Goal: Check status: Check status

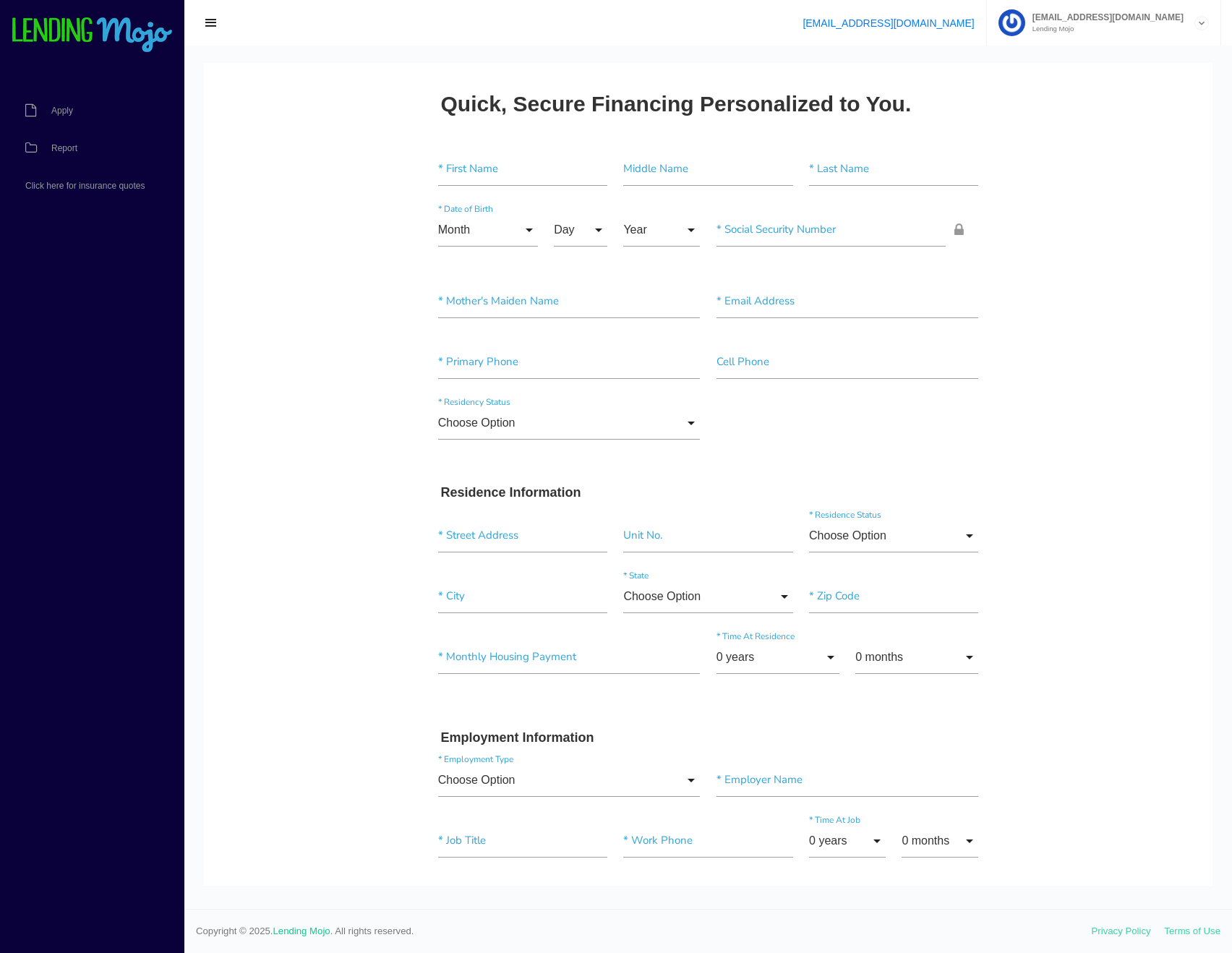
click at [77, 144] on span "Report" at bounding box center [64, 148] width 26 height 9
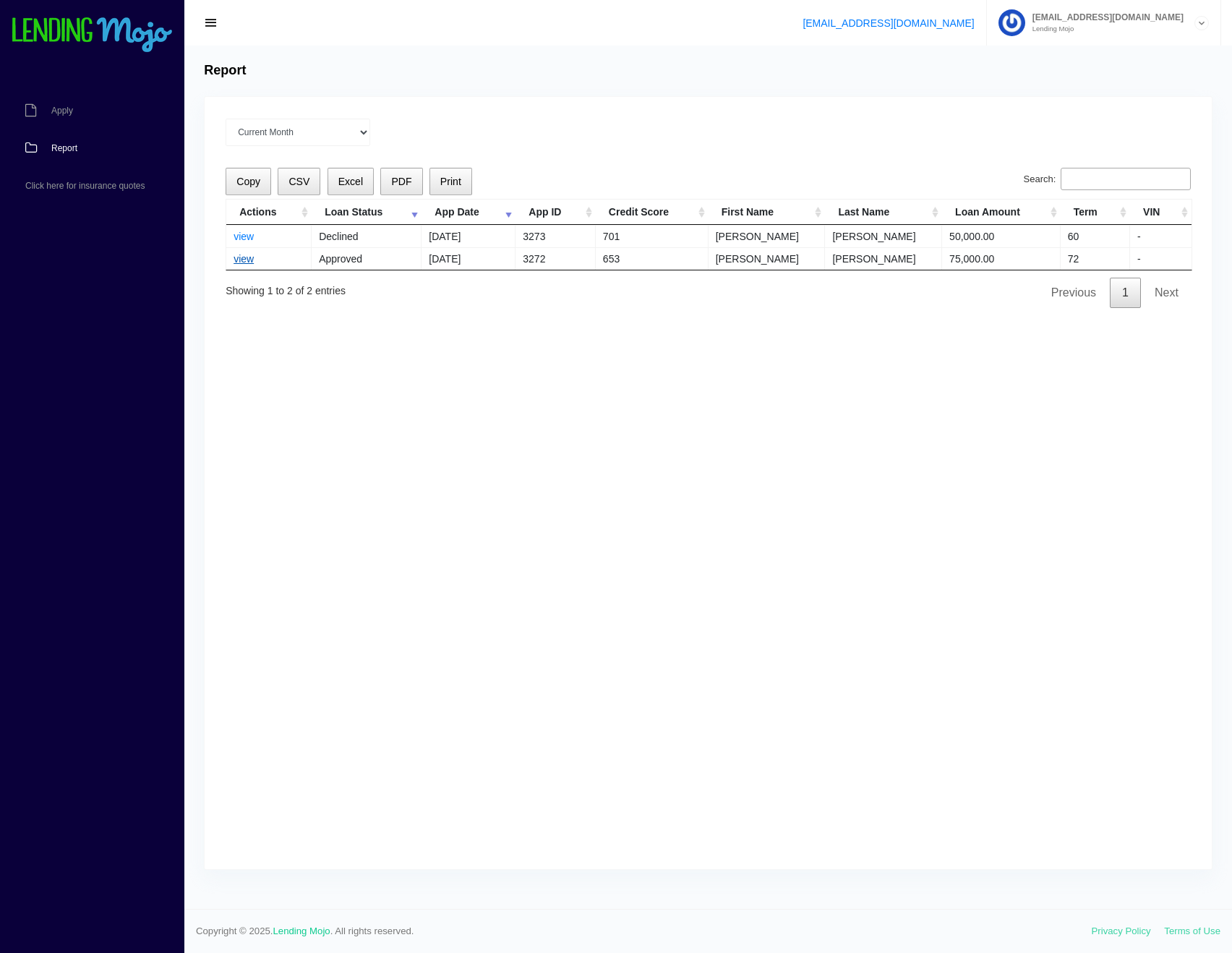
click at [247, 259] on link "view" at bounding box center [244, 259] width 21 height 12
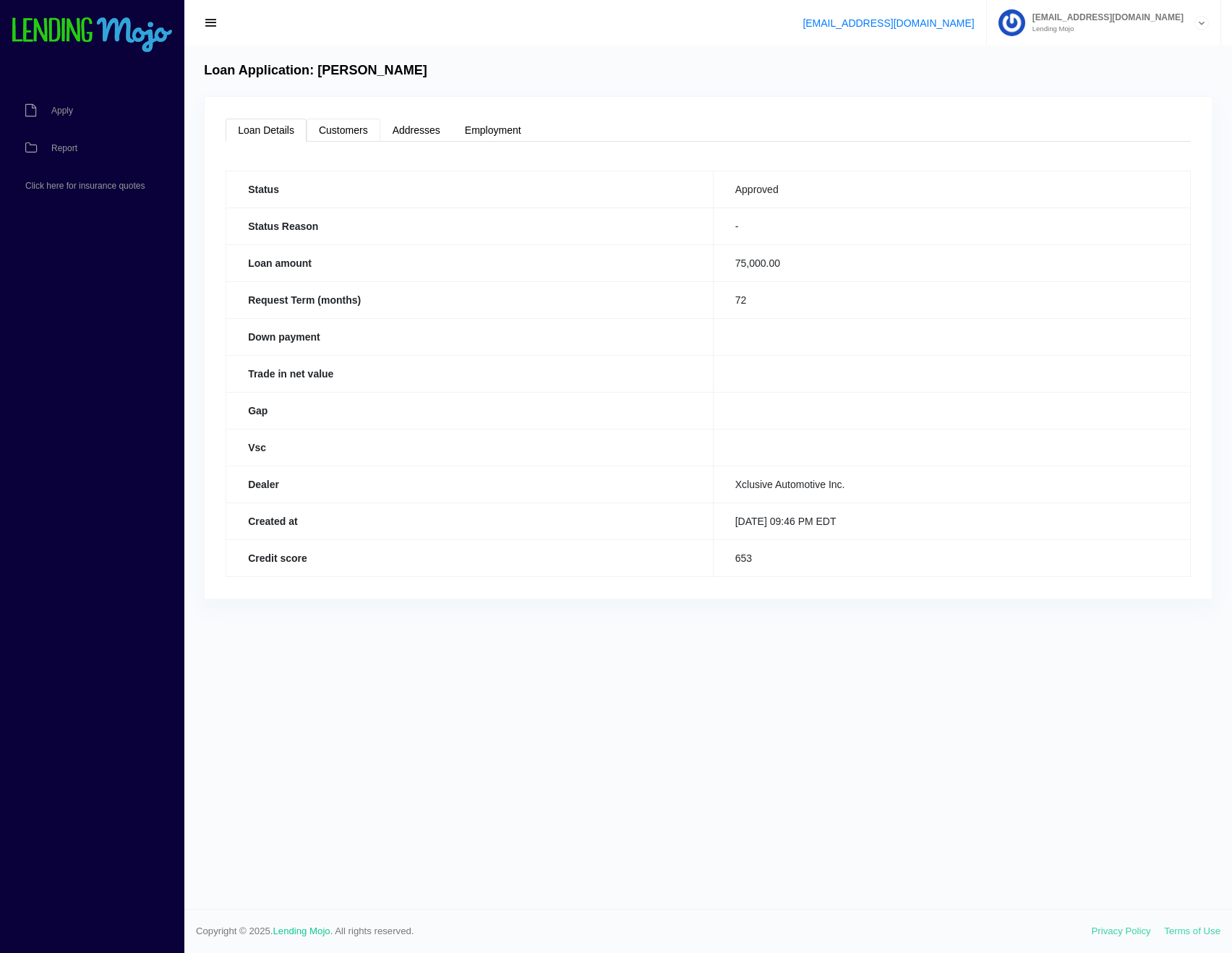
click at [348, 124] on link "Customers" at bounding box center [343, 130] width 74 height 23
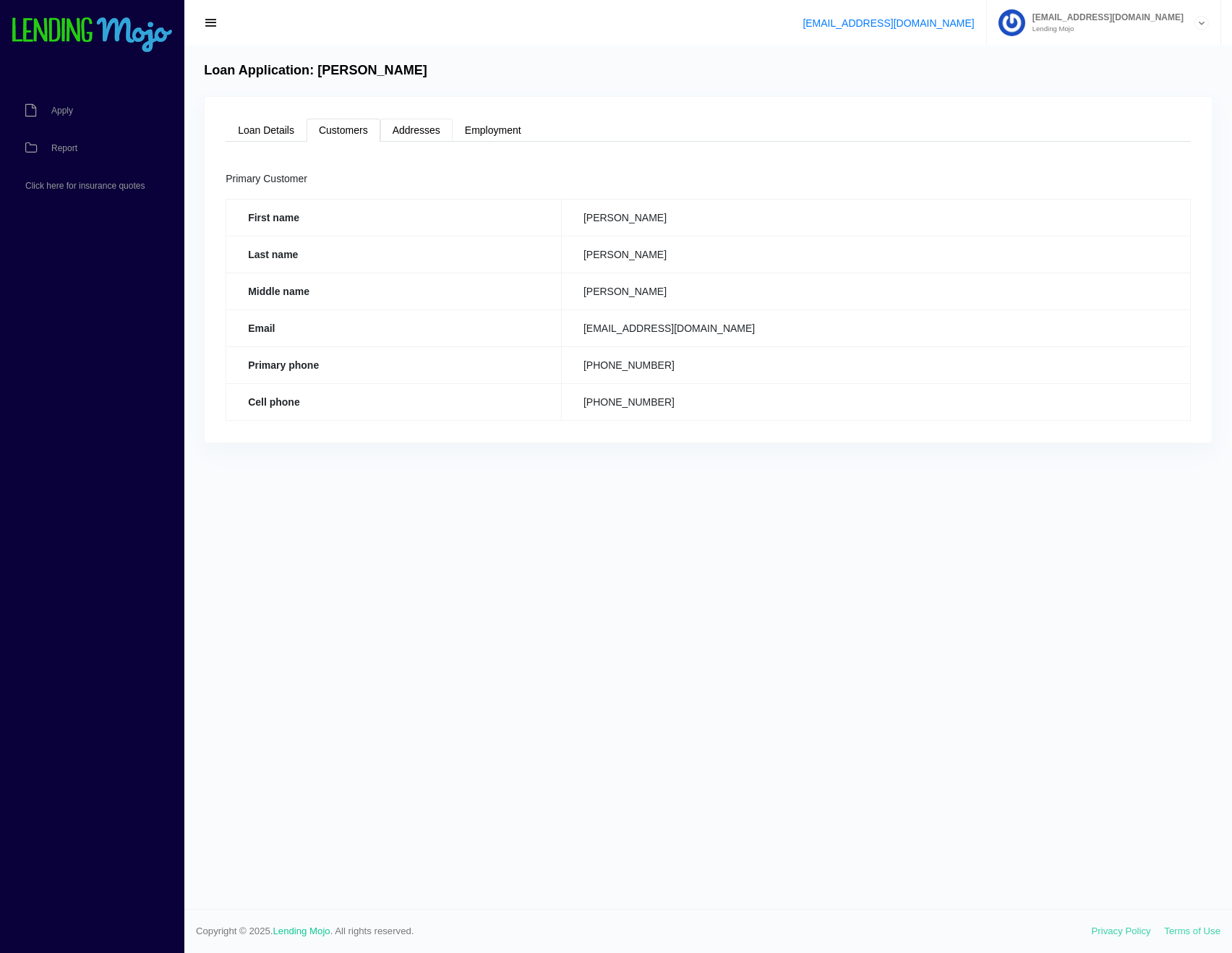
click at [428, 133] on link "Addresses" at bounding box center [417, 130] width 72 height 23
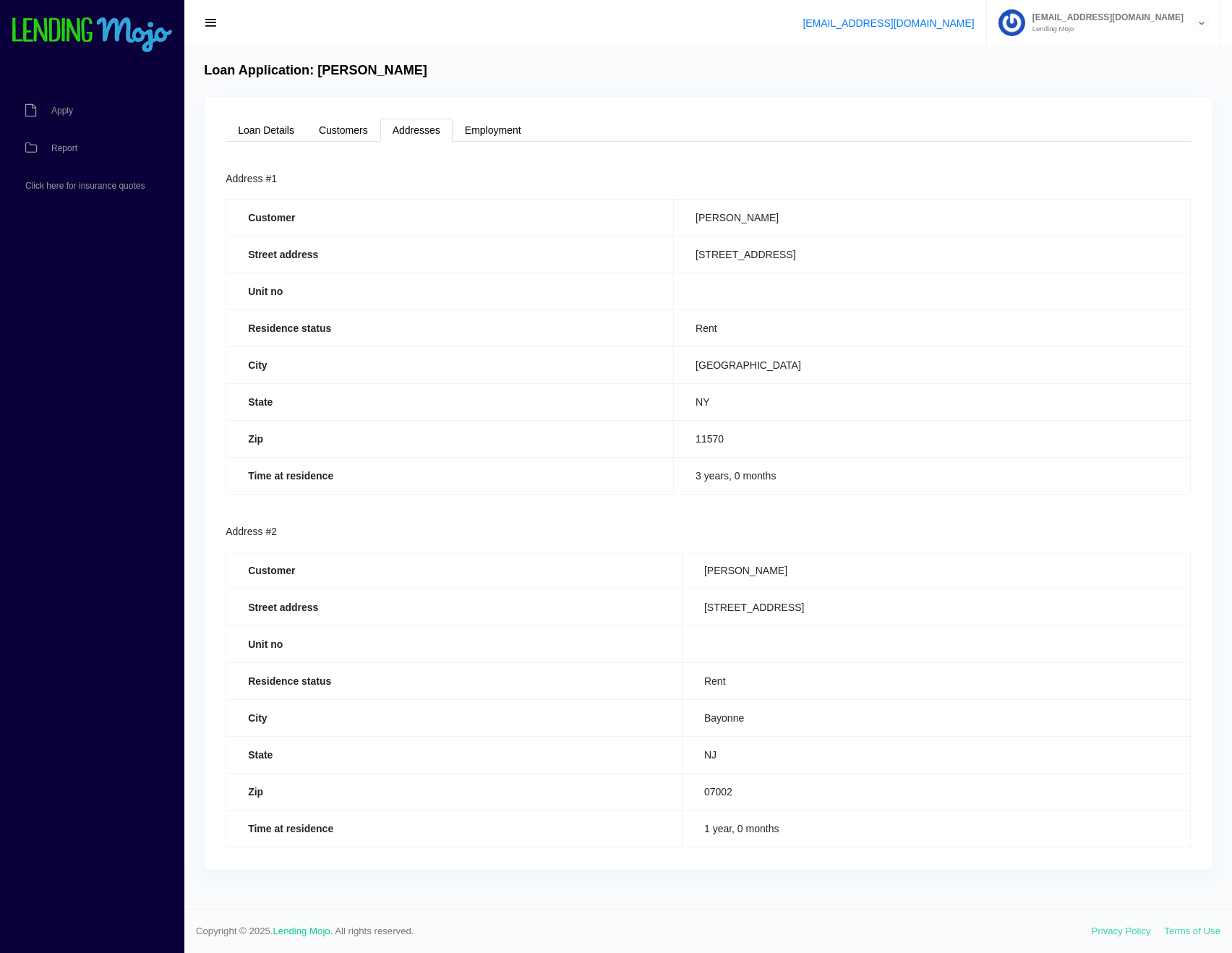
click at [560, 142] on div "Loan Details Customers Addresses Employment Status Approved Status Reason - Loa…" at bounding box center [708, 484] width 1007 height 773
click at [512, 139] on link "Employment" at bounding box center [493, 130] width 81 height 23
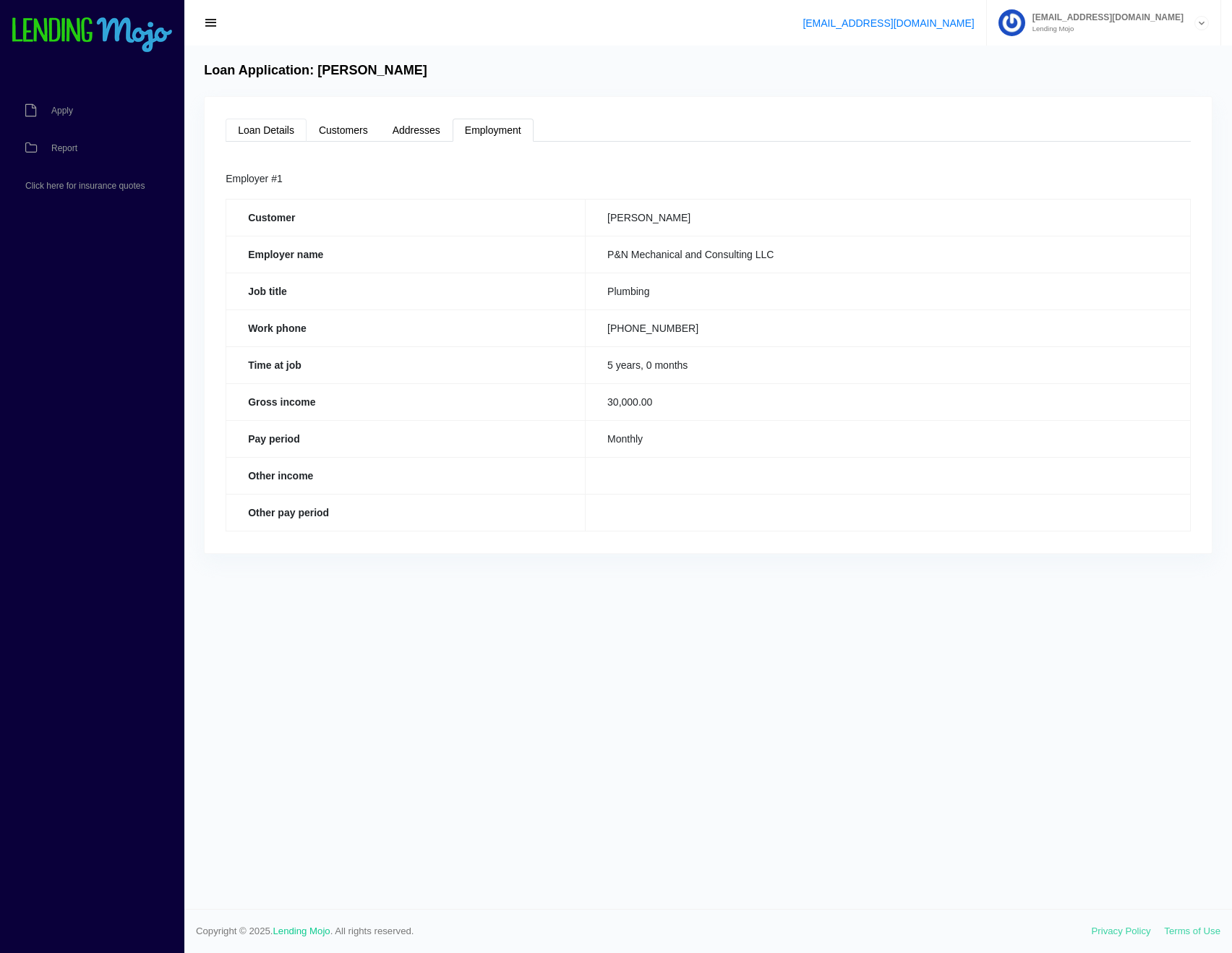
click at [262, 128] on link "Loan Details" at bounding box center [266, 130] width 81 height 23
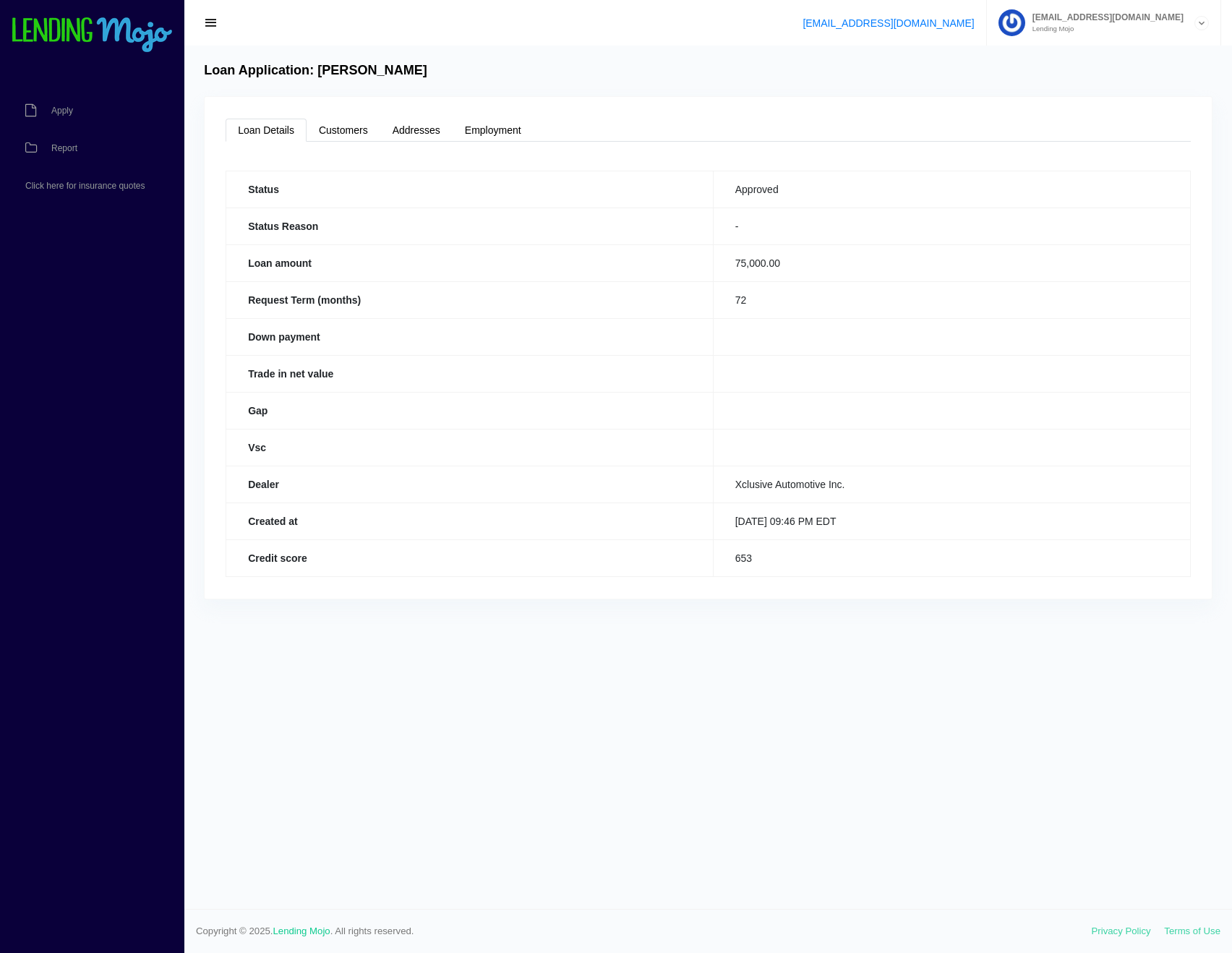
drag, startPoint x: 264, startPoint y: 122, endPoint x: 272, endPoint y: 123, distance: 8.1
click at [264, 122] on link "Loan Details" at bounding box center [266, 130] width 81 height 23
click at [356, 137] on link "Customers" at bounding box center [343, 130] width 74 height 23
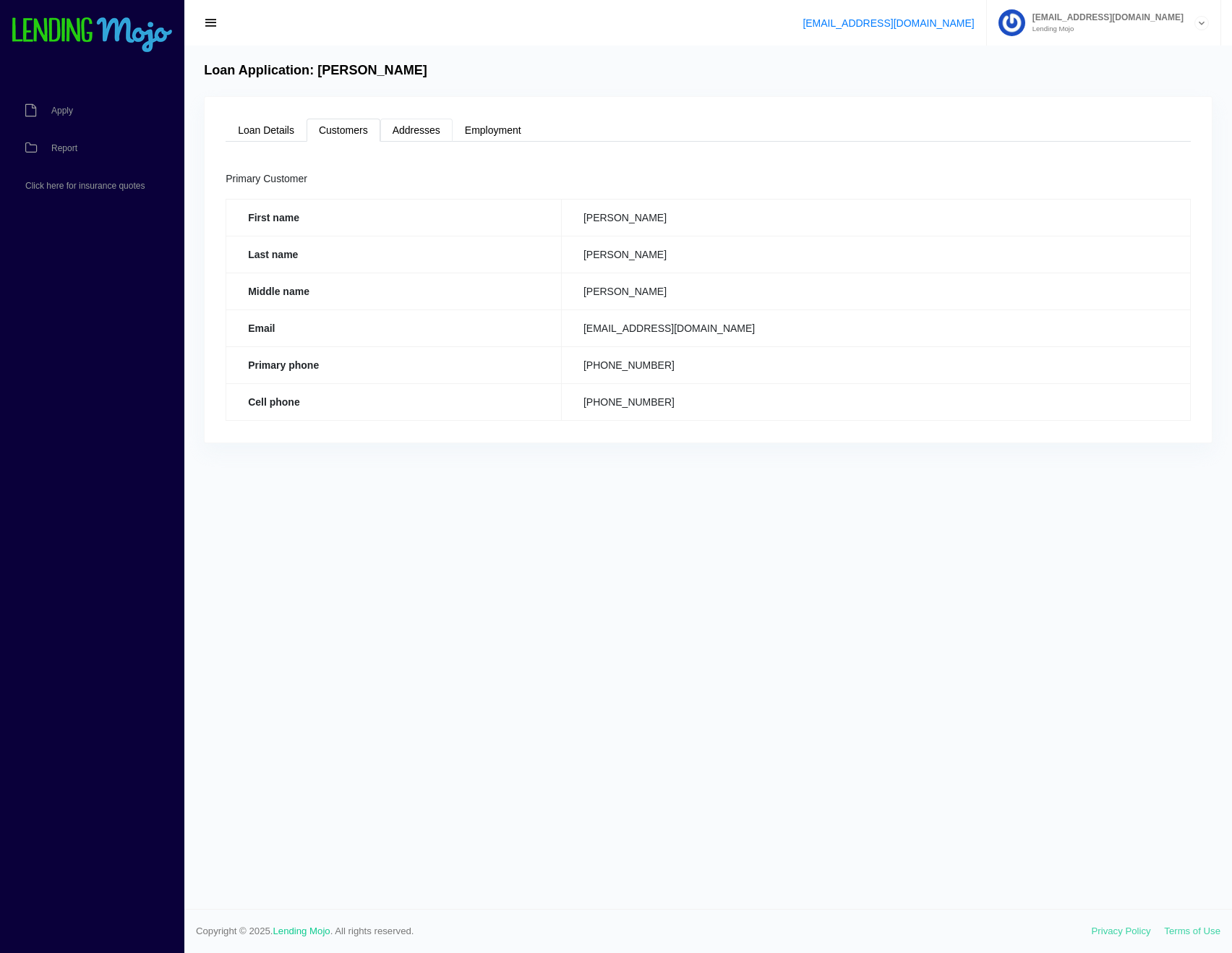
click at [411, 135] on link "Addresses" at bounding box center [417, 130] width 72 height 23
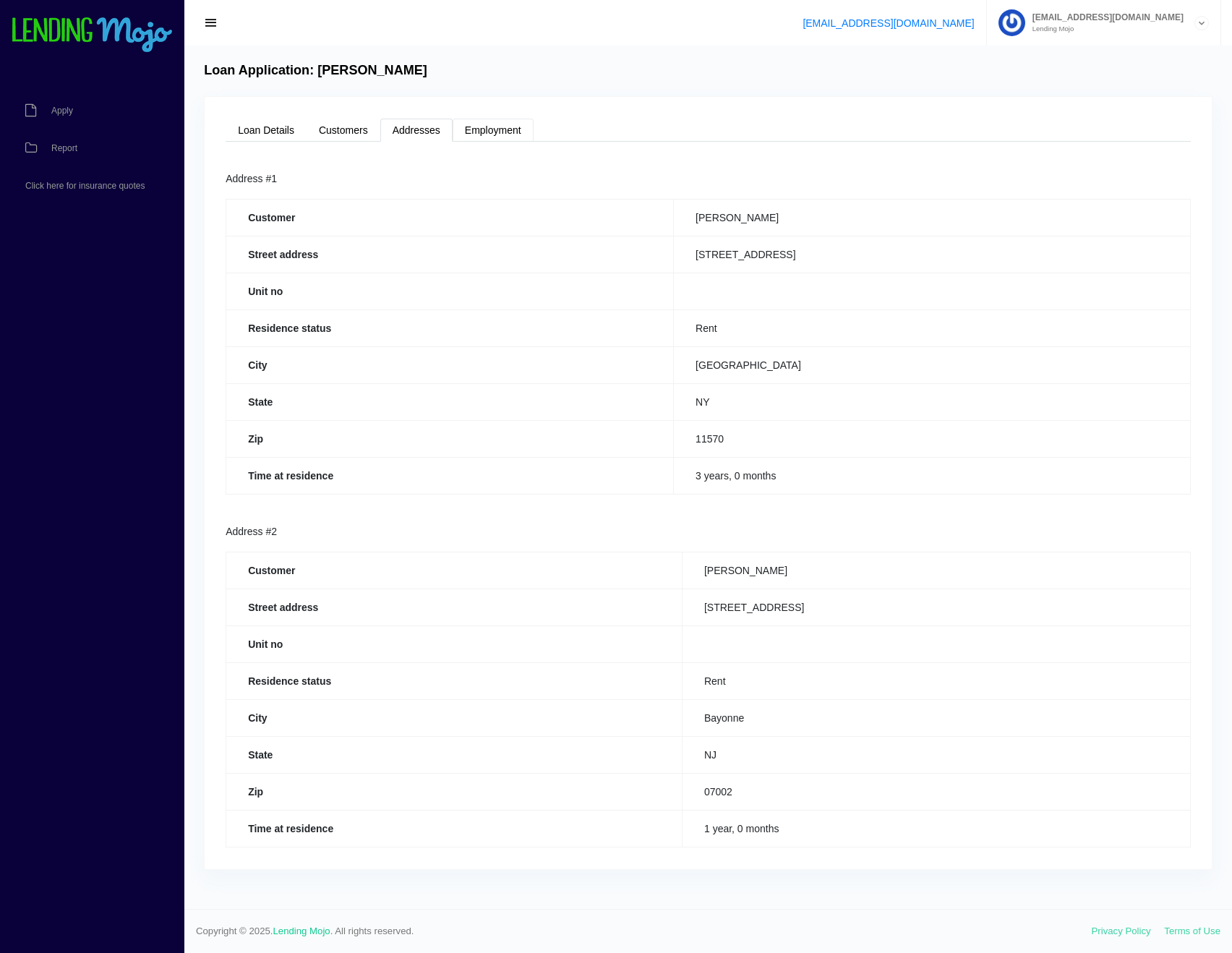
click at [515, 129] on link "Employment" at bounding box center [493, 130] width 81 height 23
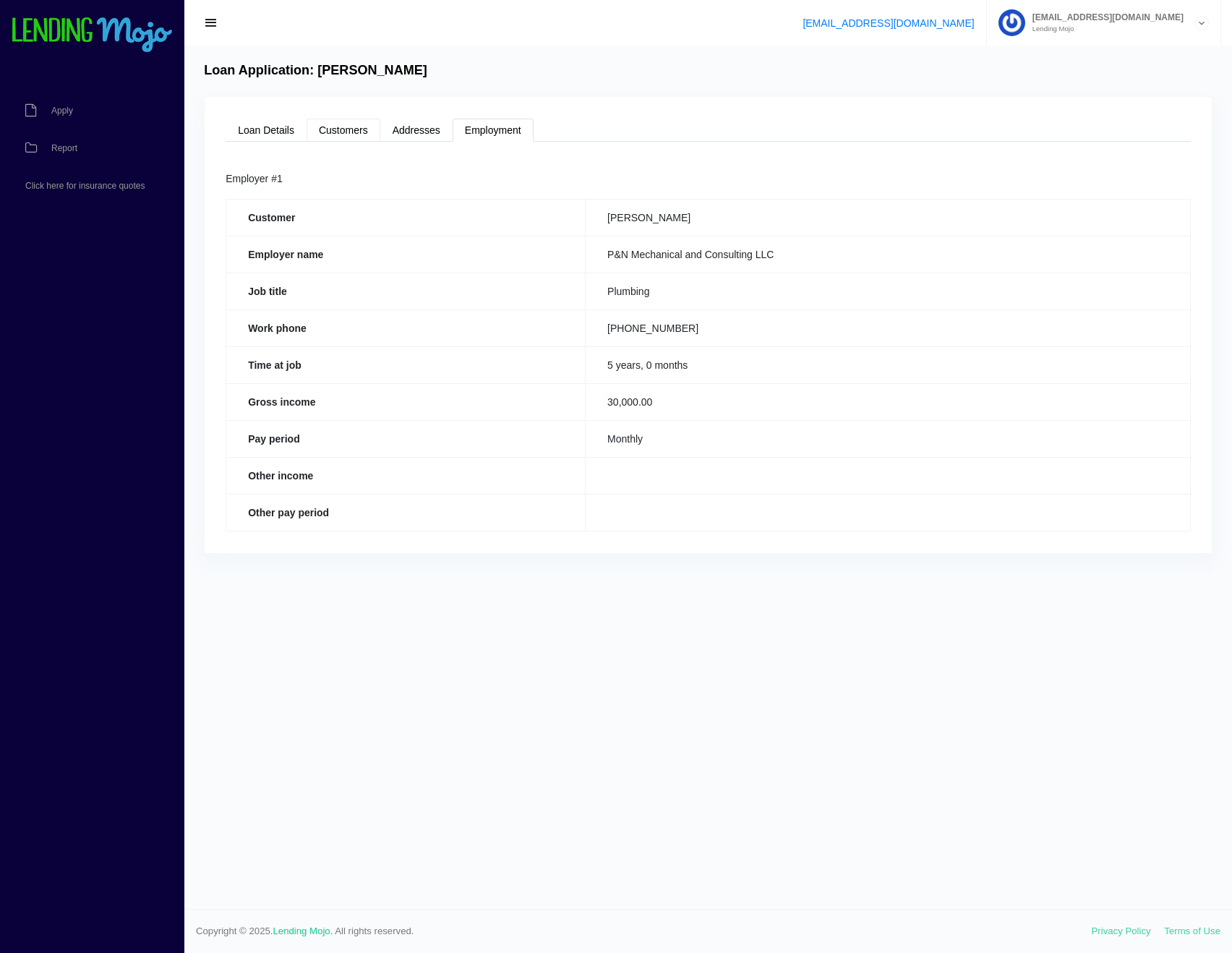
click at [346, 127] on link "Customers" at bounding box center [343, 130] width 74 height 23
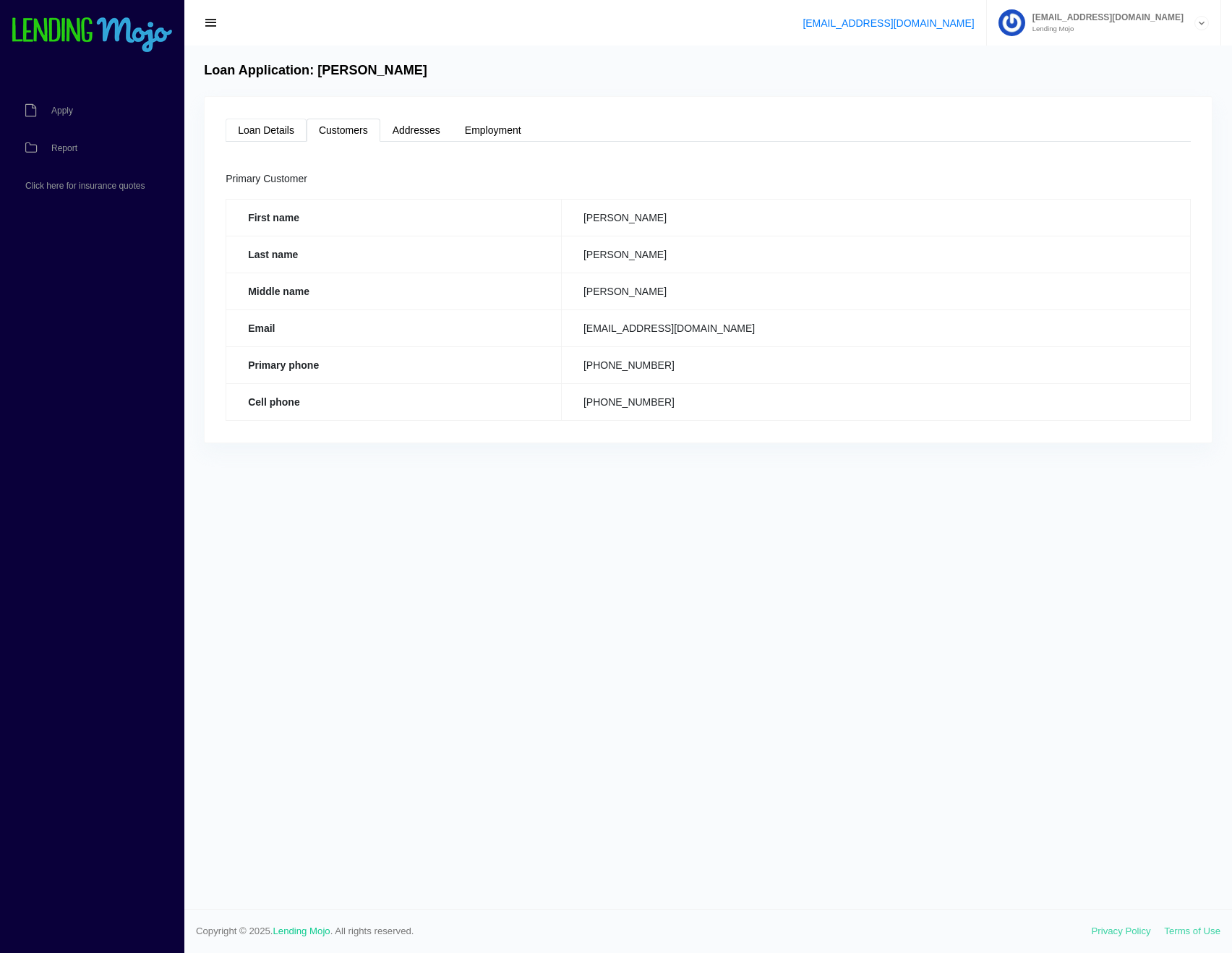
click at [285, 140] on link "Loan Details" at bounding box center [266, 130] width 81 height 23
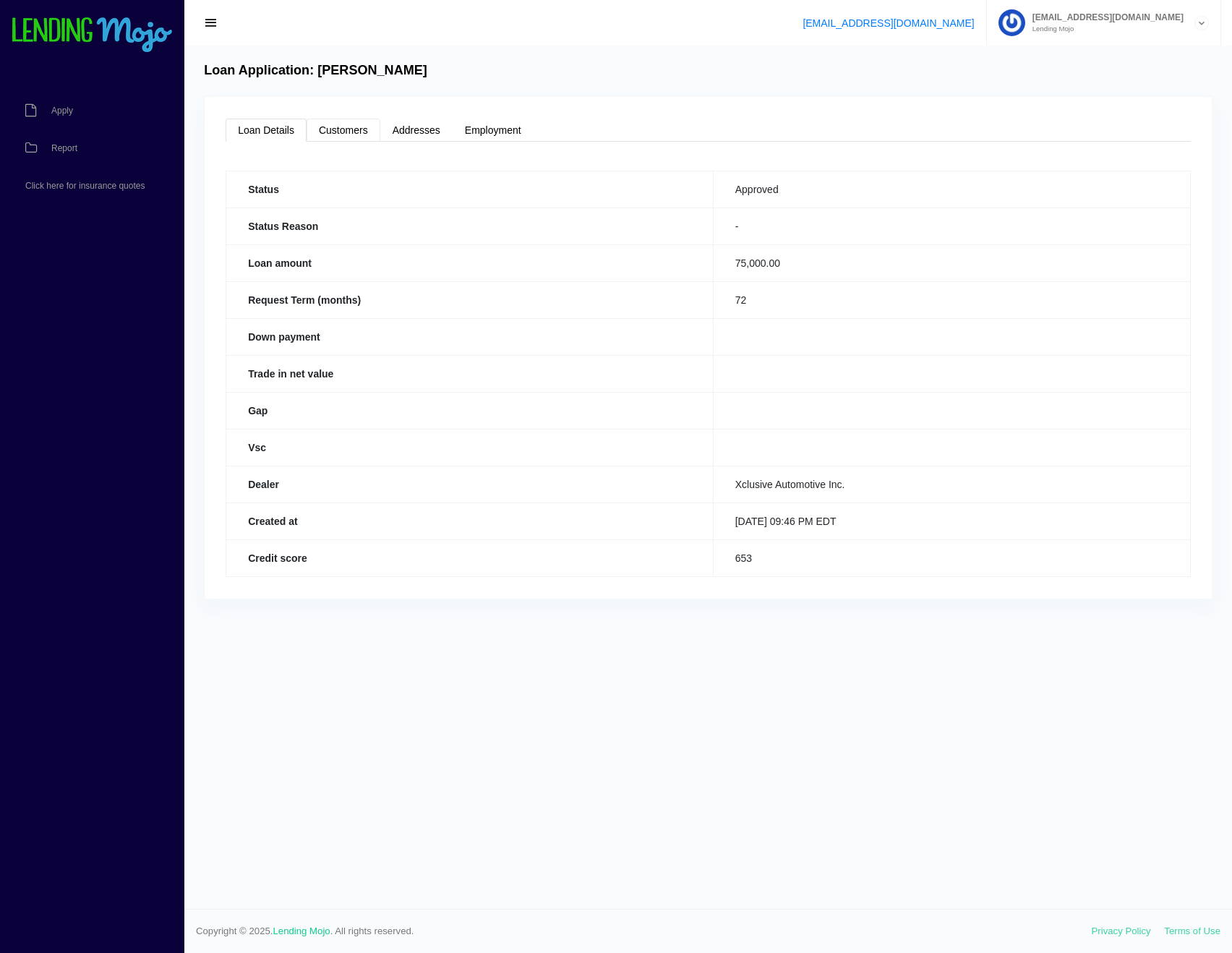
click at [369, 135] on link "Customers" at bounding box center [343, 130] width 74 height 23
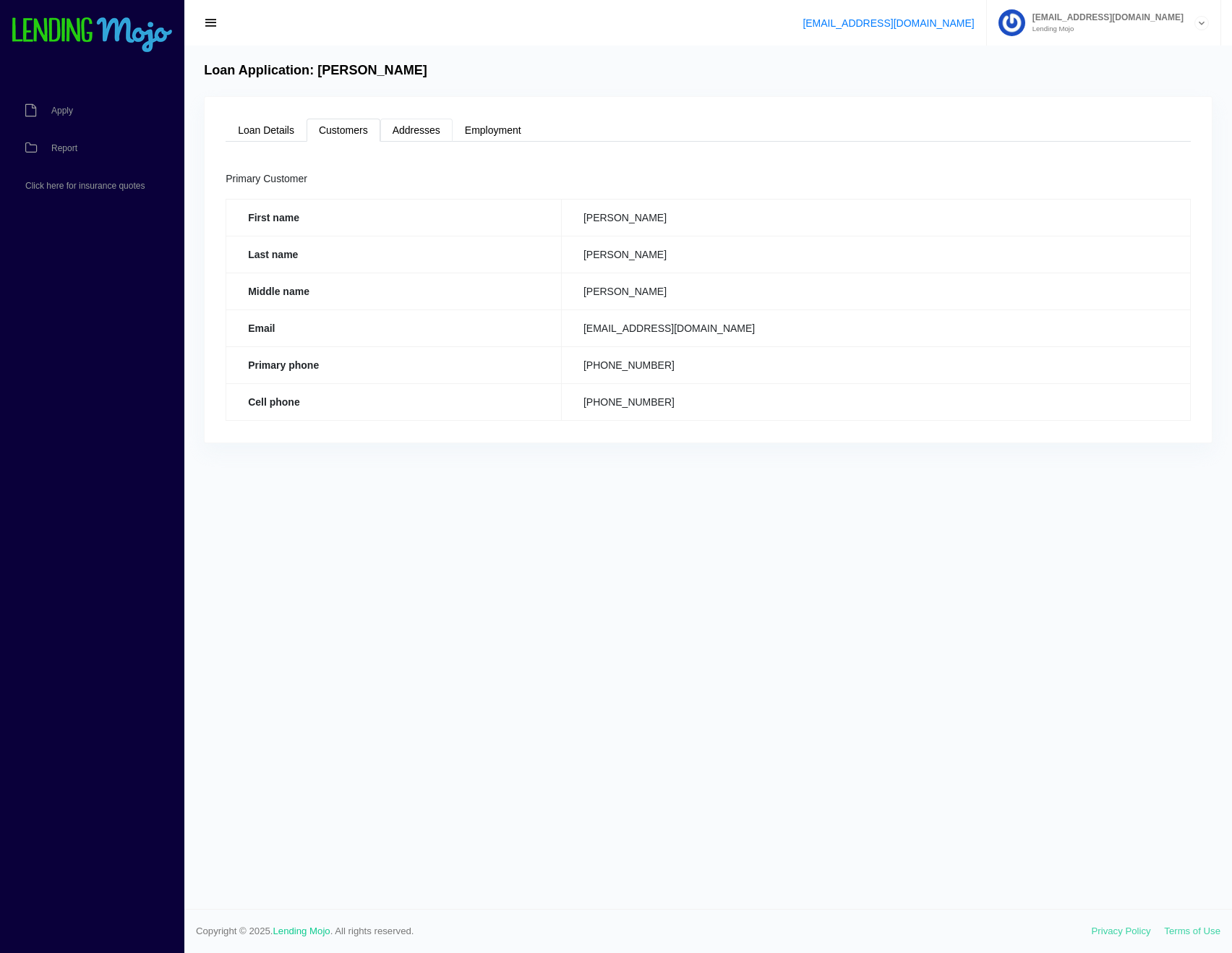
click at [413, 135] on link "Addresses" at bounding box center [417, 130] width 72 height 23
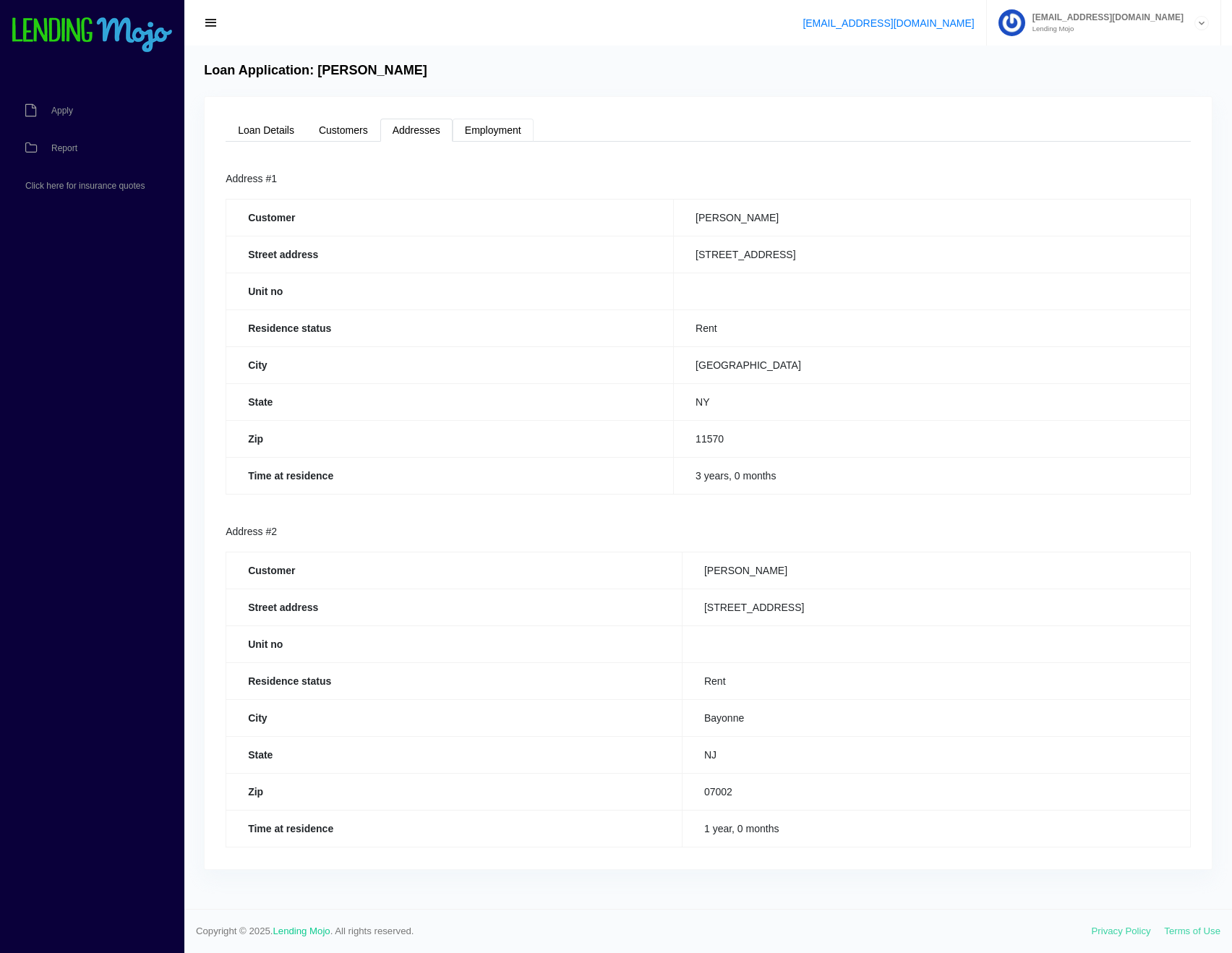
click at [520, 138] on link "Employment" at bounding box center [493, 130] width 81 height 23
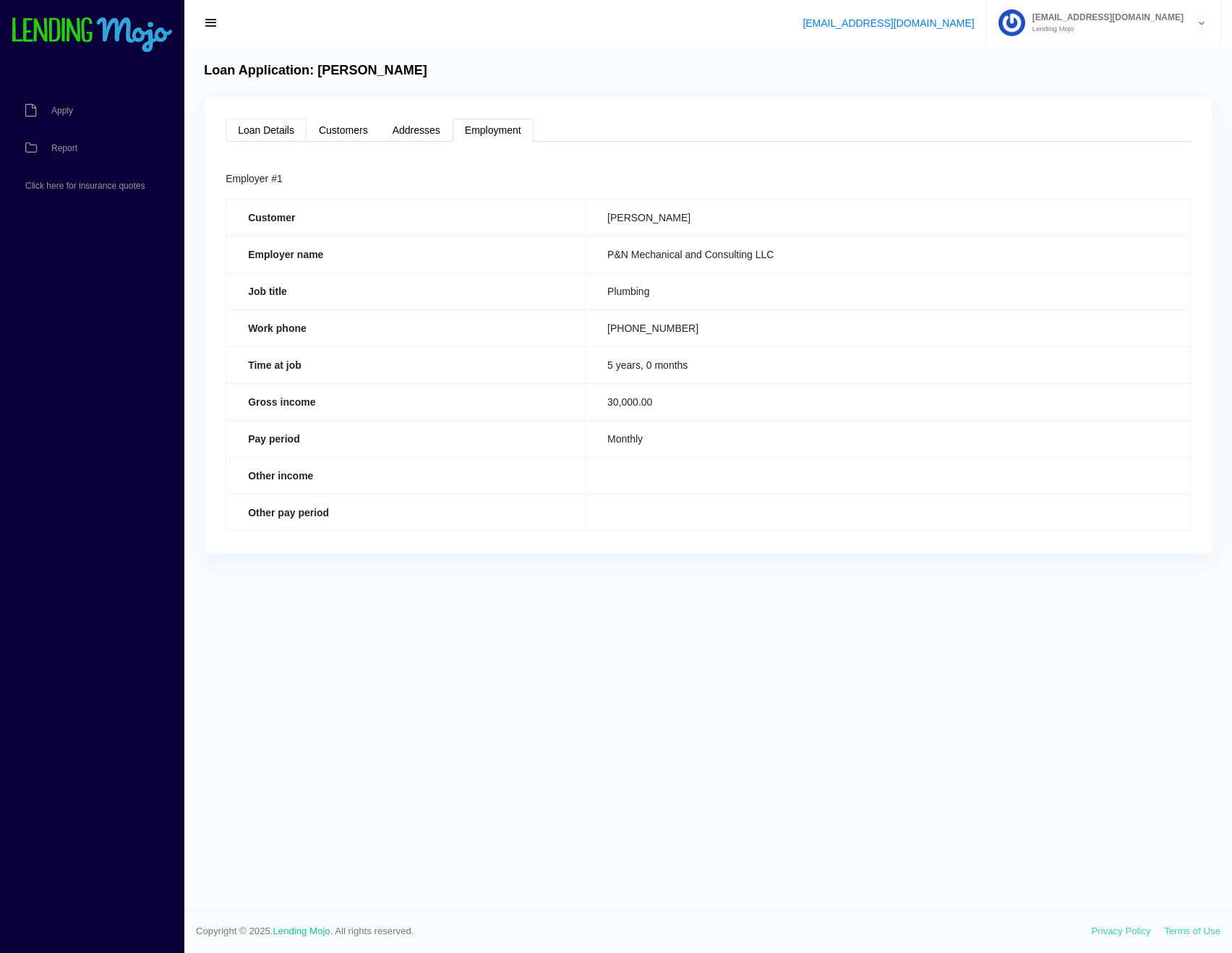
click at [281, 133] on link "Loan Details" at bounding box center [266, 130] width 81 height 23
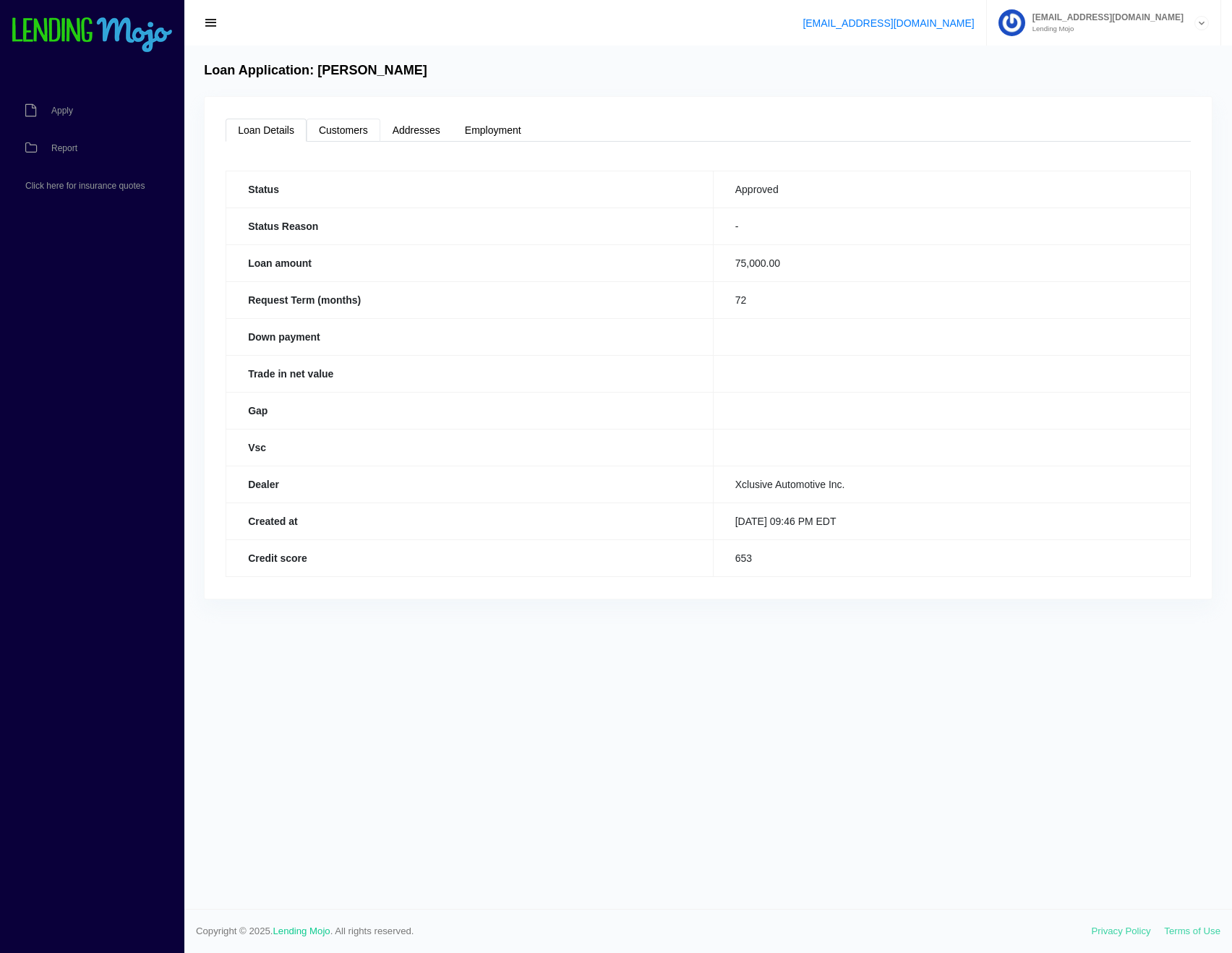
click at [344, 131] on link "Customers" at bounding box center [343, 130] width 74 height 23
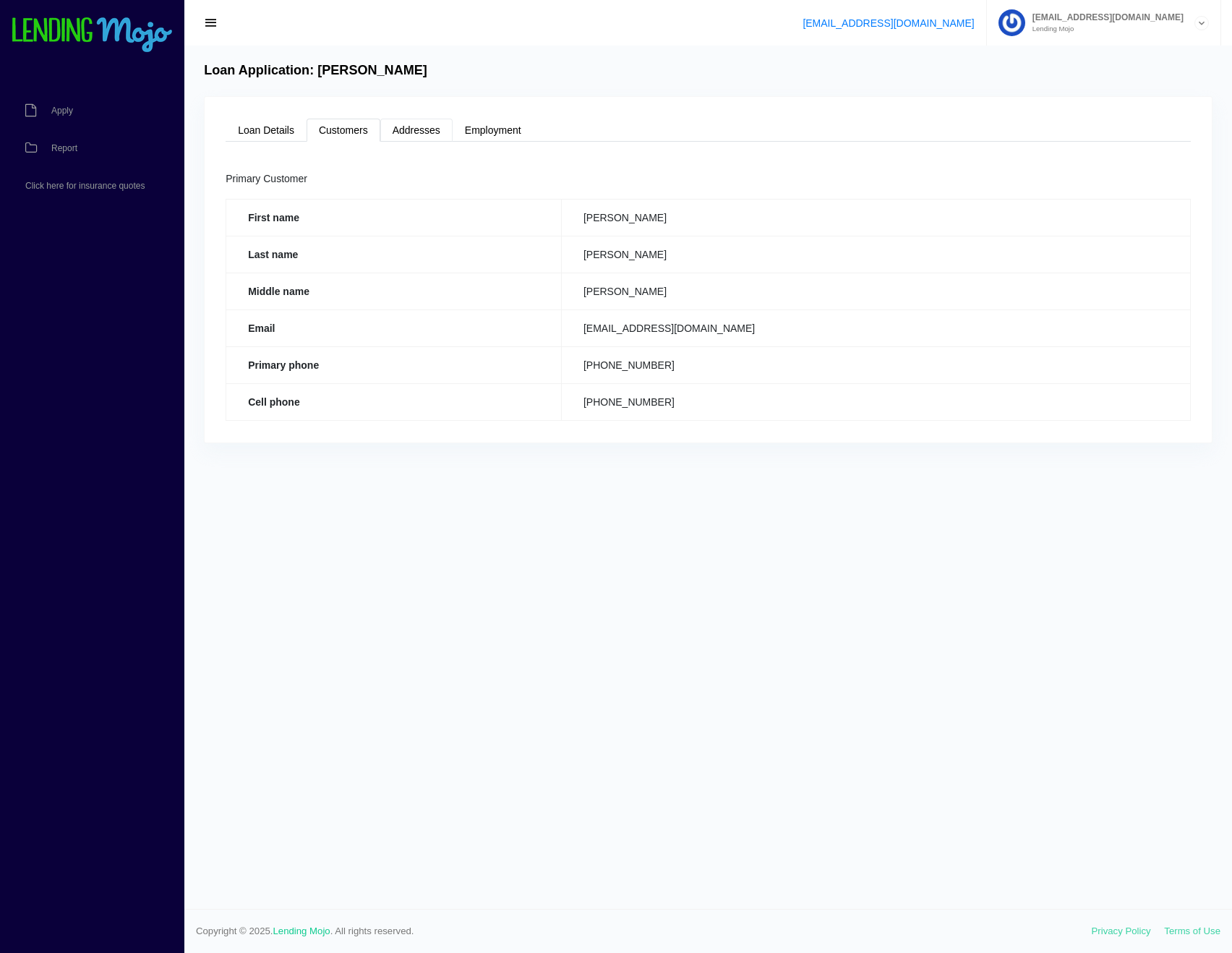
click at [411, 133] on link "Addresses" at bounding box center [417, 130] width 72 height 23
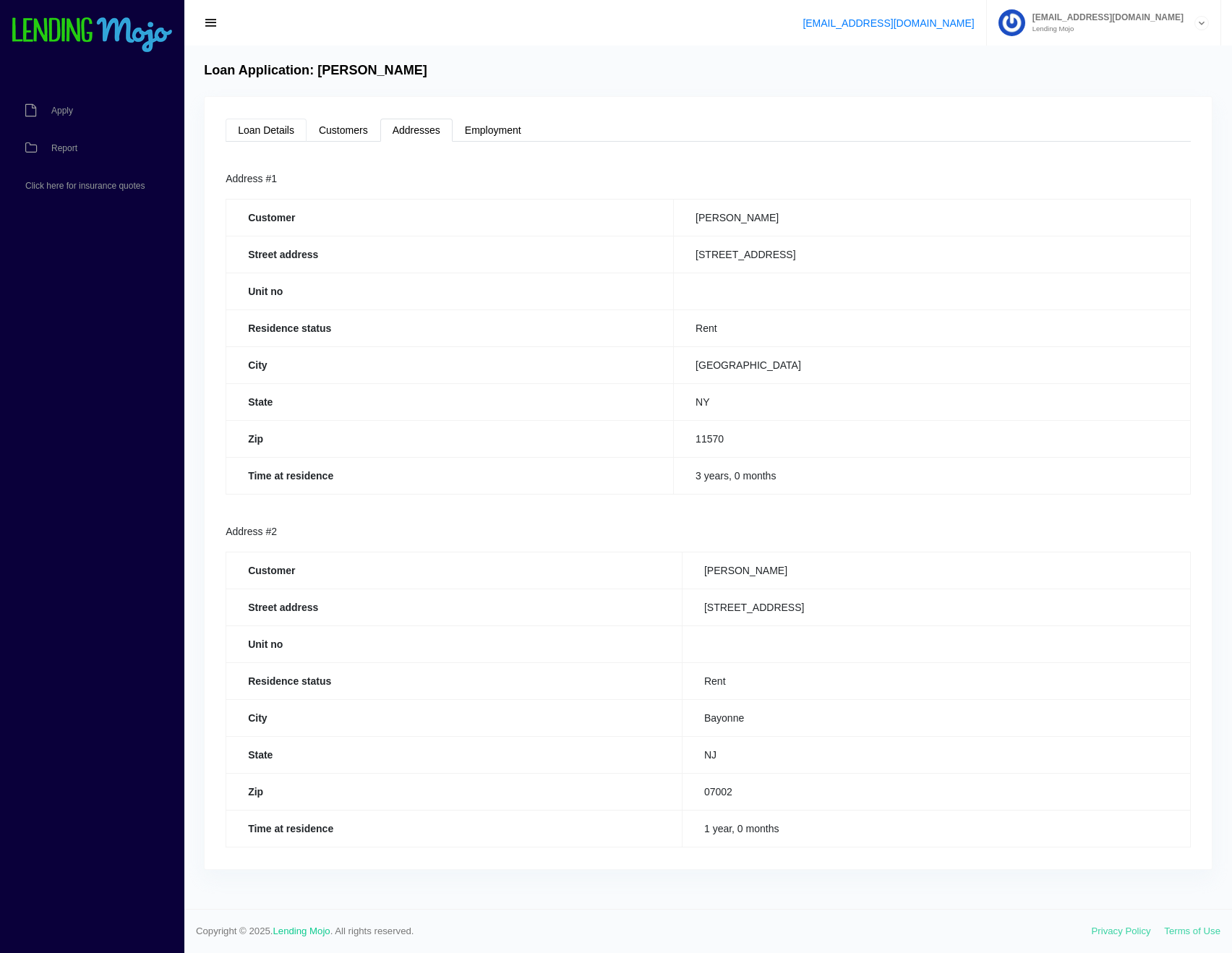
click at [283, 131] on link "Loan Details" at bounding box center [266, 130] width 81 height 23
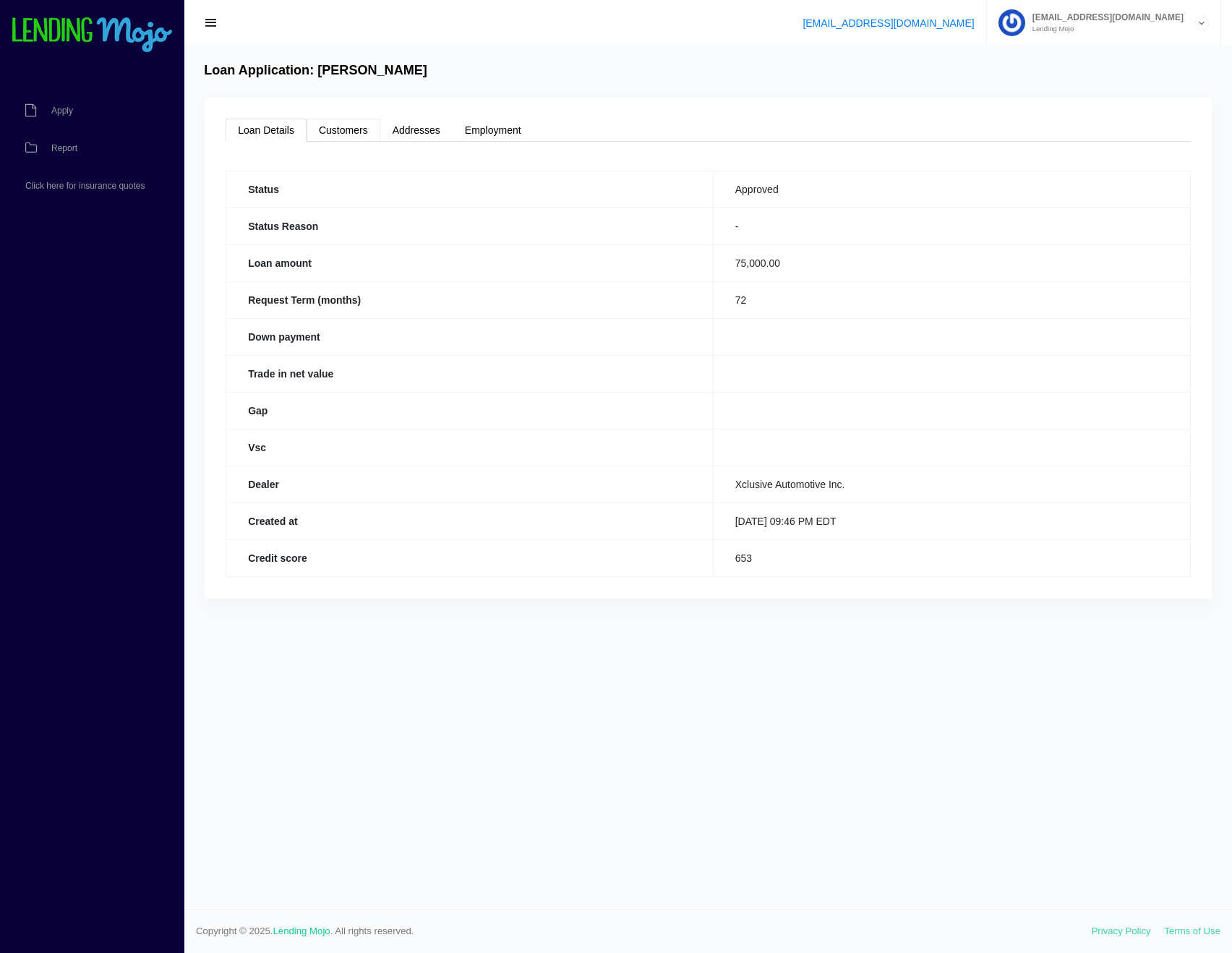
click at [329, 129] on link "Customers" at bounding box center [343, 130] width 74 height 23
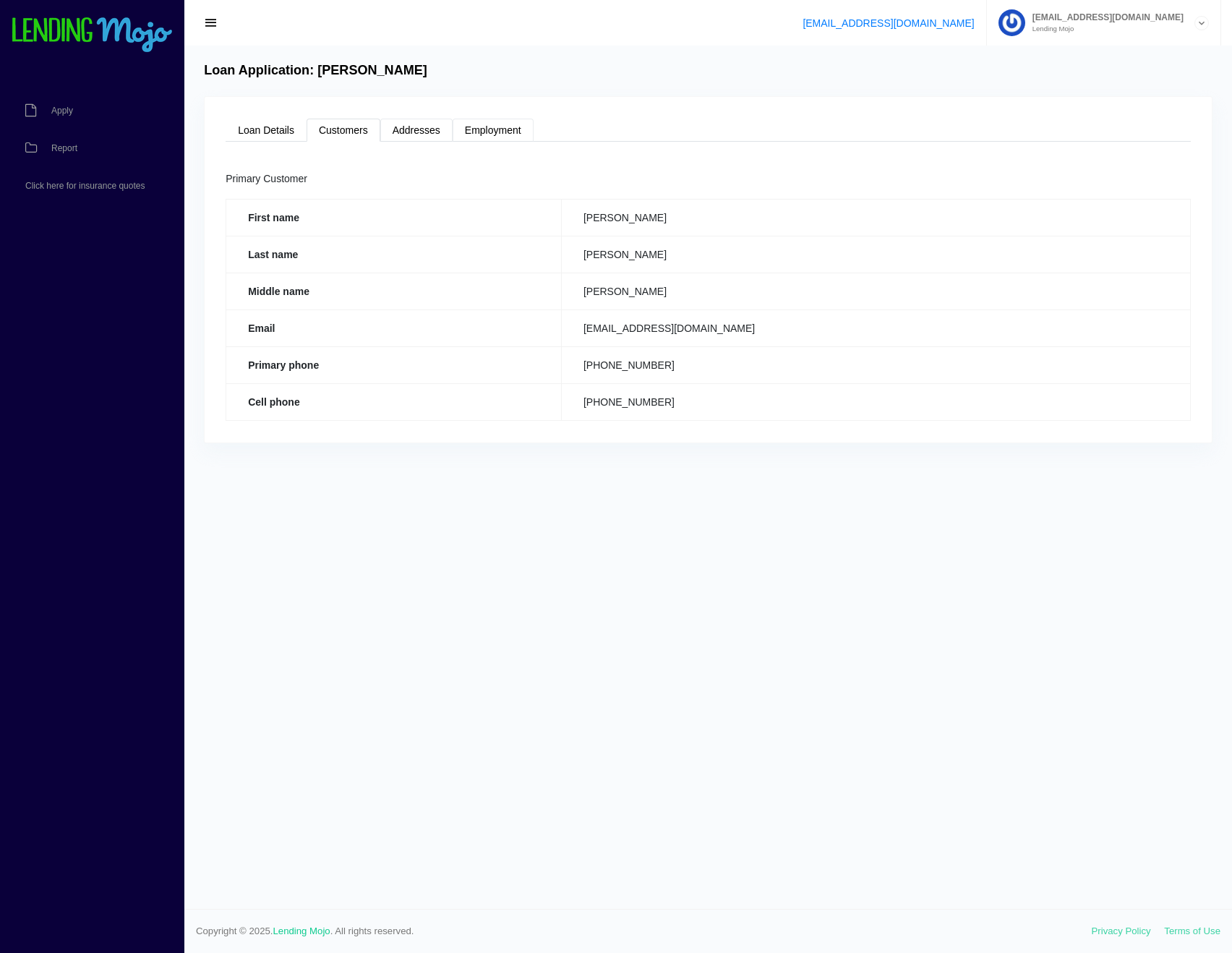
drag, startPoint x: 434, startPoint y: 129, endPoint x: 460, endPoint y: 134, distance: 26.5
click at [434, 130] on link "Addresses" at bounding box center [417, 130] width 72 height 23
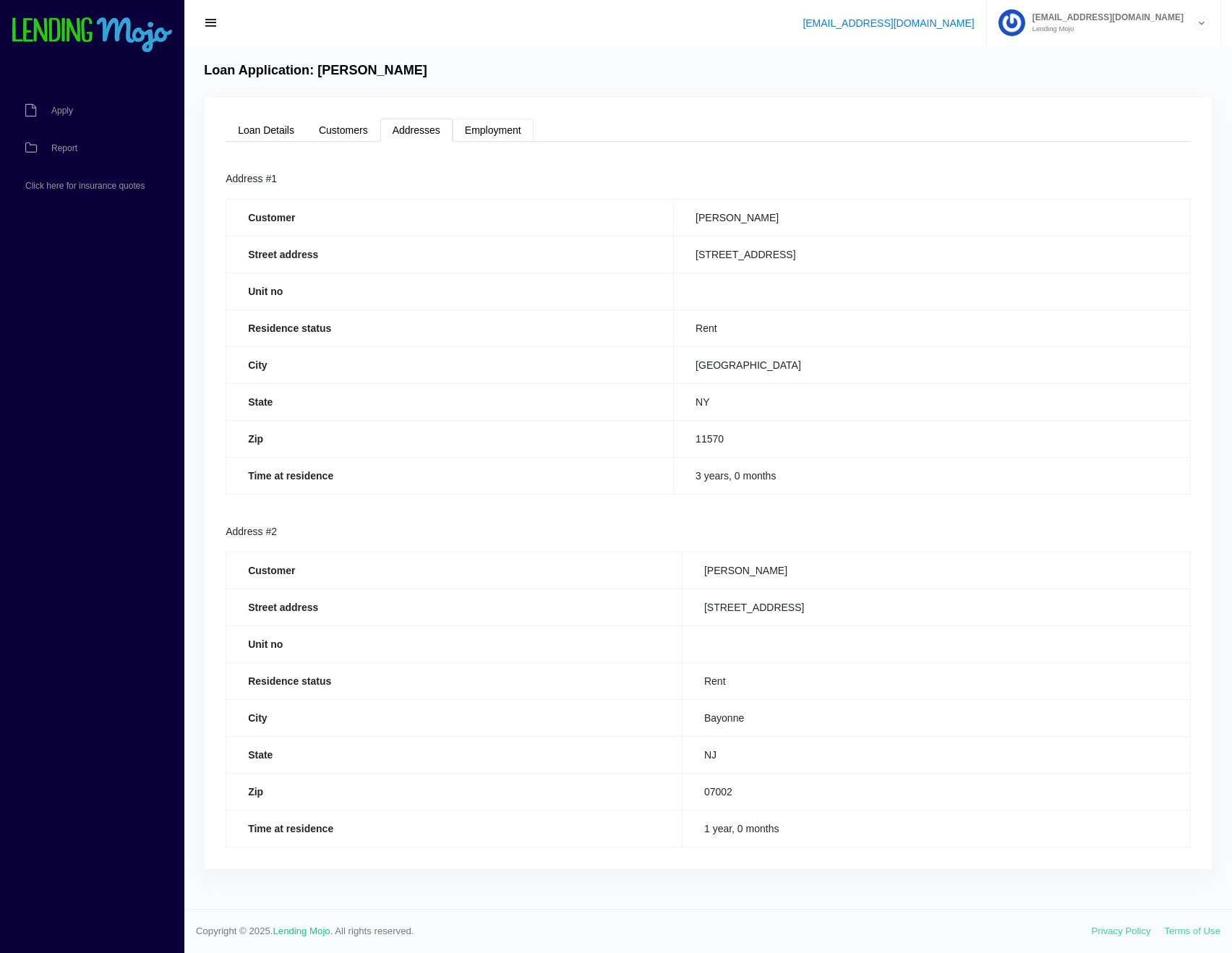
click at [476, 135] on link "Employment" at bounding box center [493, 130] width 81 height 23
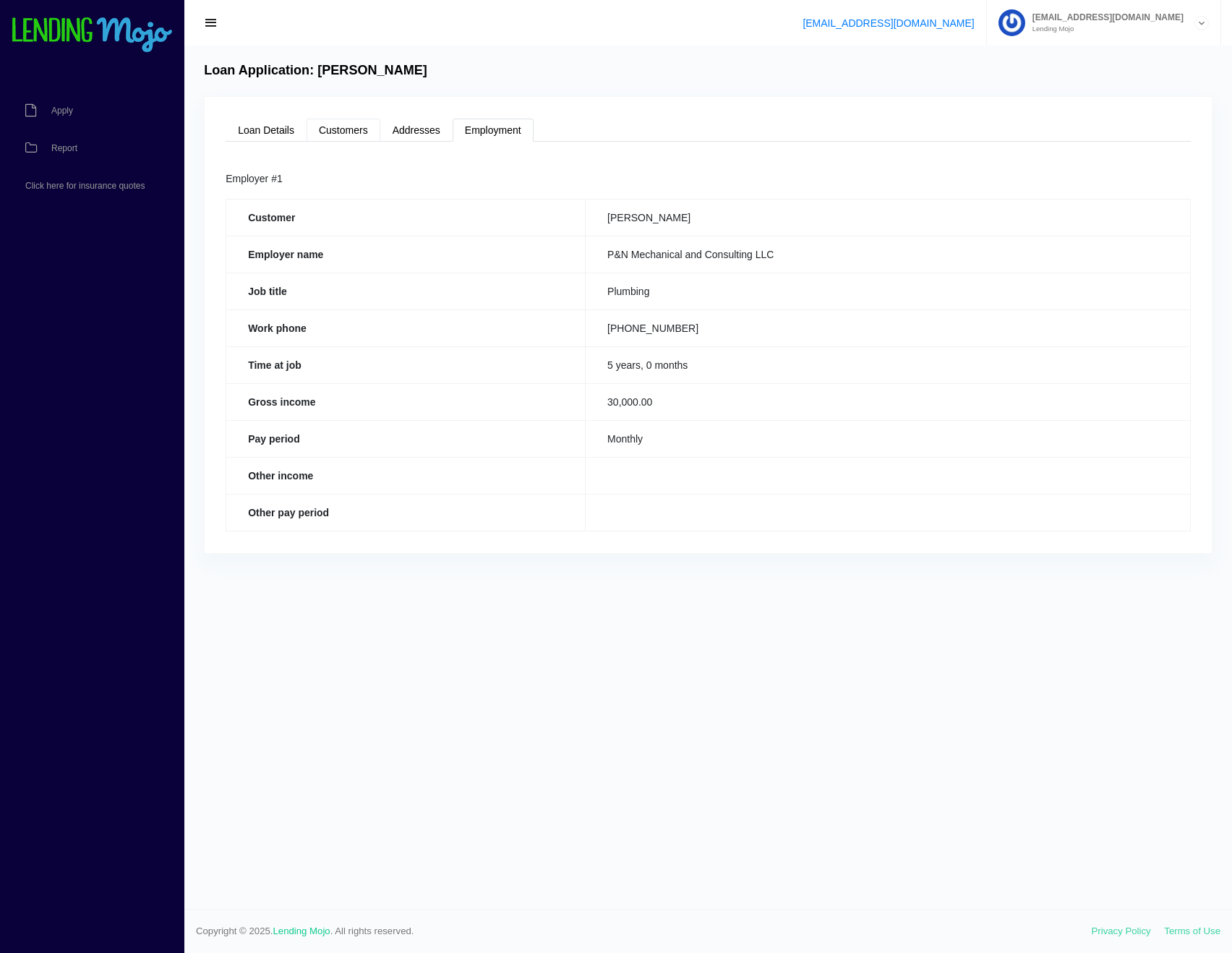
click at [365, 128] on link "Customers" at bounding box center [343, 130] width 74 height 23
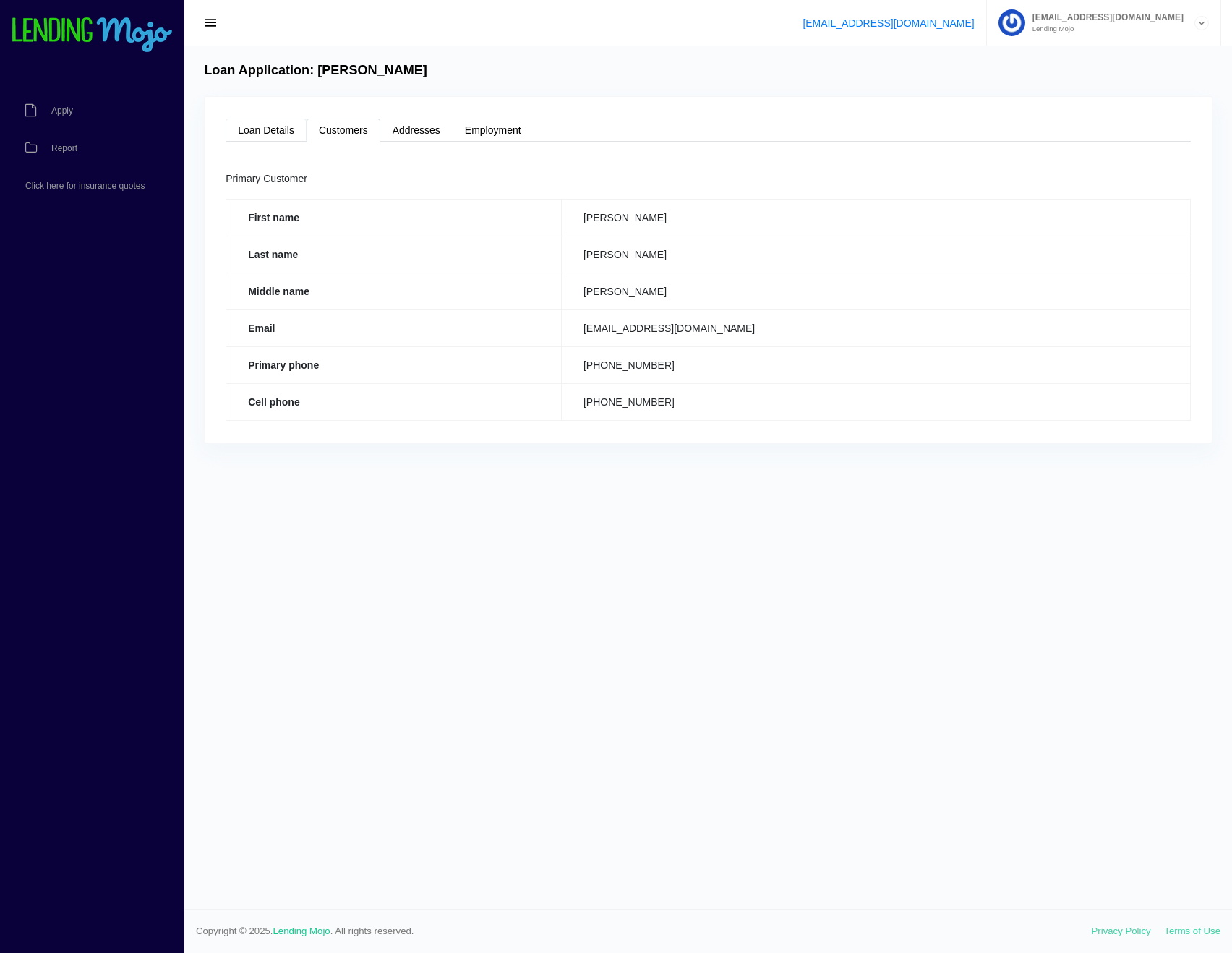
click at [260, 134] on link "Loan Details" at bounding box center [266, 130] width 81 height 23
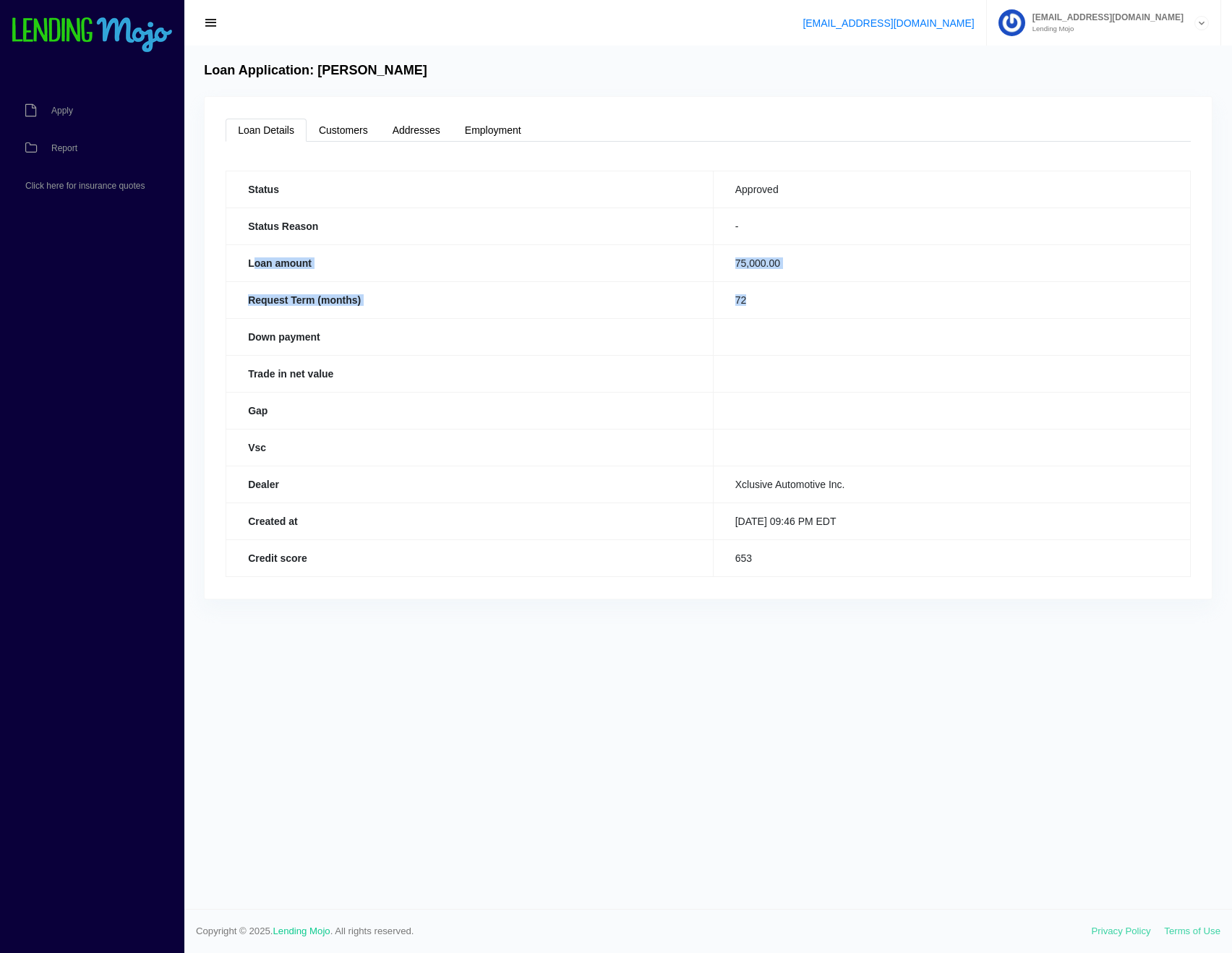
drag, startPoint x: 748, startPoint y: 300, endPoint x: 256, endPoint y: 263, distance: 493.4
click at [256, 263] on tbody "Status Approved Status Reason - Loan amount 75,000.00 Request Term (months) 72 …" at bounding box center [709, 373] width 965 height 406
click at [253, 263] on th "Loan amount" at bounding box center [470, 263] width 488 height 37
drag, startPoint x: 283, startPoint y: 264, endPoint x: 819, endPoint y: 317, distance: 538.6
click at [819, 317] on tbody "Status Approved Status Reason - Loan amount 75,000.00 Request Term (months) 72 …" at bounding box center [709, 373] width 965 height 406
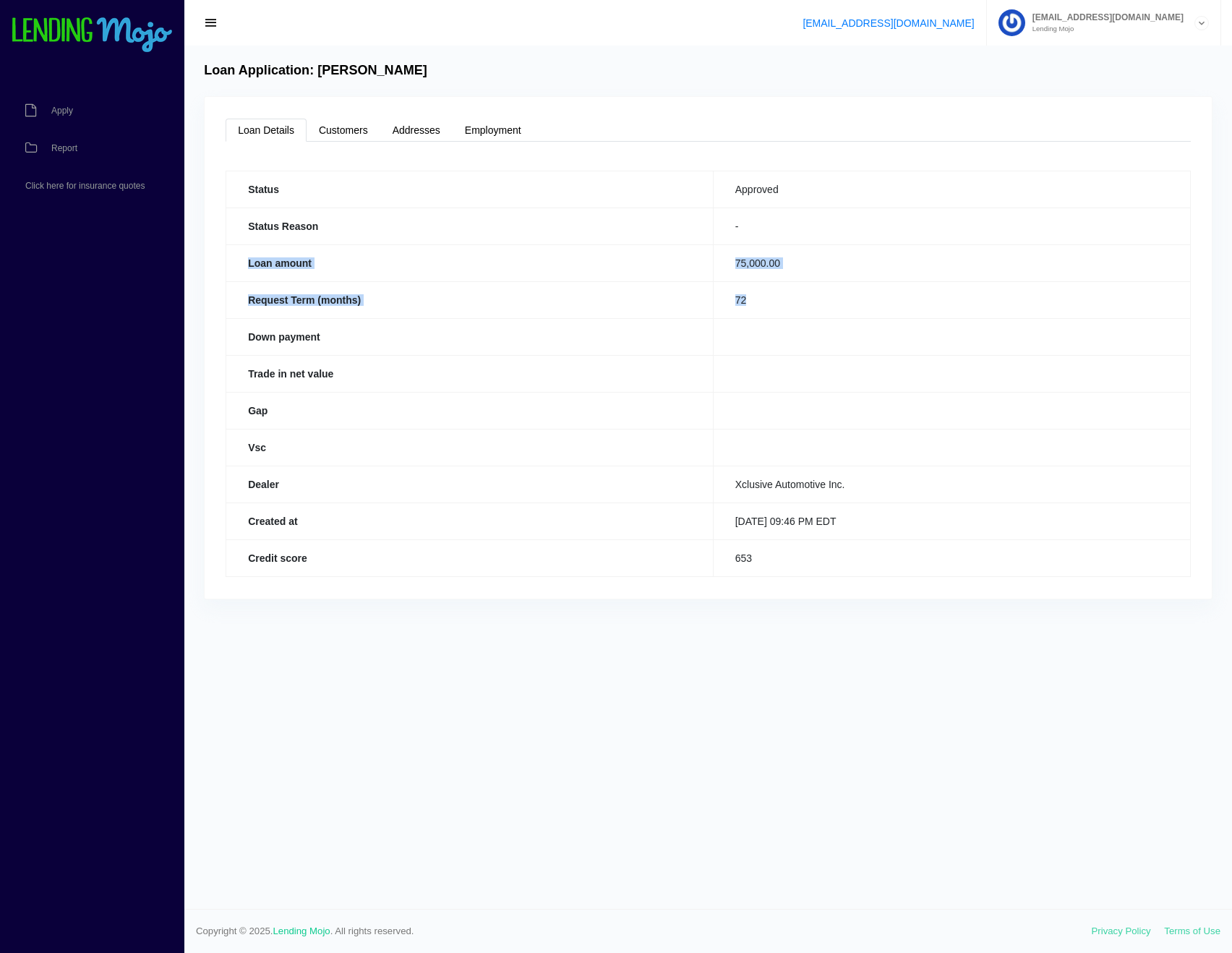
click at [819, 317] on td "72" at bounding box center [952, 300] width 478 height 37
drag, startPoint x: 780, startPoint y: 555, endPoint x: 231, endPoint y: 208, distance: 649.5
click at [231, 209] on tbody "Status Approved Status Reason - Loan amount 75,000.00 Request Term (months) 72 …" at bounding box center [709, 373] width 965 height 406
click at [231, 200] on th "Status" at bounding box center [470, 189] width 488 height 37
drag, startPoint x: 264, startPoint y: 182, endPoint x: 897, endPoint y: 580, distance: 747.7
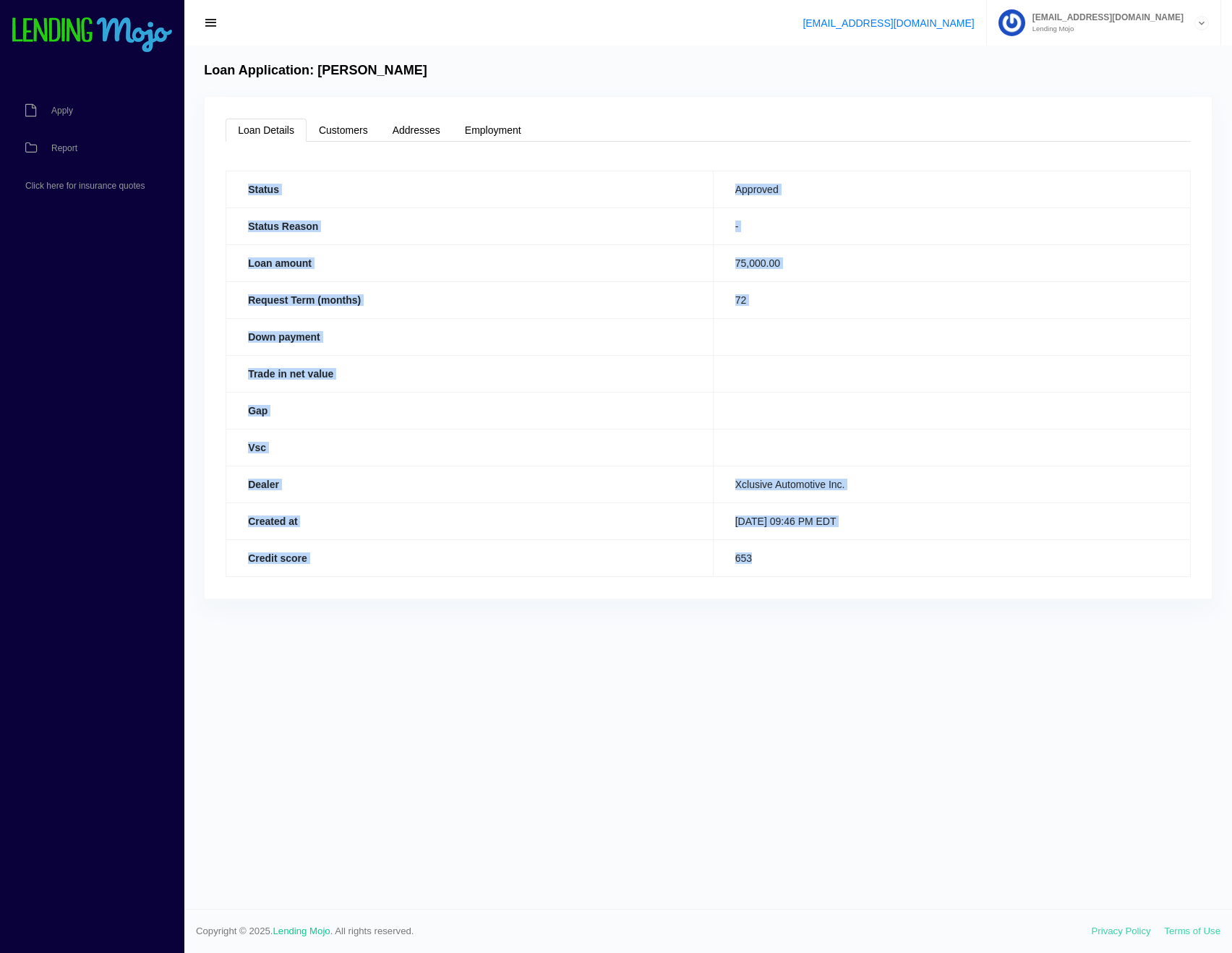
click at [897, 577] on tbody "Status Approved Status Reason - Loan amount 75,000.00 Request Term (months) 72 …" at bounding box center [709, 373] width 965 height 406
click at [895, 577] on td "653" at bounding box center [952, 558] width 478 height 37
drag, startPoint x: 813, startPoint y: 571, endPoint x: 222, endPoint y: 206, distance: 694.6
click at [222, 208] on div "Loan Details Customers Addresses Employment Status Approved Status Reason - Loa…" at bounding box center [708, 348] width 1007 height 502
click at [224, 205] on div "Loan Details Customers Addresses Employment Status Approved Status Reason - Loa…" at bounding box center [708, 348] width 1007 height 502
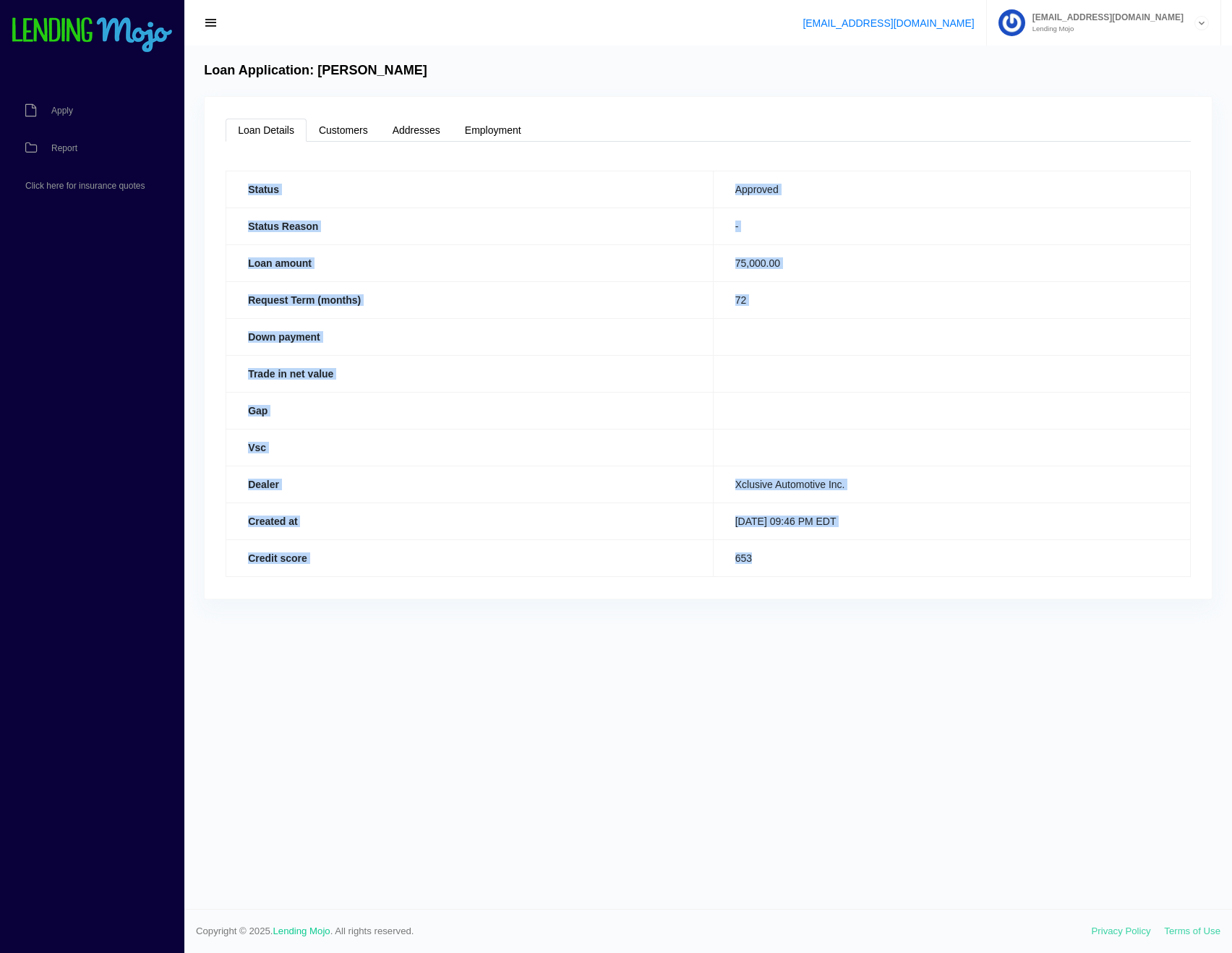
click at [229, 190] on th "Status" at bounding box center [470, 189] width 488 height 37
drag, startPoint x: 243, startPoint y: 187, endPoint x: 820, endPoint y: 565, distance: 689.8
click at [832, 557] on tbody "Status Approved Status Reason - Loan amount 75,000.00 Request Term (months) 72 …" at bounding box center [709, 373] width 965 height 406
click at [820, 563] on td "653" at bounding box center [952, 558] width 478 height 37
drag, startPoint x: 777, startPoint y: 562, endPoint x: 243, endPoint y: 196, distance: 647.4
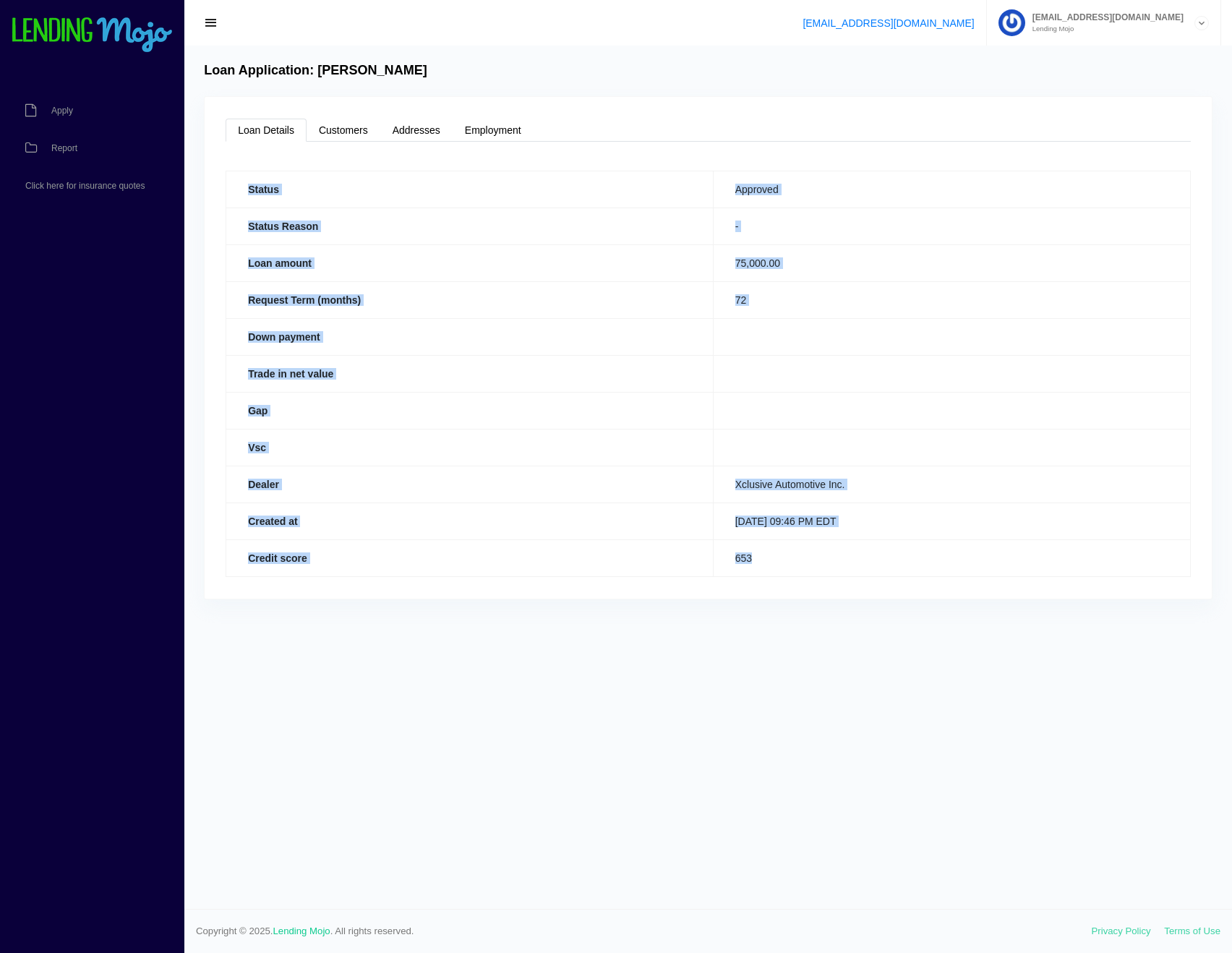
click at [243, 196] on tbody "Status Approved Status Reason - Loan amount 75,000.00 Request Term (months) 72 …" at bounding box center [709, 373] width 965 height 406
click at [243, 197] on th "Status" at bounding box center [470, 189] width 488 height 37
click at [246, 193] on th "Status" at bounding box center [470, 189] width 488 height 37
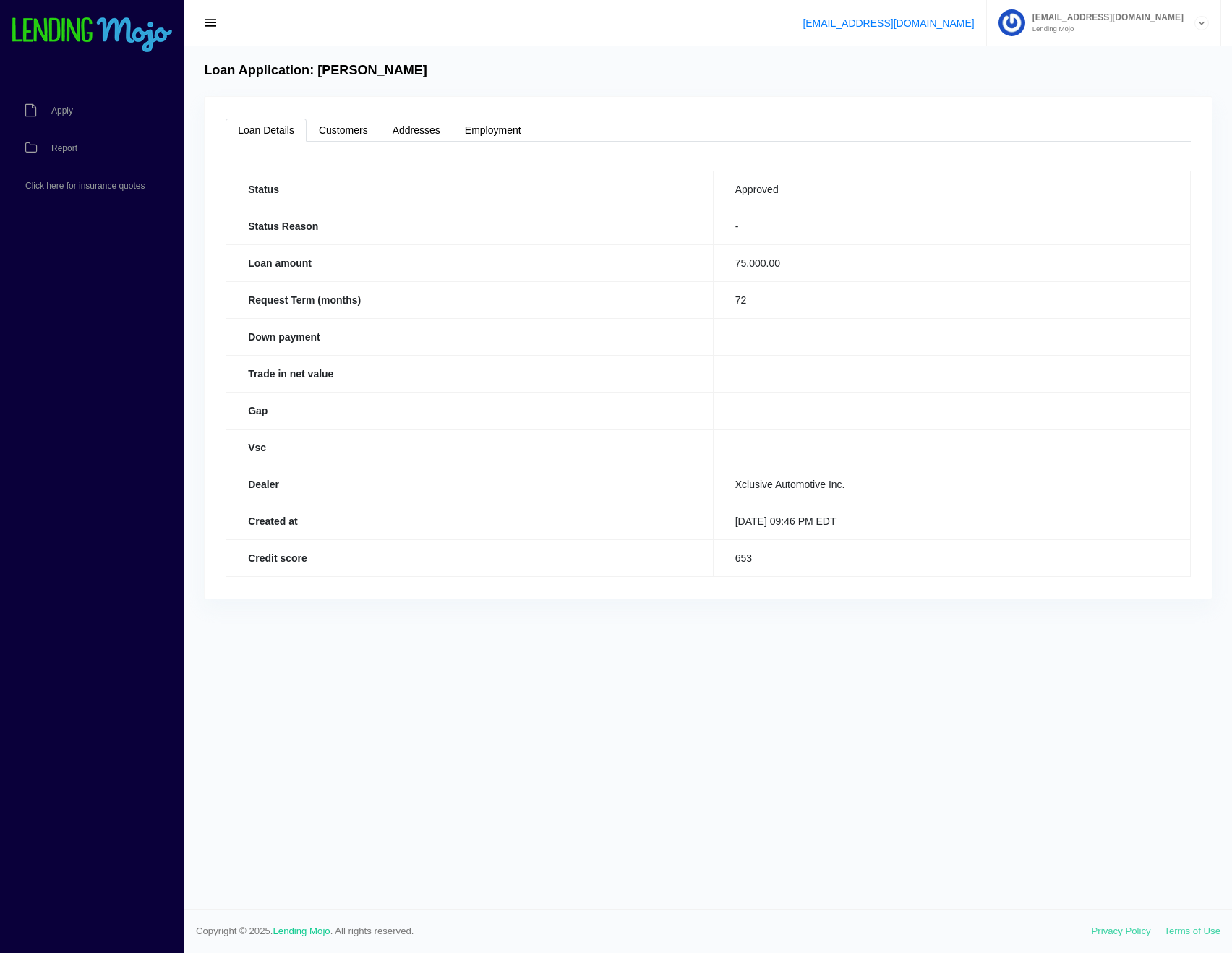
drag, startPoint x: 246, startPoint y: 185, endPoint x: 809, endPoint y: 590, distance: 693.5
click at [809, 589] on div "Loan Details Customers Addresses Employment Status Approved Status Reason - Loa…" at bounding box center [708, 348] width 1007 height 502
click at [809, 586] on div "Loan Details Customers Addresses Employment Status Approved Status Reason - Loa…" at bounding box center [708, 348] width 1007 height 502
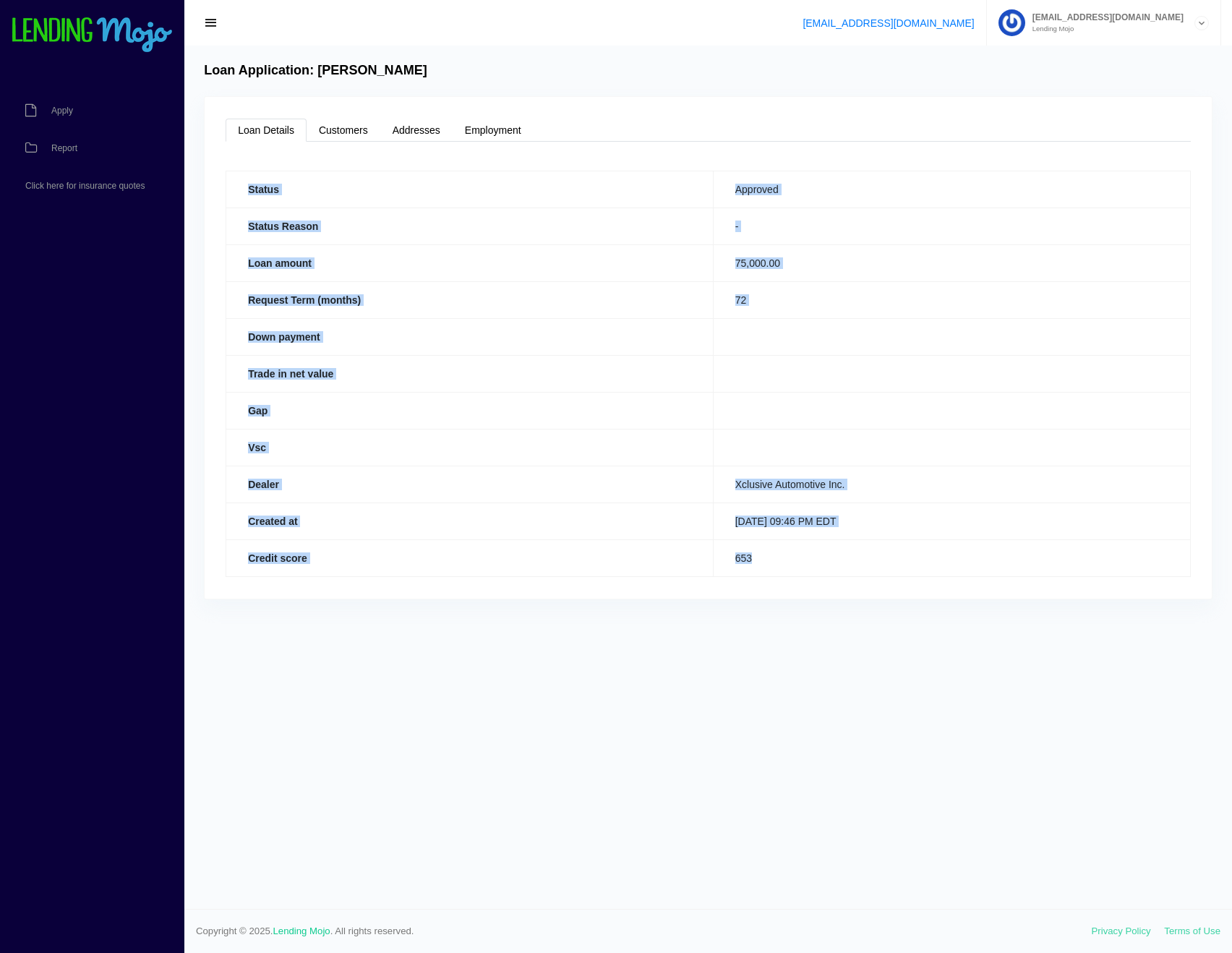
drag, startPoint x: 772, startPoint y: 563, endPoint x: 227, endPoint y: 200, distance: 654.8
click at [229, 203] on tbody "Status Approved Status Reason - Loan amount 75,000.00 Request Term (months) 72 …" at bounding box center [709, 373] width 965 height 406
click at [227, 196] on th "Status" at bounding box center [470, 189] width 488 height 37
drag, startPoint x: 357, startPoint y: 222, endPoint x: 876, endPoint y: 577, distance: 628.8
click at [881, 577] on tbody "Status Approved Status Reason - Loan amount 75,000.00 Request Term (months) 72 …" at bounding box center [709, 373] width 965 height 406
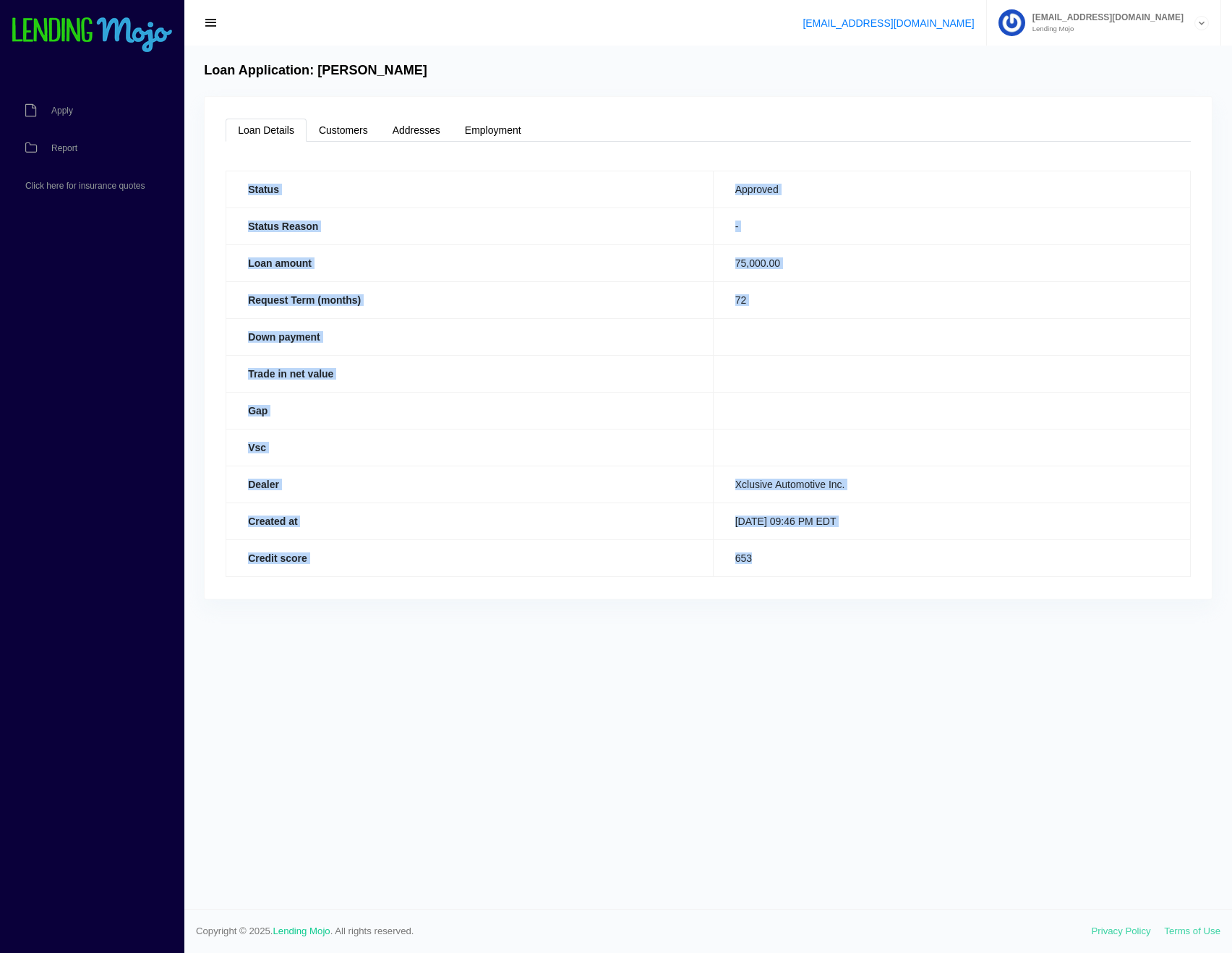
click at [833, 569] on td "653" at bounding box center [952, 558] width 478 height 37
click at [791, 572] on td "653" at bounding box center [952, 558] width 478 height 37
click at [775, 576] on td "653" at bounding box center [952, 558] width 478 height 37
drag, startPoint x: 755, startPoint y: 565, endPoint x: 231, endPoint y: 193, distance: 642.6
click at [231, 193] on tbody "Status Approved Status Reason - Loan amount 75,000.00 Request Term (months) 72 …" at bounding box center [709, 373] width 965 height 406
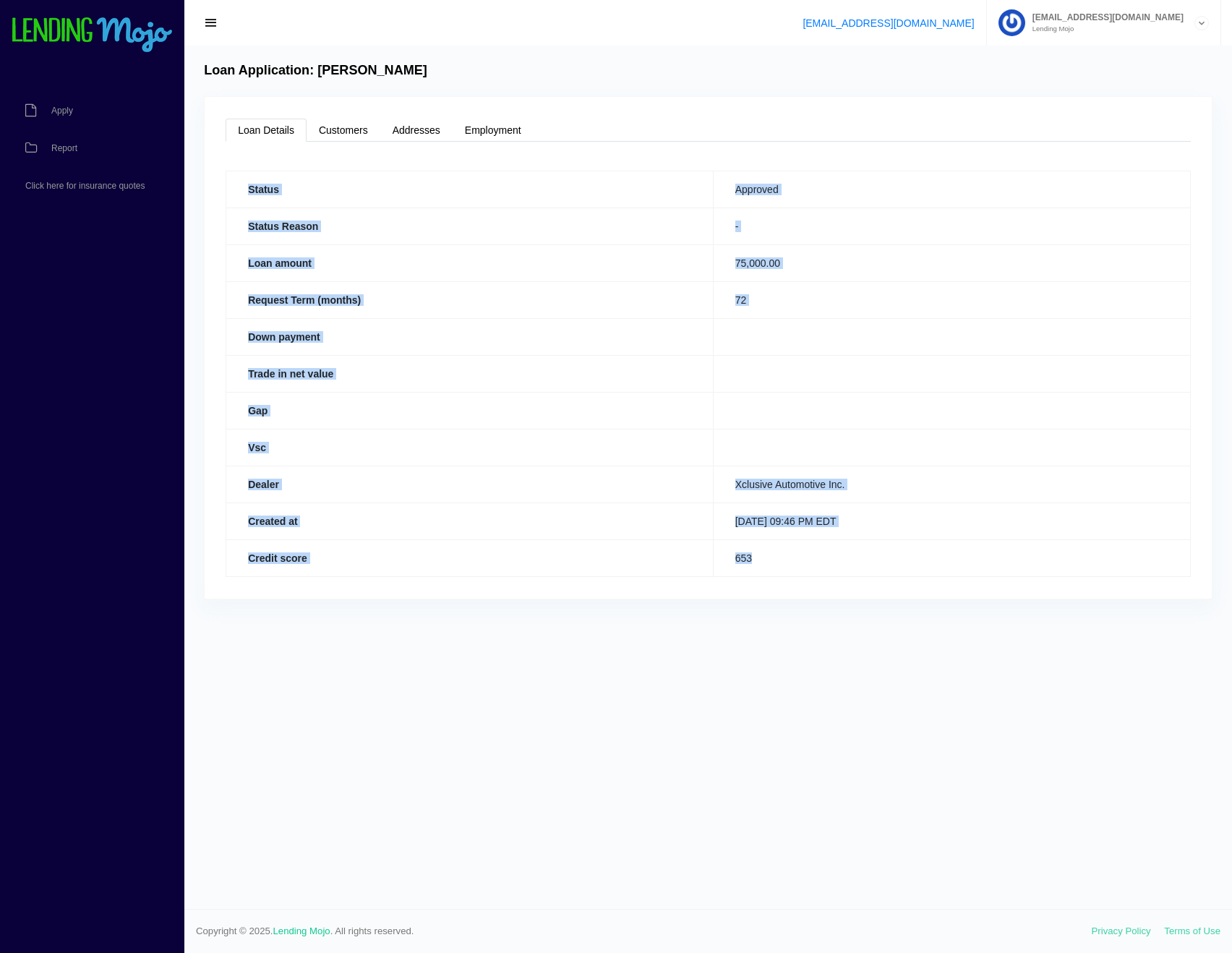
click at [233, 194] on th "Status" at bounding box center [470, 189] width 488 height 37
drag, startPoint x: 239, startPoint y: 192, endPoint x: 771, endPoint y: 570, distance: 652.6
click at [771, 570] on tbody "Status Approved Status Reason - Loan amount 75,000.00 Request Term (months) 72 …" at bounding box center [709, 373] width 965 height 406
click at [771, 569] on td "653" at bounding box center [952, 558] width 478 height 37
drag, startPoint x: 758, startPoint y: 563, endPoint x: 231, endPoint y: 202, distance: 638.8
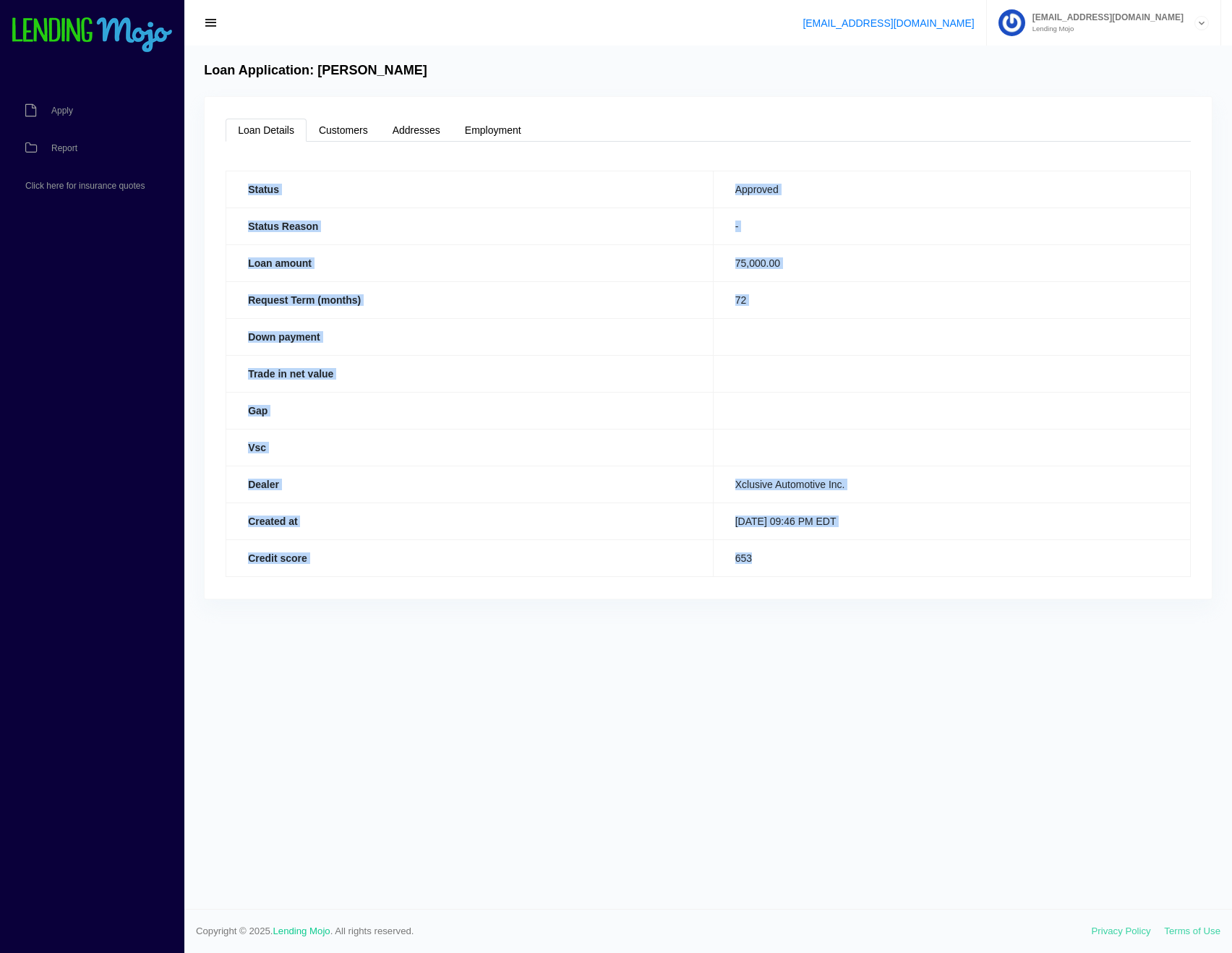
click at [231, 202] on tbody "Status Approved Status Reason - Loan amount 75,000.00 Request Term (months) 72 …" at bounding box center [709, 373] width 965 height 406
drag, startPoint x: 231, startPoint y: 202, endPoint x: 239, endPoint y: 199, distance: 8.5
click at [233, 202] on th "Status" at bounding box center [470, 189] width 488 height 37
click at [243, 192] on th "Status" at bounding box center [470, 189] width 488 height 37
drag, startPoint x: 295, startPoint y: 207, endPoint x: 796, endPoint y: 558, distance: 611.7
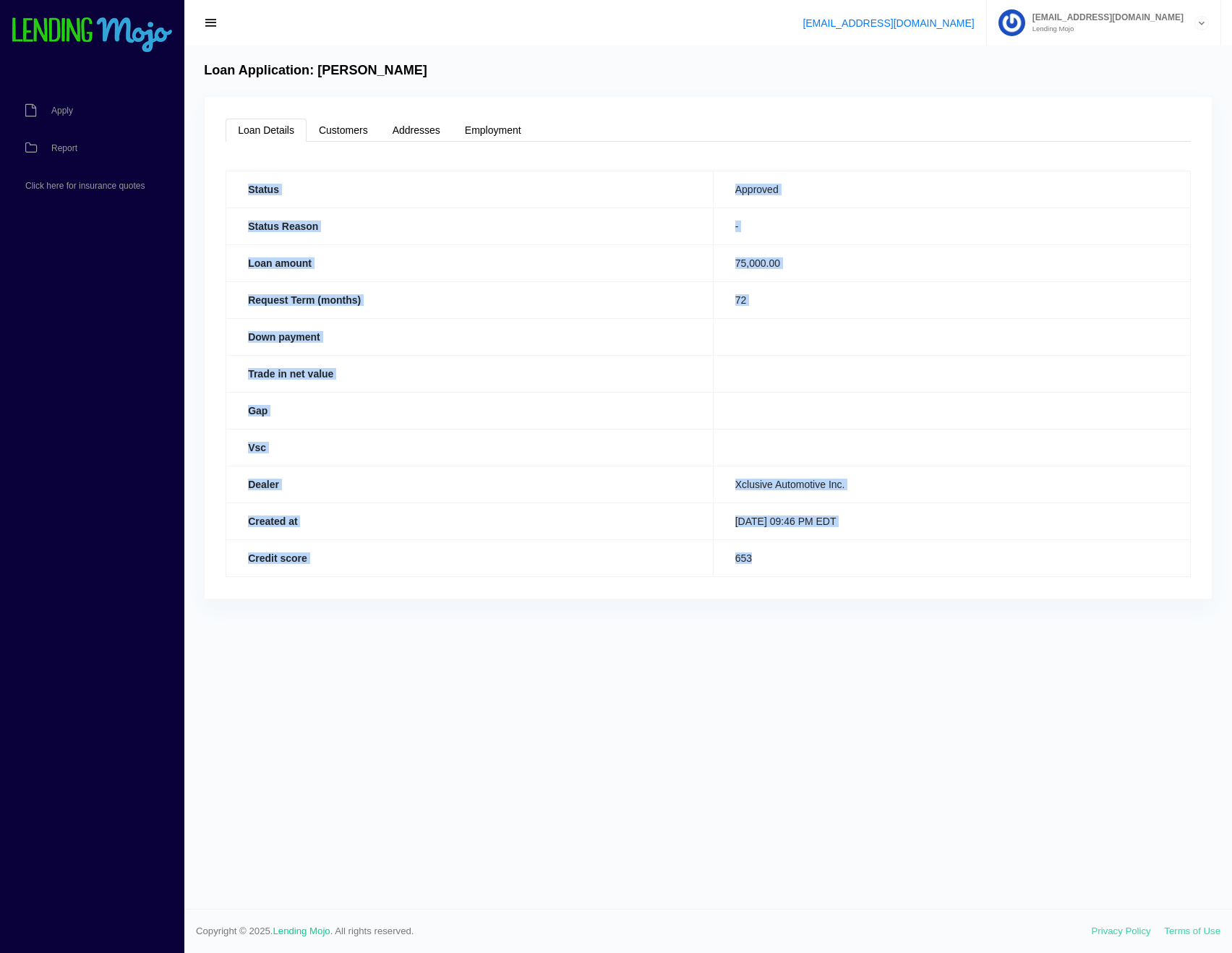
click at [799, 557] on tbody "Status Approved Status Reason - Loan amount 75,000.00 Request Term (months) 72 …" at bounding box center [709, 373] width 965 height 406
click at [796, 558] on td "653" at bounding box center [952, 558] width 478 height 37
drag, startPoint x: 759, startPoint y: 555, endPoint x: 233, endPoint y: 187, distance: 642.0
click at [233, 187] on tbody "Status Approved Status Reason - Loan amount 75,000.00 Request Term (months) 72 …" at bounding box center [709, 373] width 965 height 406
click at [233, 188] on th "Status" at bounding box center [470, 189] width 488 height 37
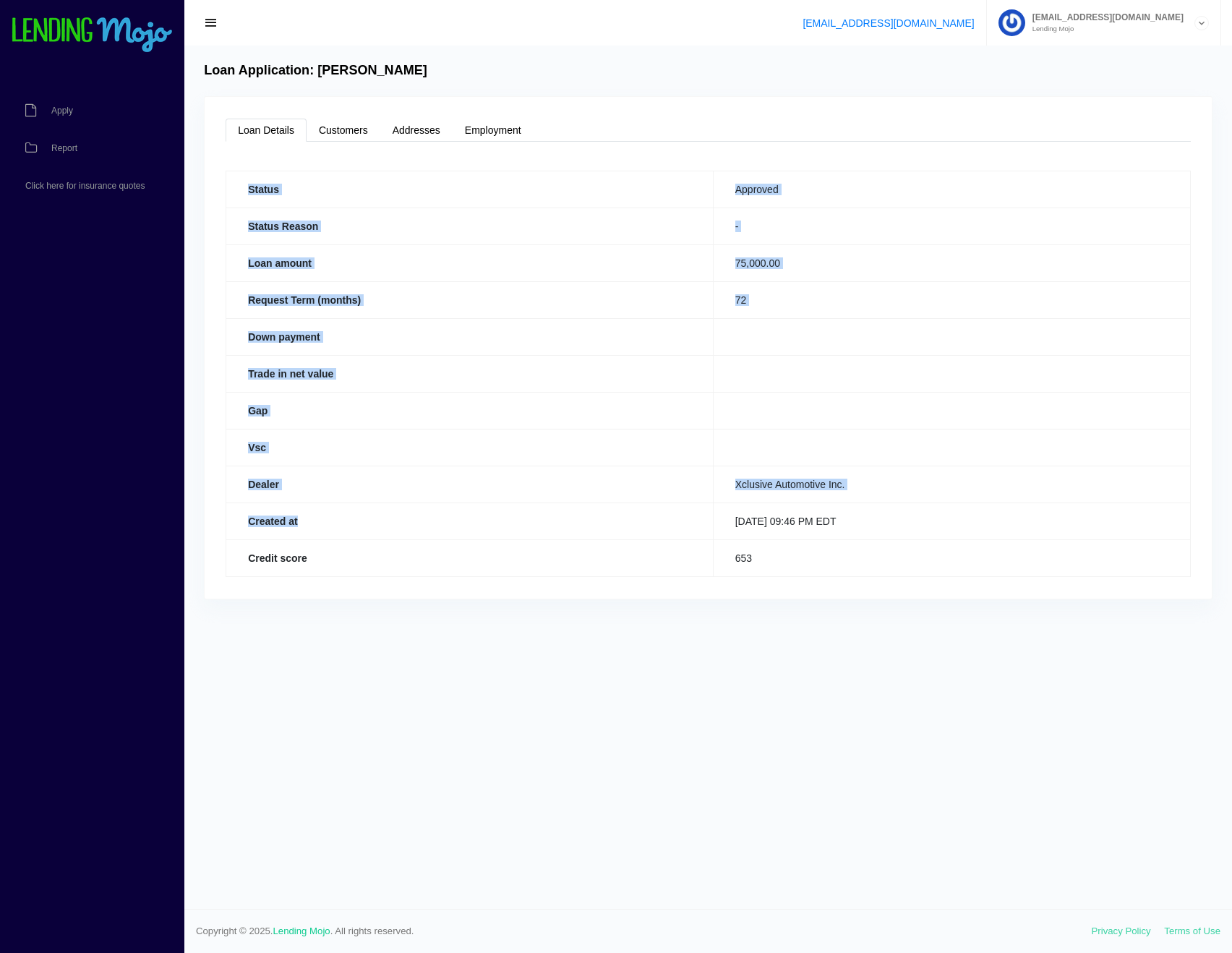
drag, startPoint x: 239, startPoint y: 189, endPoint x: 686, endPoint y: 529, distance: 561.6
click at [660, 533] on tbody "Status Approved Status Reason - Loan amount 75,000.00 Request Term (months) 72 …" at bounding box center [709, 373] width 965 height 406
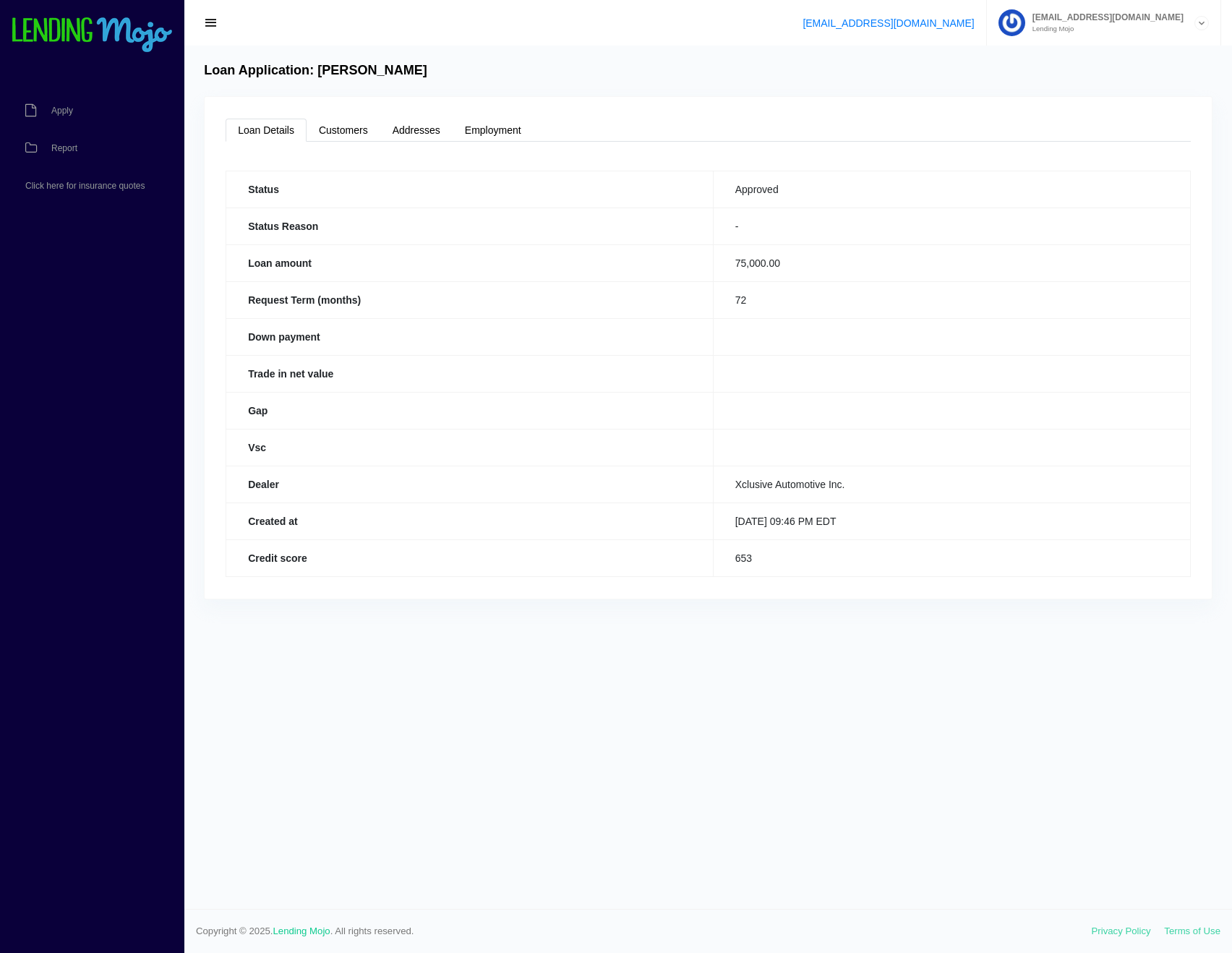
click at [757, 568] on td "653" at bounding box center [952, 558] width 478 height 37
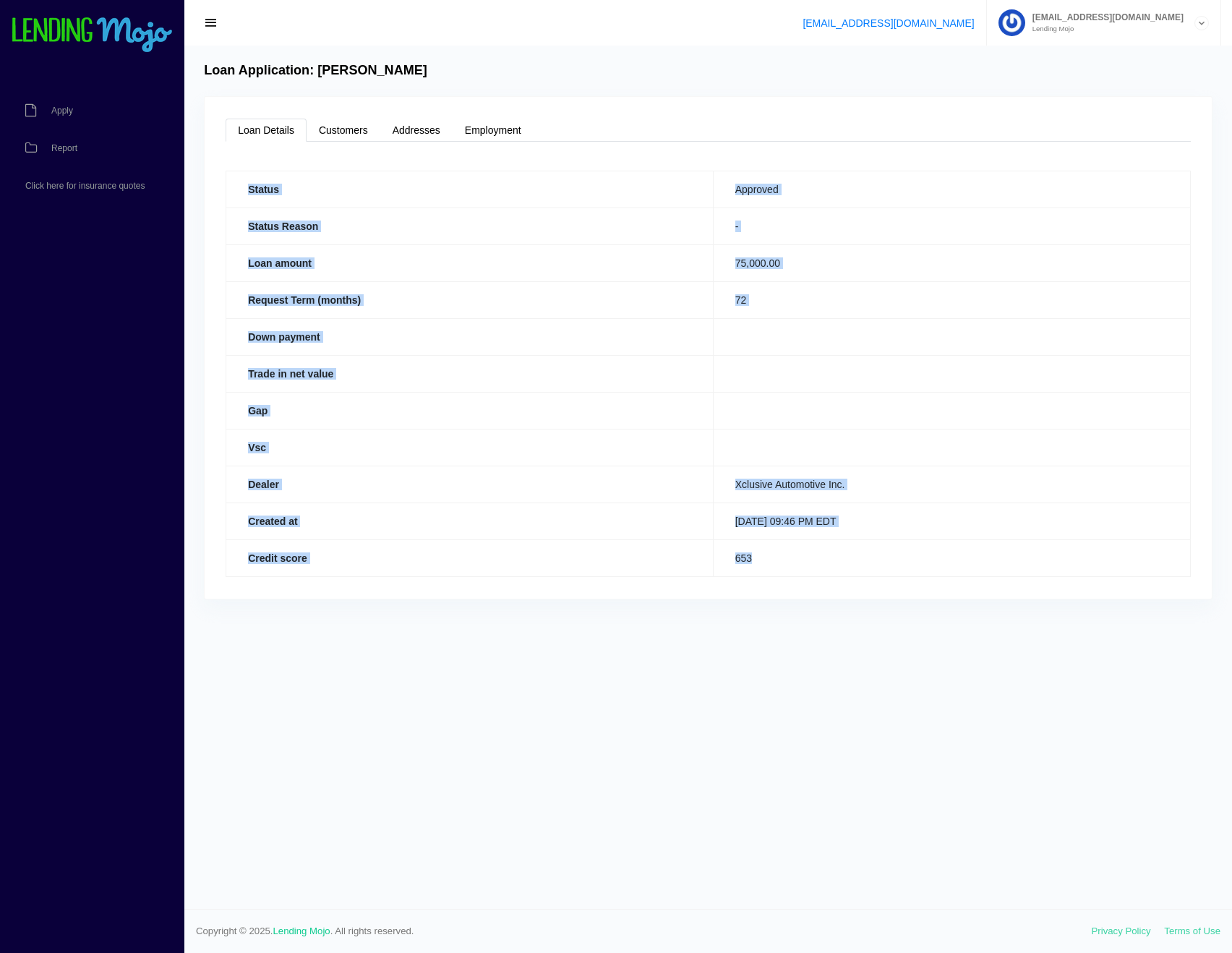
drag, startPoint x: 706, startPoint y: 544, endPoint x: 227, endPoint y: 196, distance: 592.1
click at [227, 196] on tbody "Status Approved Status Reason - Loan amount 75,000.00 Request Term (months) 72 …" at bounding box center [709, 373] width 965 height 406
click at [227, 193] on th "Status" at bounding box center [470, 189] width 488 height 37
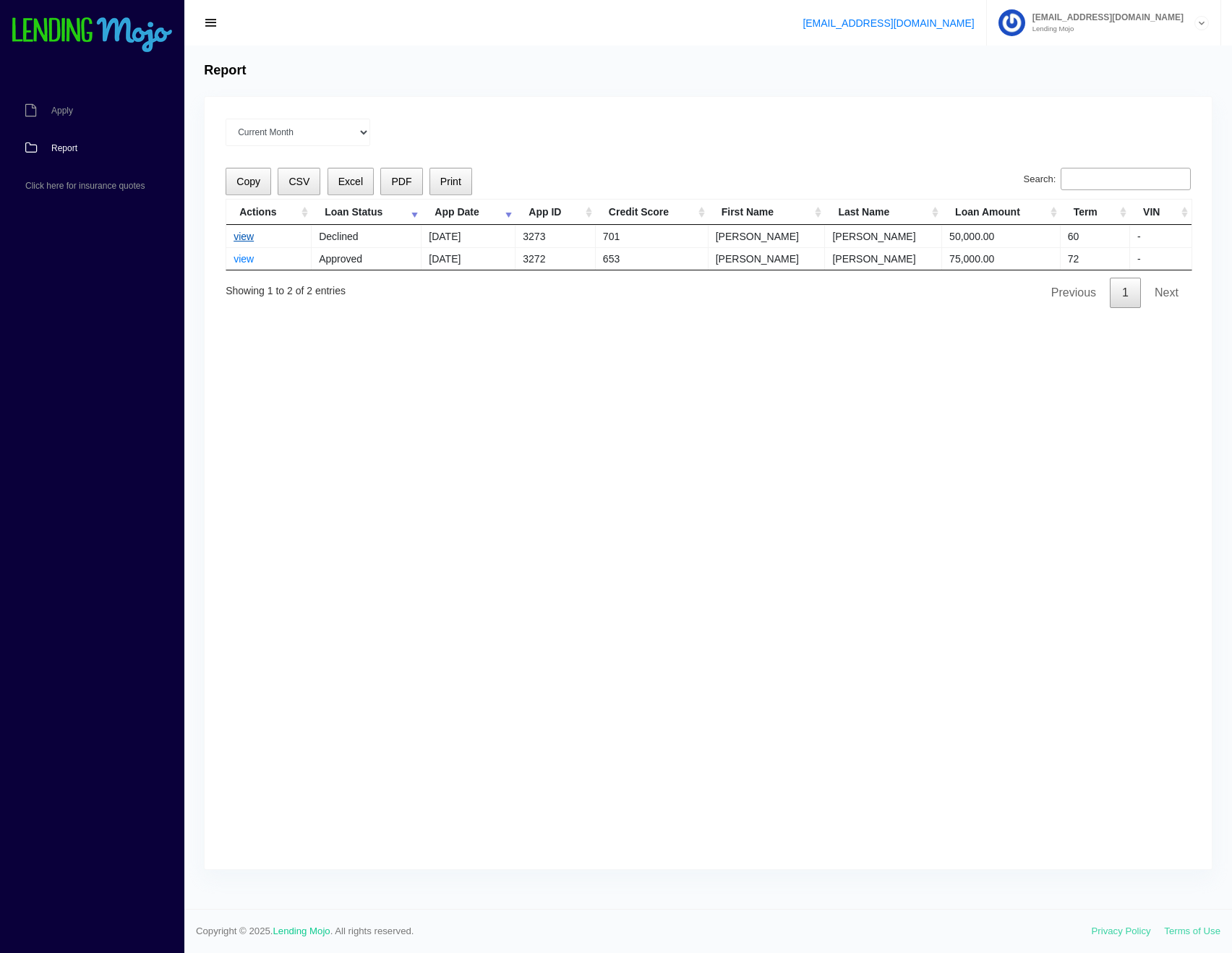
click at [243, 240] on link "view" at bounding box center [244, 236] width 21 height 12
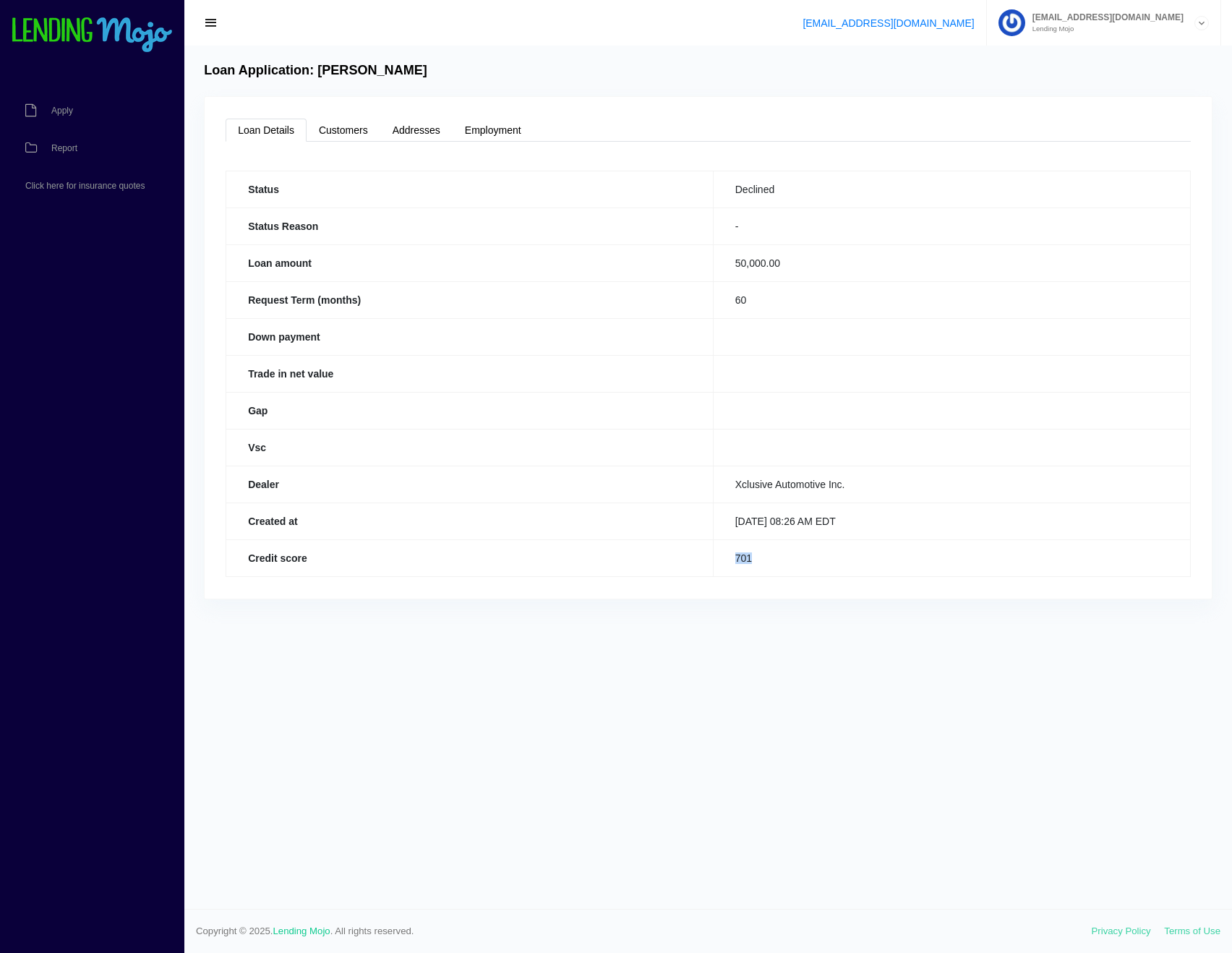
drag, startPoint x: 751, startPoint y: 565, endPoint x: 716, endPoint y: 559, distance: 35.5
click at [716, 559] on td "701" at bounding box center [952, 558] width 478 height 37
click at [730, 559] on td "701" at bounding box center [952, 558] width 478 height 37
click at [771, 552] on td "701" at bounding box center [952, 558] width 478 height 37
drag, startPoint x: 746, startPoint y: 561, endPoint x: 723, endPoint y: 568, distance: 24.0
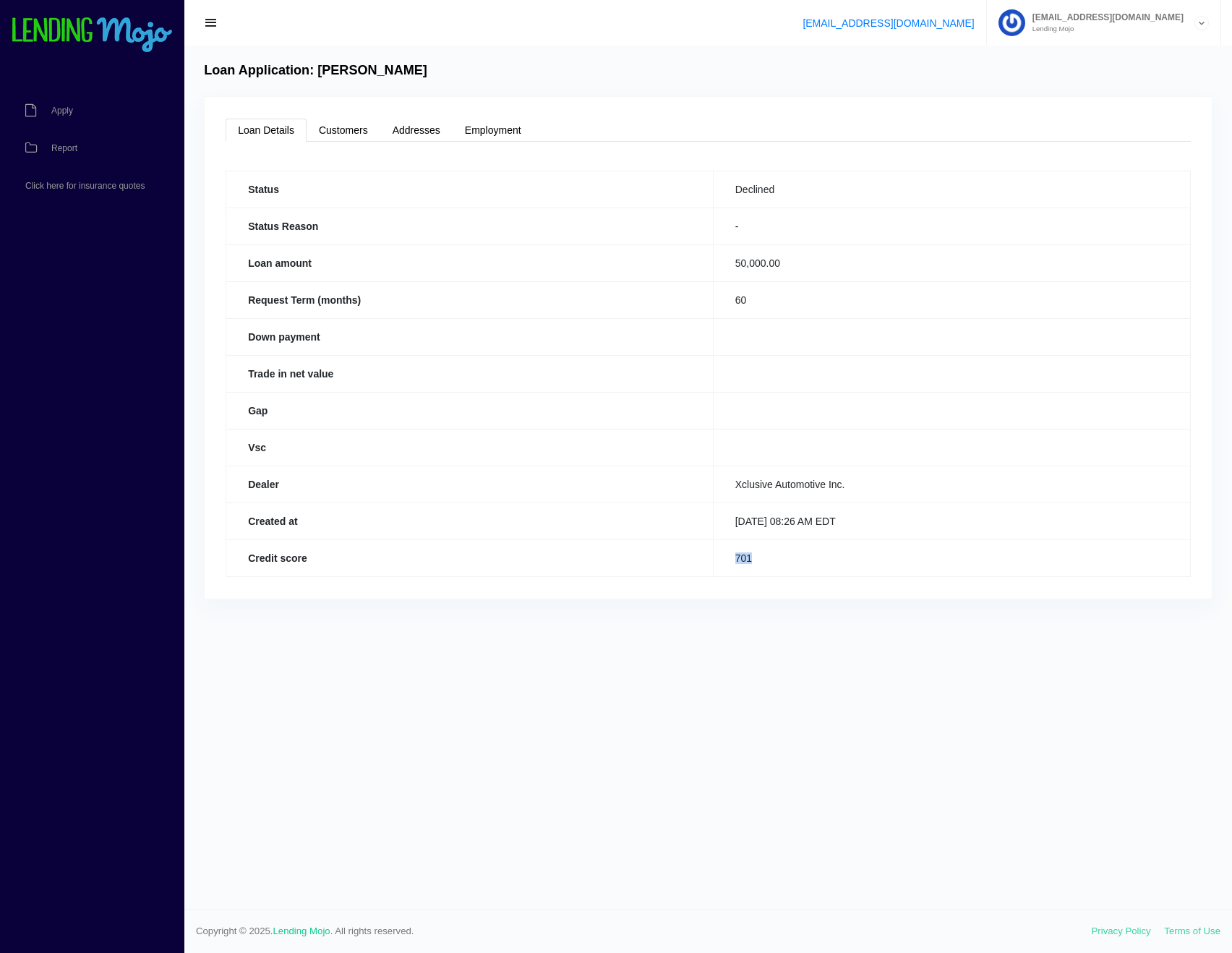
click at [723, 568] on td "701" at bounding box center [952, 558] width 478 height 37
drag, startPoint x: 752, startPoint y: 307, endPoint x: 719, endPoint y: 305, distance: 33.1
click at [719, 305] on td "60" at bounding box center [952, 300] width 478 height 37
click at [721, 306] on td "60" at bounding box center [952, 300] width 478 height 37
drag, startPoint x: 736, startPoint y: 240, endPoint x: 754, endPoint y: 246, distance: 19.0
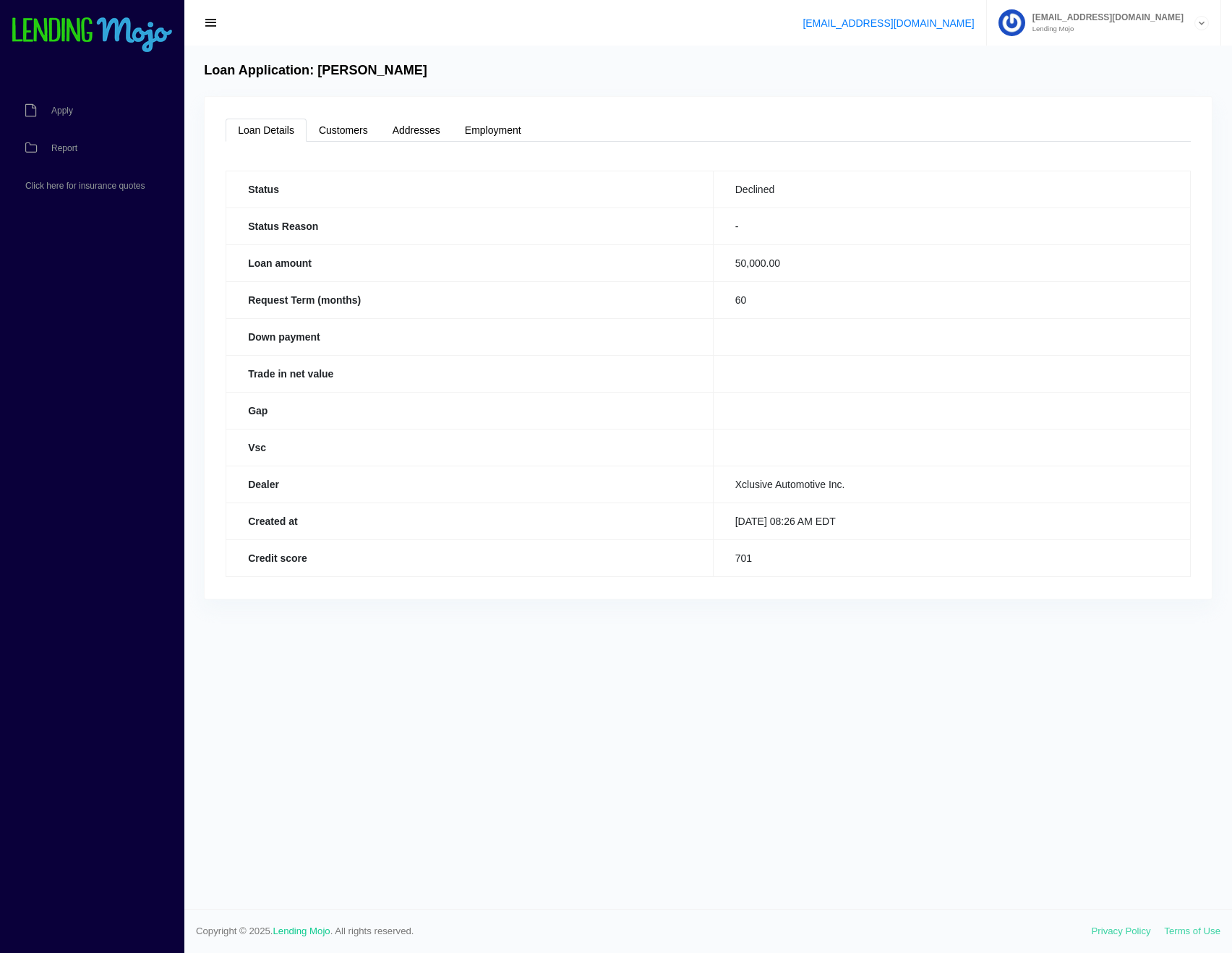
click at [740, 241] on td "-" at bounding box center [952, 226] width 478 height 37
drag, startPoint x: 732, startPoint y: 187, endPoint x: 838, endPoint y: 214, distance: 109.4
click at [805, 203] on td "Declined" at bounding box center [952, 189] width 478 height 37
drag, startPoint x: 852, startPoint y: 218, endPoint x: 894, endPoint y: 484, distance: 269.3
click at [852, 222] on td "-" at bounding box center [952, 226] width 478 height 37
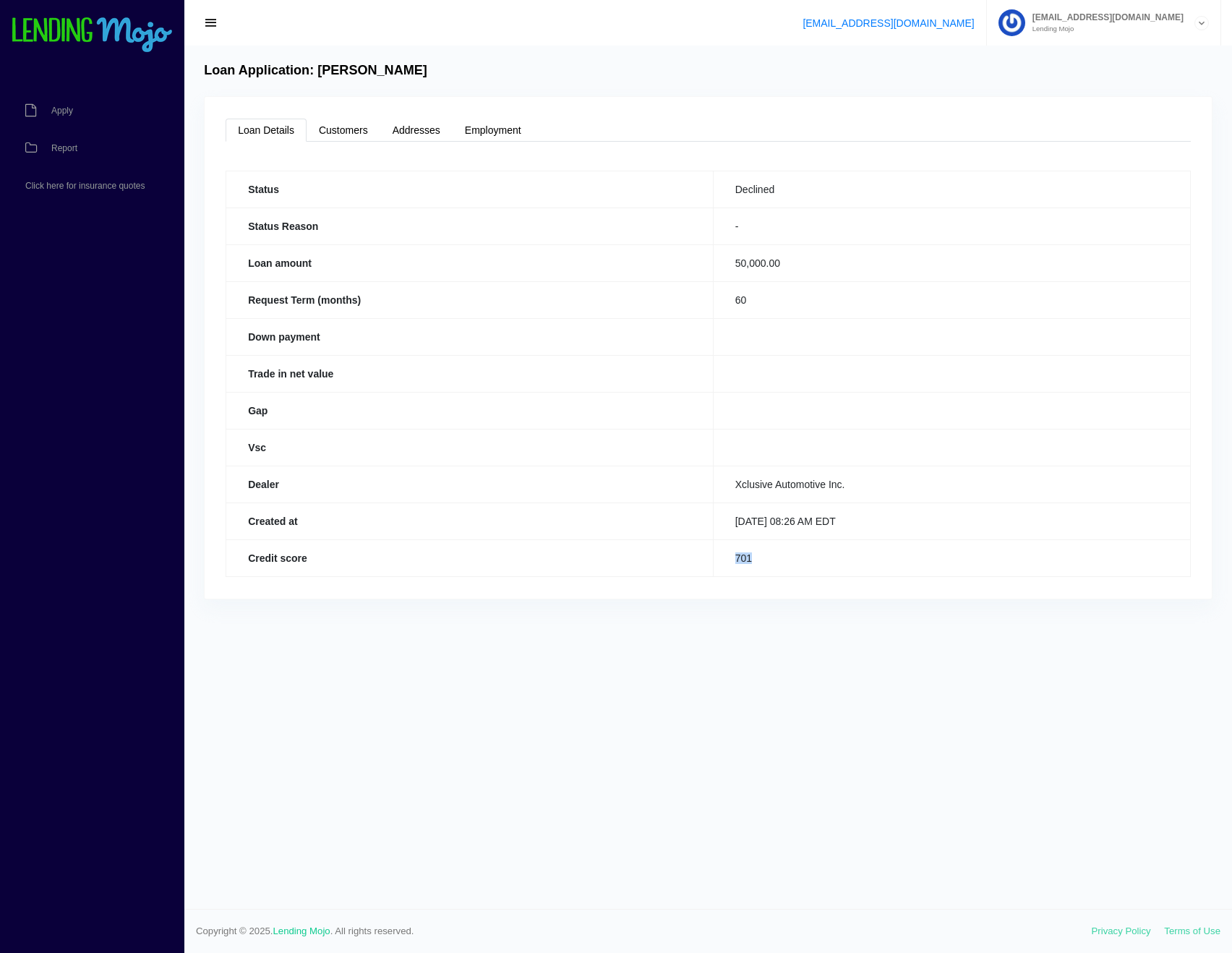
drag, startPoint x: 745, startPoint y: 561, endPoint x: 780, endPoint y: 556, distance: 35.4
click at [777, 558] on td "701" at bounding box center [952, 558] width 478 height 37
click at [781, 555] on td "701" at bounding box center [952, 558] width 478 height 37
click at [778, 557] on td "701" at bounding box center [952, 558] width 478 height 37
click at [767, 567] on td "701" at bounding box center [952, 558] width 478 height 37
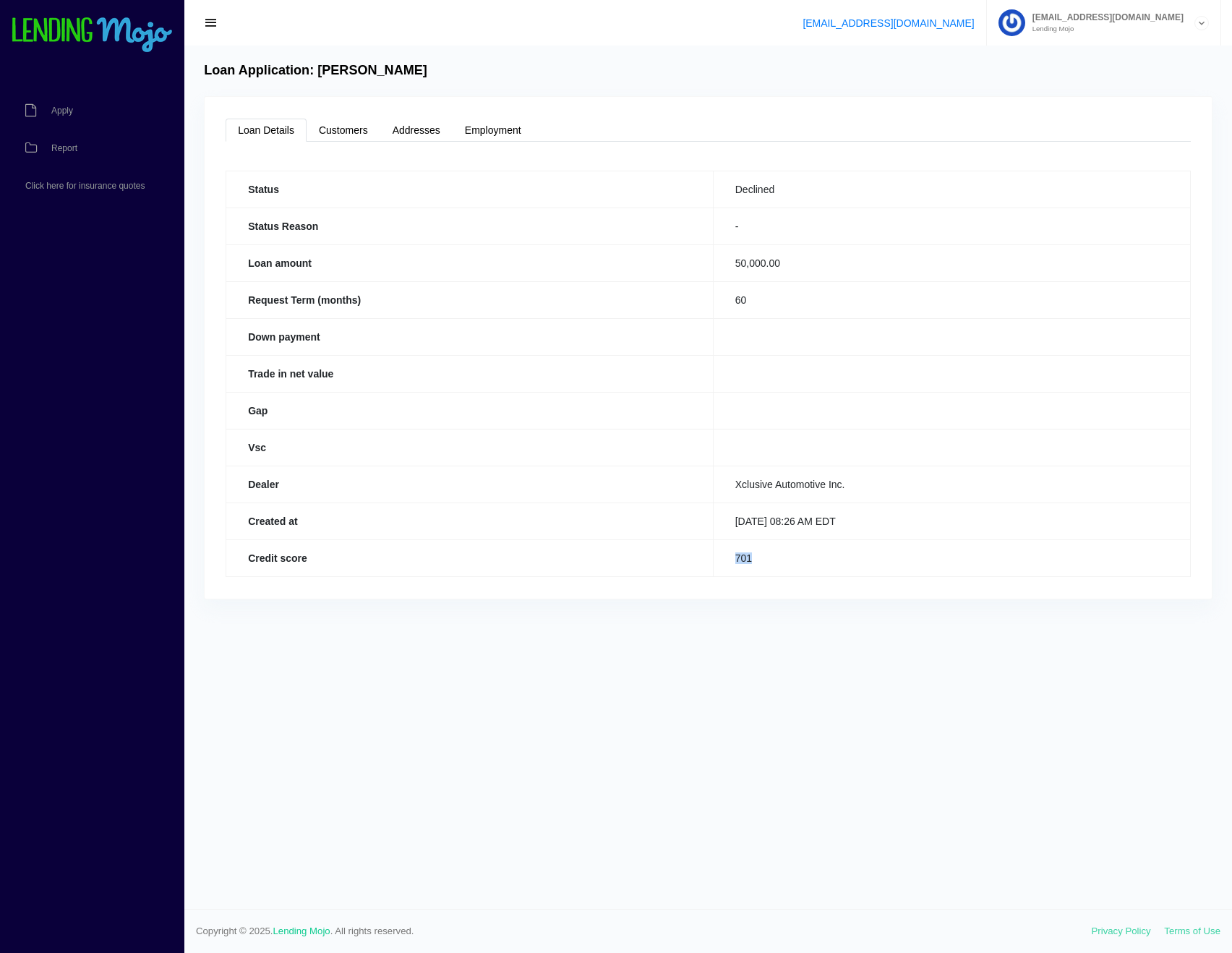
drag, startPoint x: 752, startPoint y: 562, endPoint x: 719, endPoint y: 568, distance: 33.5
click at [719, 568] on td "701" at bounding box center [952, 558] width 478 height 37
drag, startPoint x: 272, startPoint y: 383, endPoint x: 327, endPoint y: 389, distance: 55.3
click at [321, 389] on th "Trade in net value" at bounding box center [470, 373] width 488 height 37
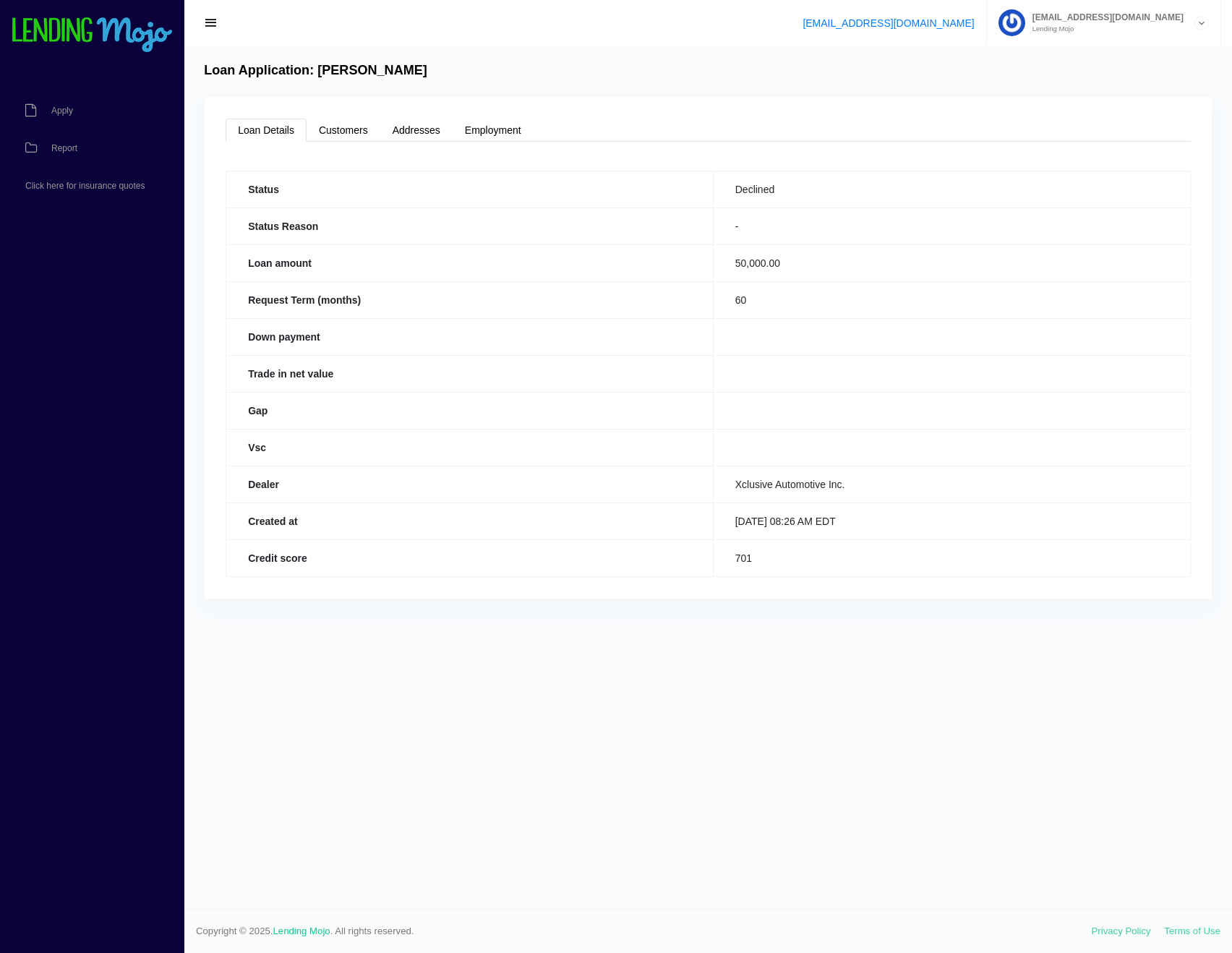
drag, startPoint x: 333, startPoint y: 389, endPoint x: 363, endPoint y: 385, distance: 30.3
click at [334, 389] on th "Trade in net value" at bounding box center [470, 373] width 488 height 37
drag, startPoint x: 759, startPoint y: 305, endPoint x: 713, endPoint y: 306, distance: 46.0
click at [713, 306] on td "60" at bounding box center [952, 300] width 478 height 37
click at [716, 305] on td "60" at bounding box center [952, 300] width 478 height 37
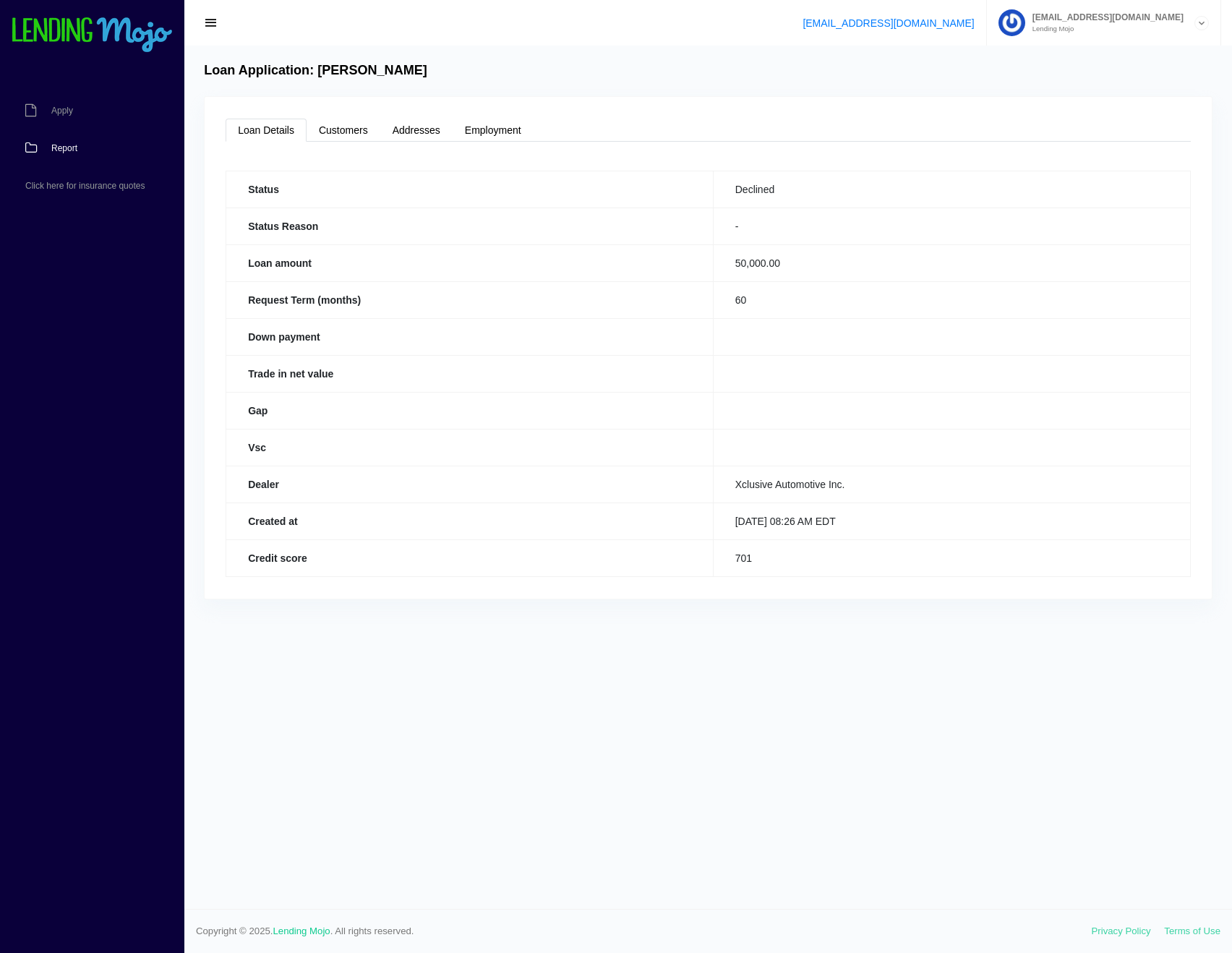
click at [59, 152] on span "Report" at bounding box center [64, 148] width 26 height 9
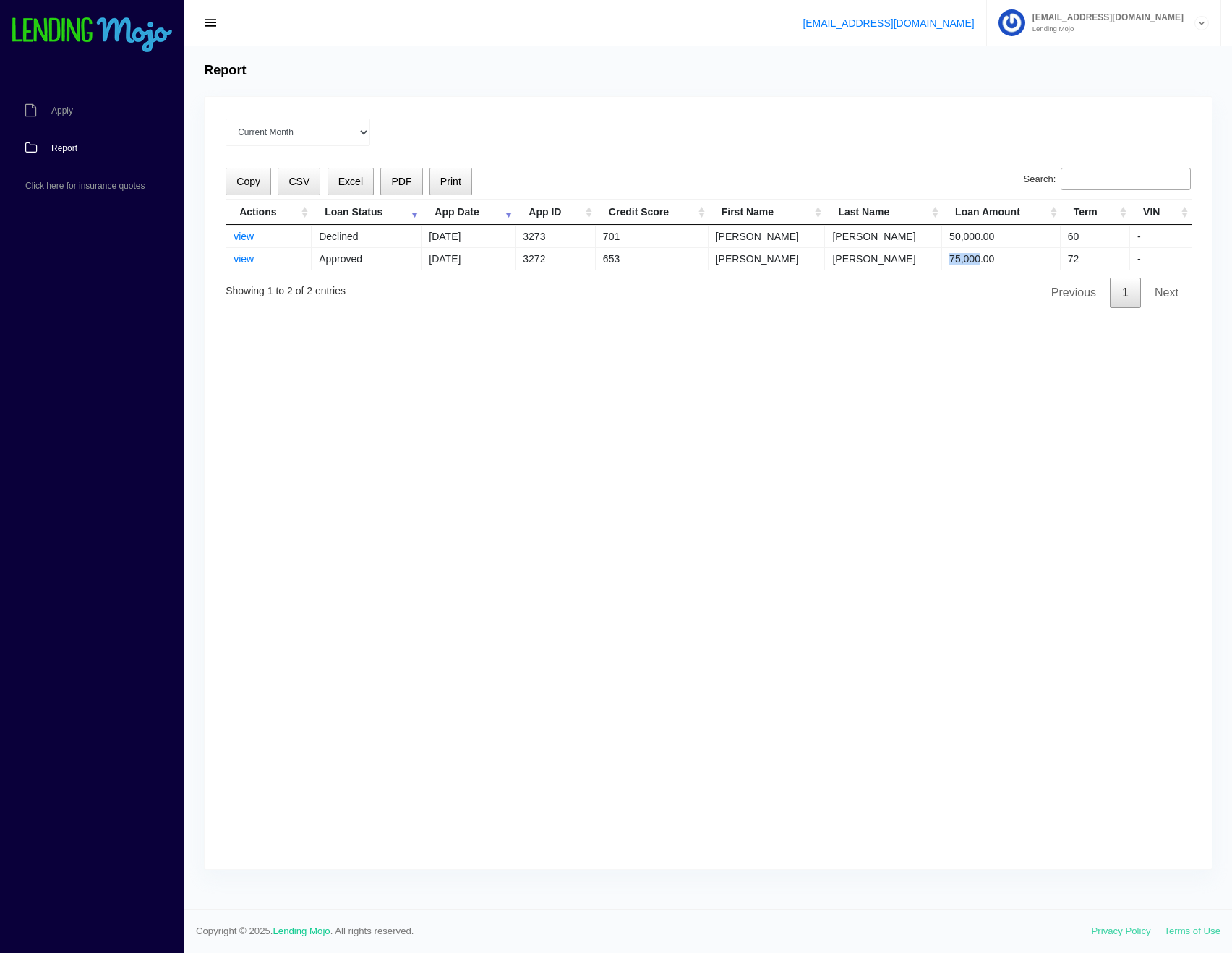
drag, startPoint x: 966, startPoint y: 262, endPoint x: 978, endPoint y: 261, distance: 12.0
click at [977, 261] on td "75,000.00" at bounding box center [1001, 258] width 119 height 22
click at [992, 257] on td "75,000.00" at bounding box center [1001, 258] width 119 height 22
drag, startPoint x: 567, startPoint y: 638, endPoint x: 467, endPoint y: 626, distance: 100.7
click at [566, 638] on div "Current Month [DATE] [DATE] [DATE] [DATE] [DATE] All time Loading Copy CSV Exce…" at bounding box center [708, 484] width 1007 height 773
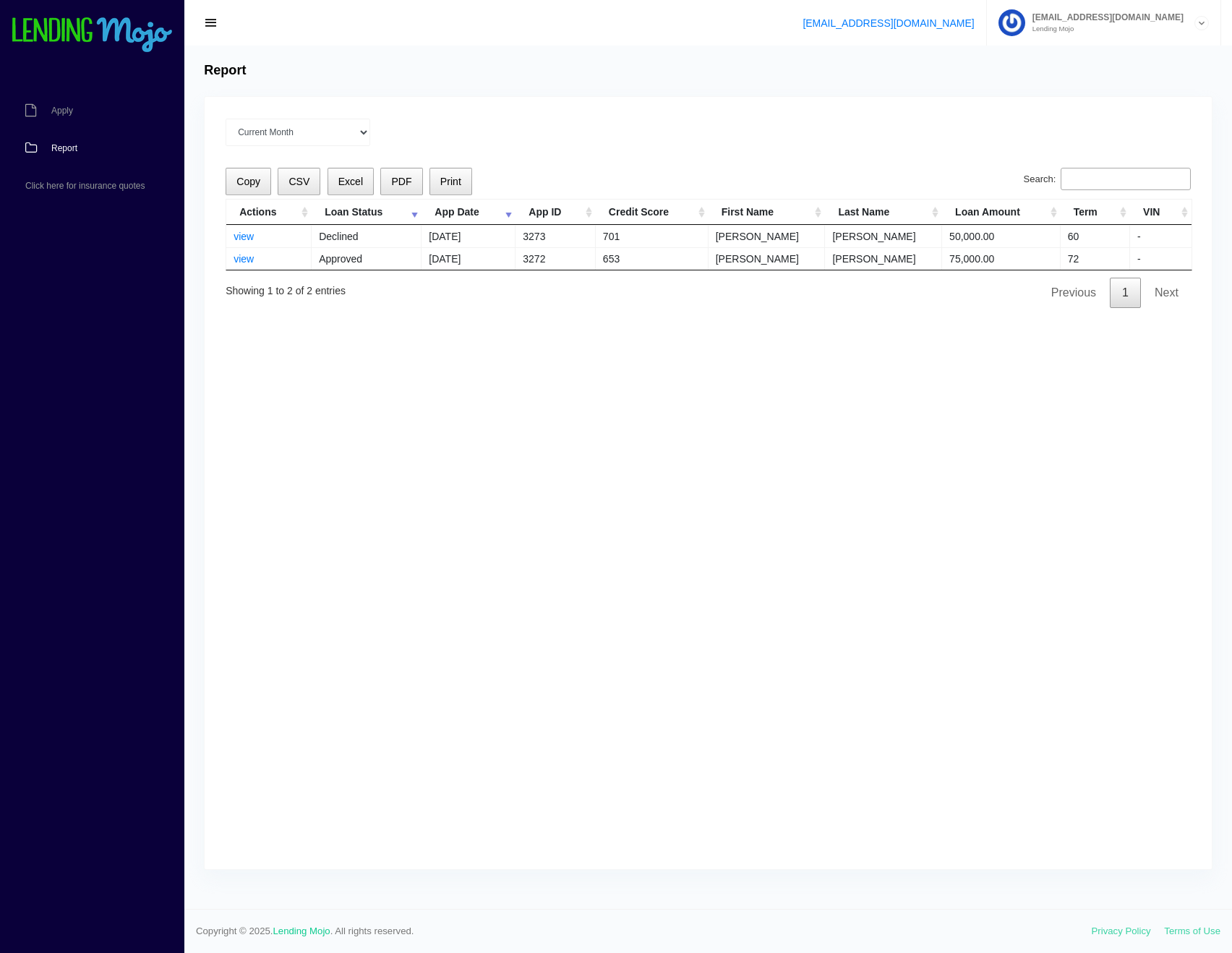
click at [377, 413] on div "Current Month [DATE] [DATE] [DATE] [DATE] [DATE] All time Loading Copy CSV Exce…" at bounding box center [708, 484] width 1007 height 773
drag, startPoint x: 882, startPoint y: 262, endPoint x: 231, endPoint y: 244, distance: 651.2
click at [231, 244] on tbody "view Declined [DATE] 3273 701 [PERSON_NAME] 50,000.00 60 - view Approved [DATE]…" at bounding box center [709, 247] width 965 height 44
click at [205, 242] on div "Current Month [DATE] [DATE] [DATE] [DATE] [DATE] All time Loading Copy CSV Exce…" at bounding box center [708, 484] width 1007 height 773
drag, startPoint x: 1127, startPoint y: 98, endPoint x: 652, endPoint y: 56, distance: 476.9
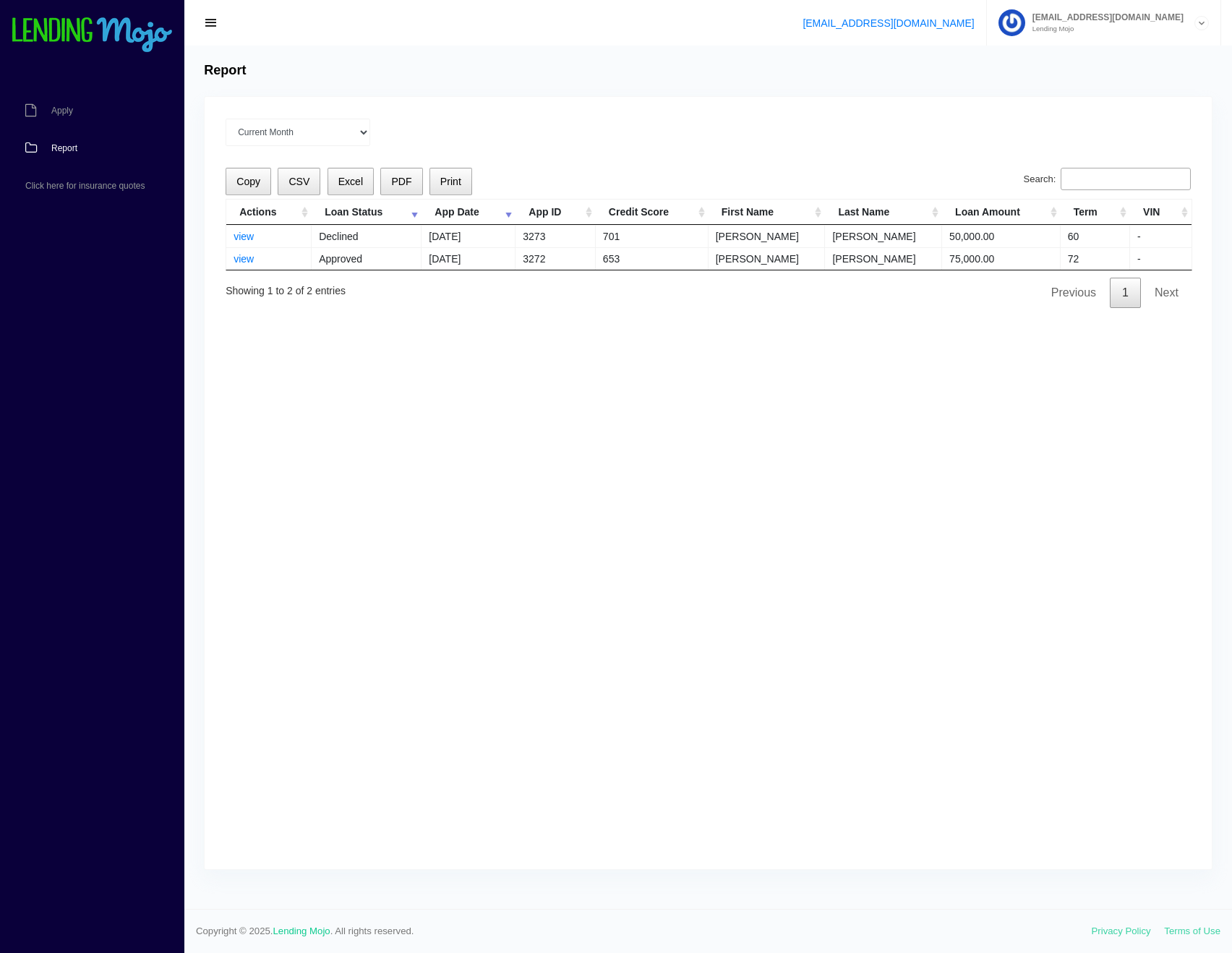
click at [772, 56] on div "Report Current Month [DATE] [DATE] [DATE] [DATE] [DATE] All time Loading Copy C…" at bounding box center [708, 477] width 1048 height 864
click at [641, 56] on div "Report Current Month [DATE] [DATE] [DATE] [DATE] [DATE] All time Loading Copy C…" at bounding box center [708, 477] width 1048 height 864
click at [386, 133] on div "Current Month [DATE] [DATE] [DATE] [DATE] [DATE] All time" at bounding box center [708, 132] width 965 height 27
click at [371, 133] on div "Current Month [DATE] [DATE] [DATE] [DATE] [DATE] All time" at bounding box center [708, 132] width 965 height 27
click at [359, 134] on select "Current Month [DATE] [DATE] [DATE] [DATE] [DATE] All time" at bounding box center [298, 132] width 145 height 27
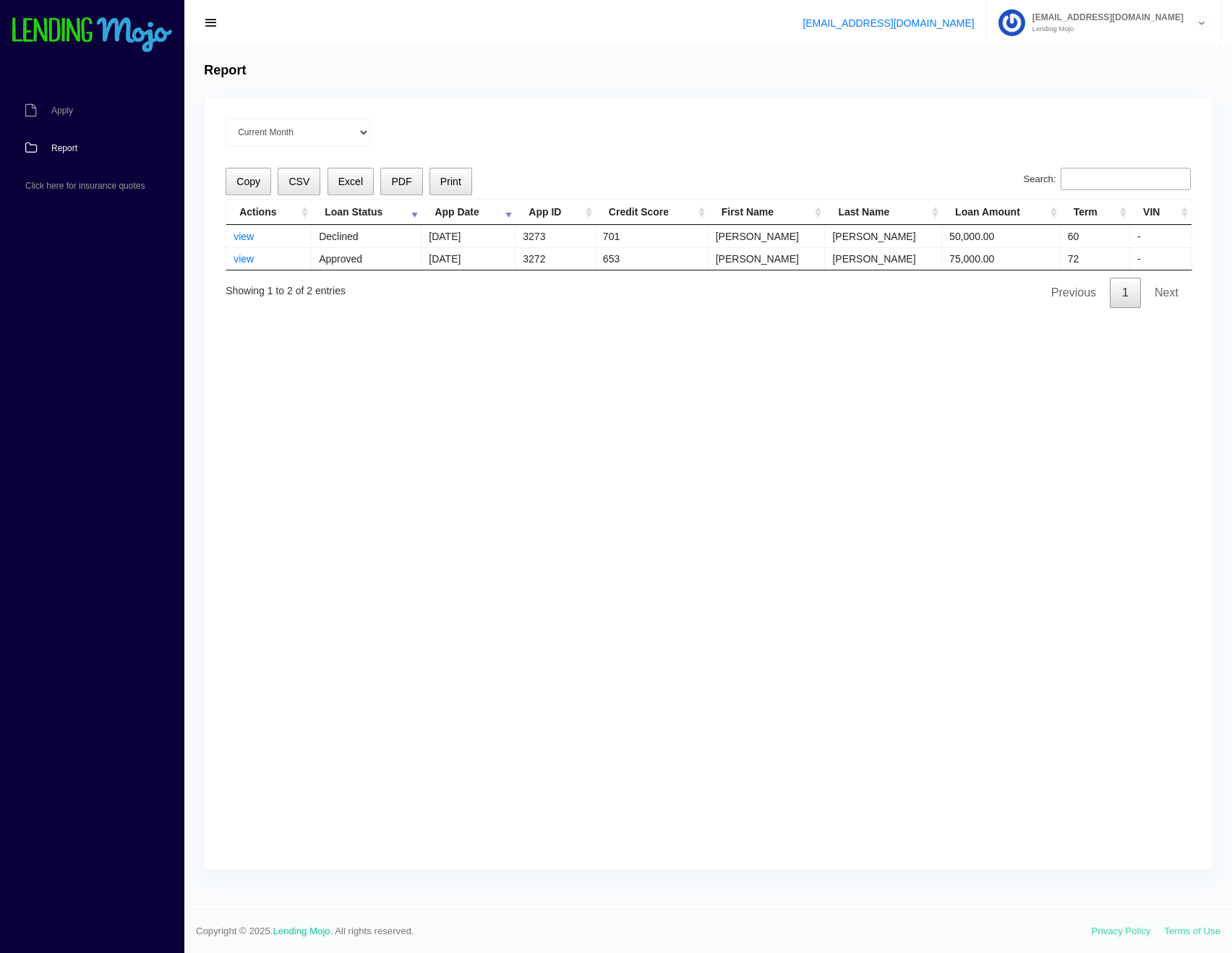
click at [453, 104] on div "Current Month [DATE] [DATE] [DATE] [DATE] [DATE] All time Loading Copy CSV Exce…" at bounding box center [708, 484] width 1007 height 773
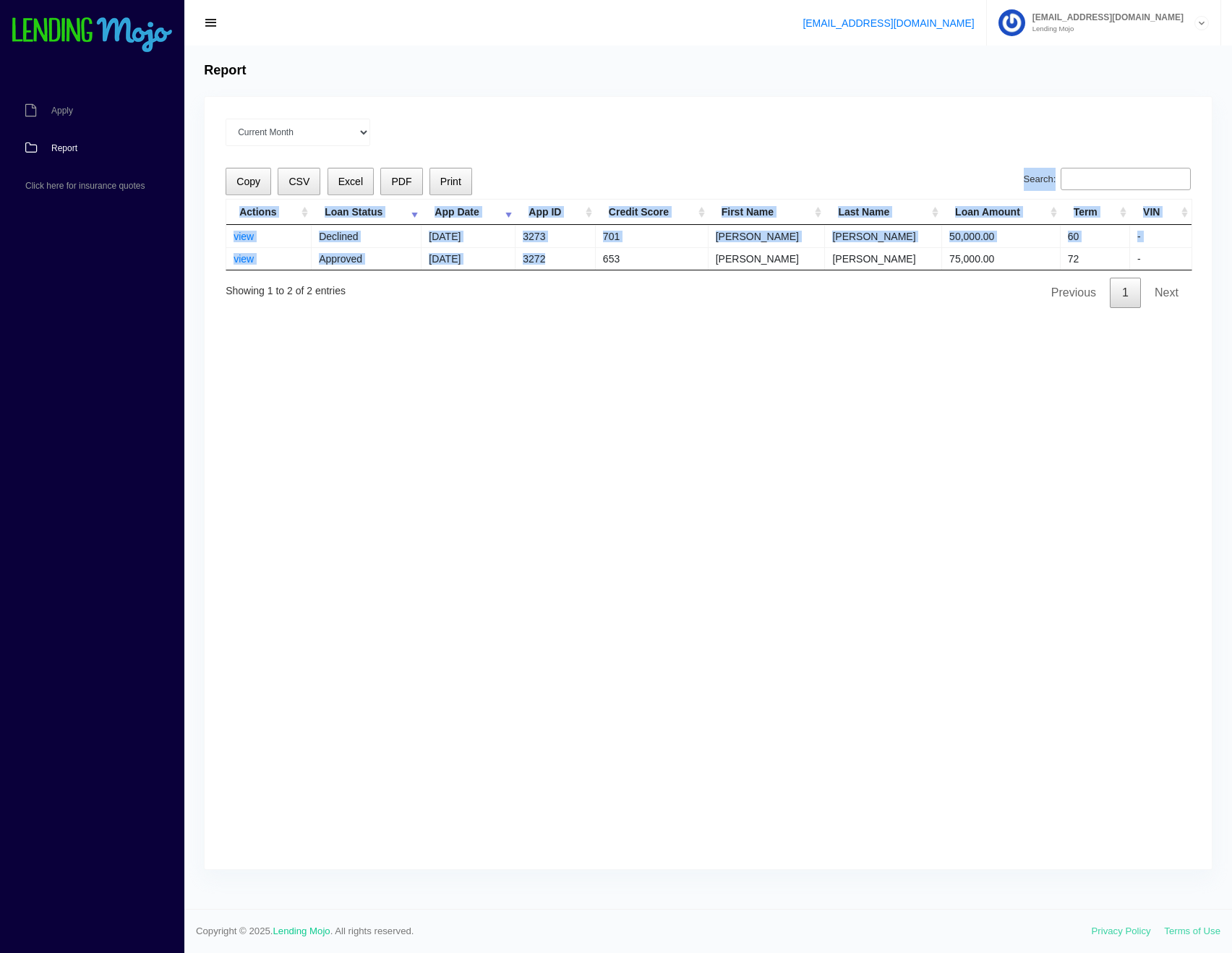
drag, startPoint x: 566, startPoint y: 263, endPoint x: 231, endPoint y: 238, distance: 335.9
click at [207, 242] on div "Current Month [DATE] [DATE] [DATE] [DATE] [DATE] All time Loading Copy CSV Exce…" at bounding box center [708, 484] width 1007 height 773
click at [231, 236] on td "view" at bounding box center [269, 236] width 86 height 22
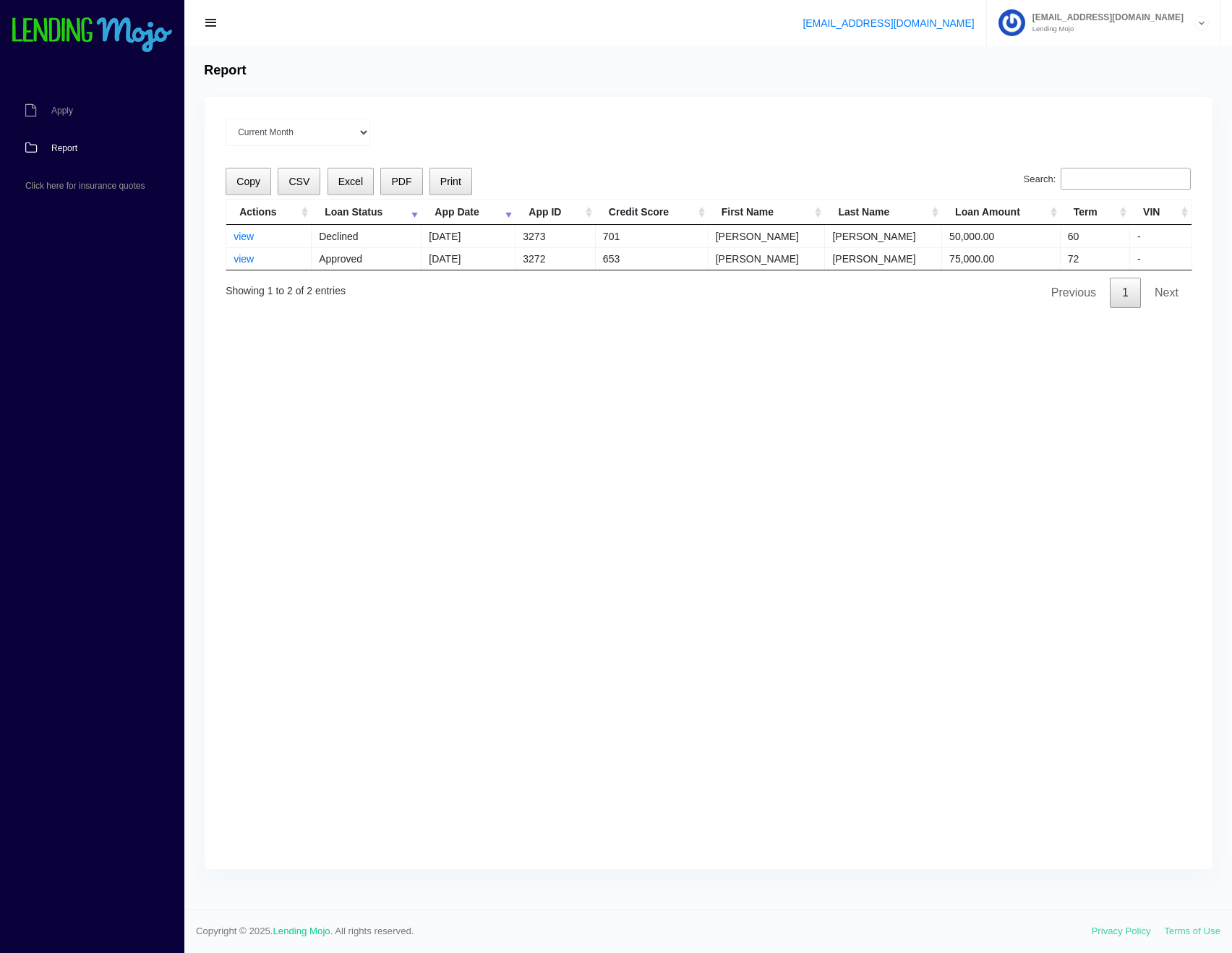
click at [889, 252] on td "[PERSON_NAME]" at bounding box center [884, 258] width 117 height 22
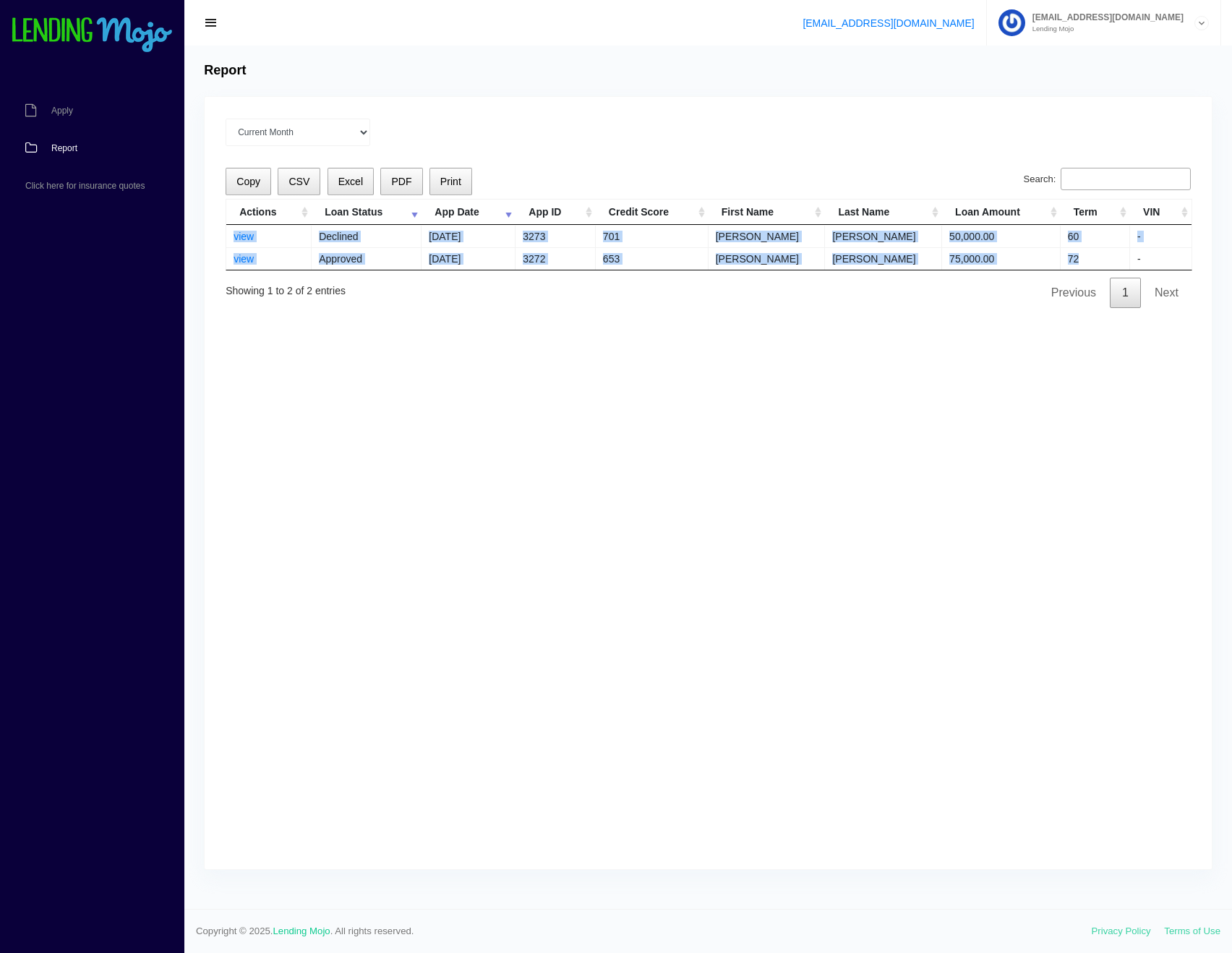
drag, startPoint x: 1066, startPoint y: 259, endPoint x: 231, endPoint y: 241, distance: 835.2
click at [231, 241] on tbody "view Declined [DATE] 3273 701 [PERSON_NAME] 50,000.00 60 - view Approved [DATE]…" at bounding box center [709, 247] width 965 height 44
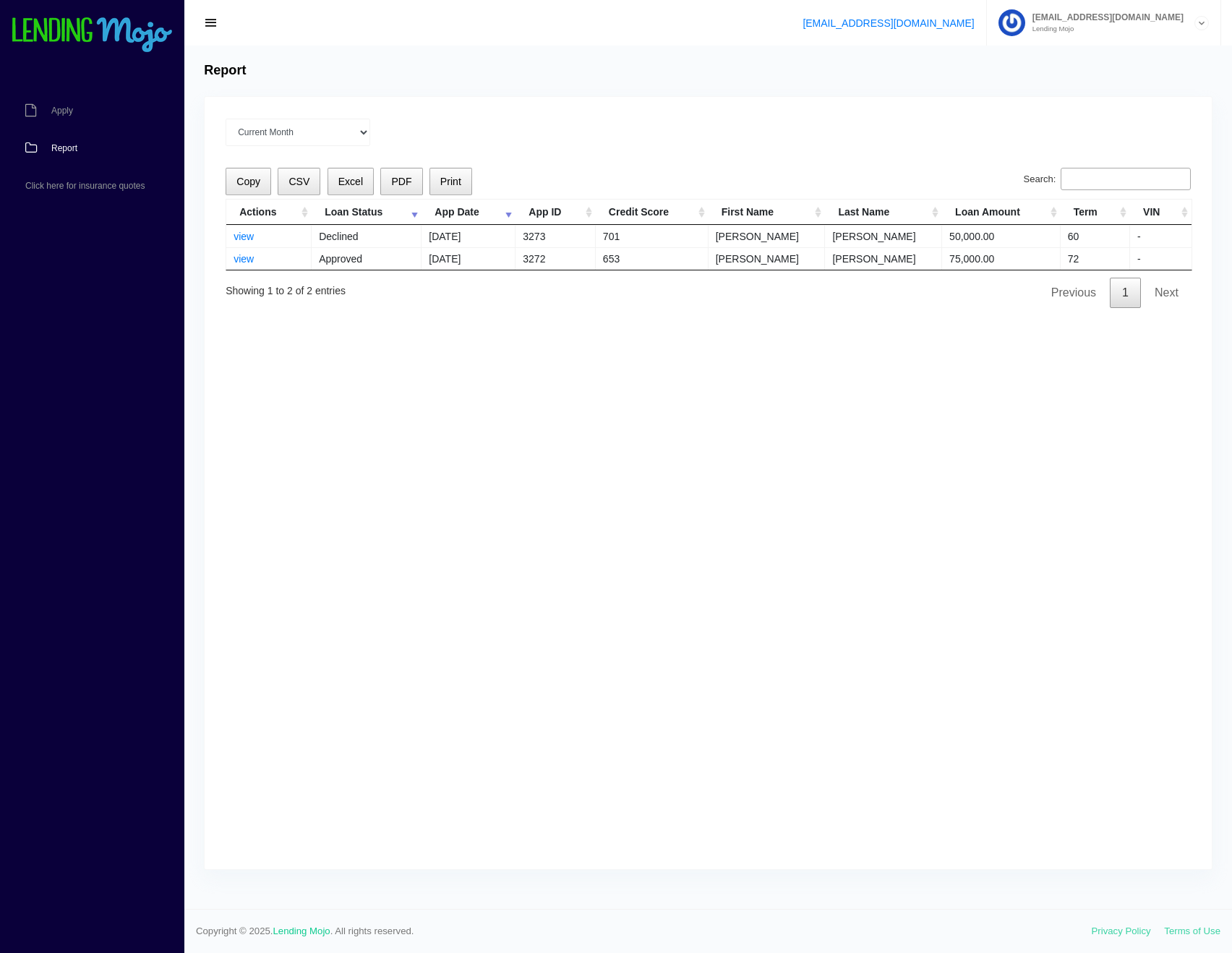
click at [217, 241] on div "Current Month [DATE] [DATE] [DATE] [DATE] [DATE] All time Loading Copy CSV Exce…" at bounding box center [708, 484] width 1007 height 773
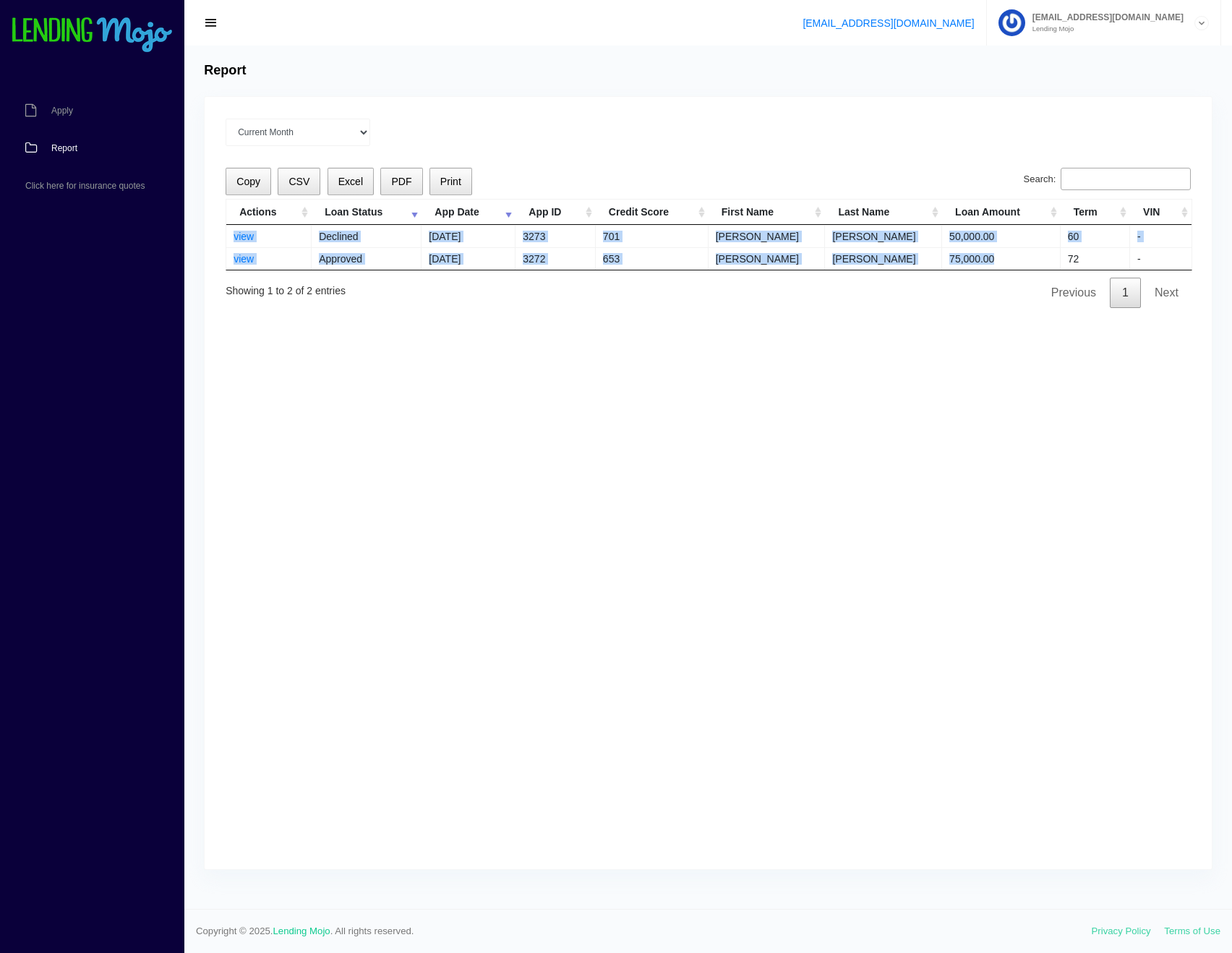
drag, startPoint x: 230, startPoint y: 238, endPoint x: 1043, endPoint y: 263, distance: 813.4
click at [1036, 264] on tbody "view Declined [DATE] 3273 701 [PERSON_NAME] 50,000.00 60 - view Approved [DATE]…" at bounding box center [709, 247] width 965 height 44
click at [1043, 263] on td "75,000.00" at bounding box center [1001, 258] width 119 height 22
drag, startPoint x: 1086, startPoint y: 264, endPoint x: 235, endPoint y: 243, distance: 851.3
click at [235, 243] on tbody "view Declined [DATE] 3273 701 [PERSON_NAME] 50,000.00 60 - view Approved [DATE]…" at bounding box center [709, 247] width 965 height 44
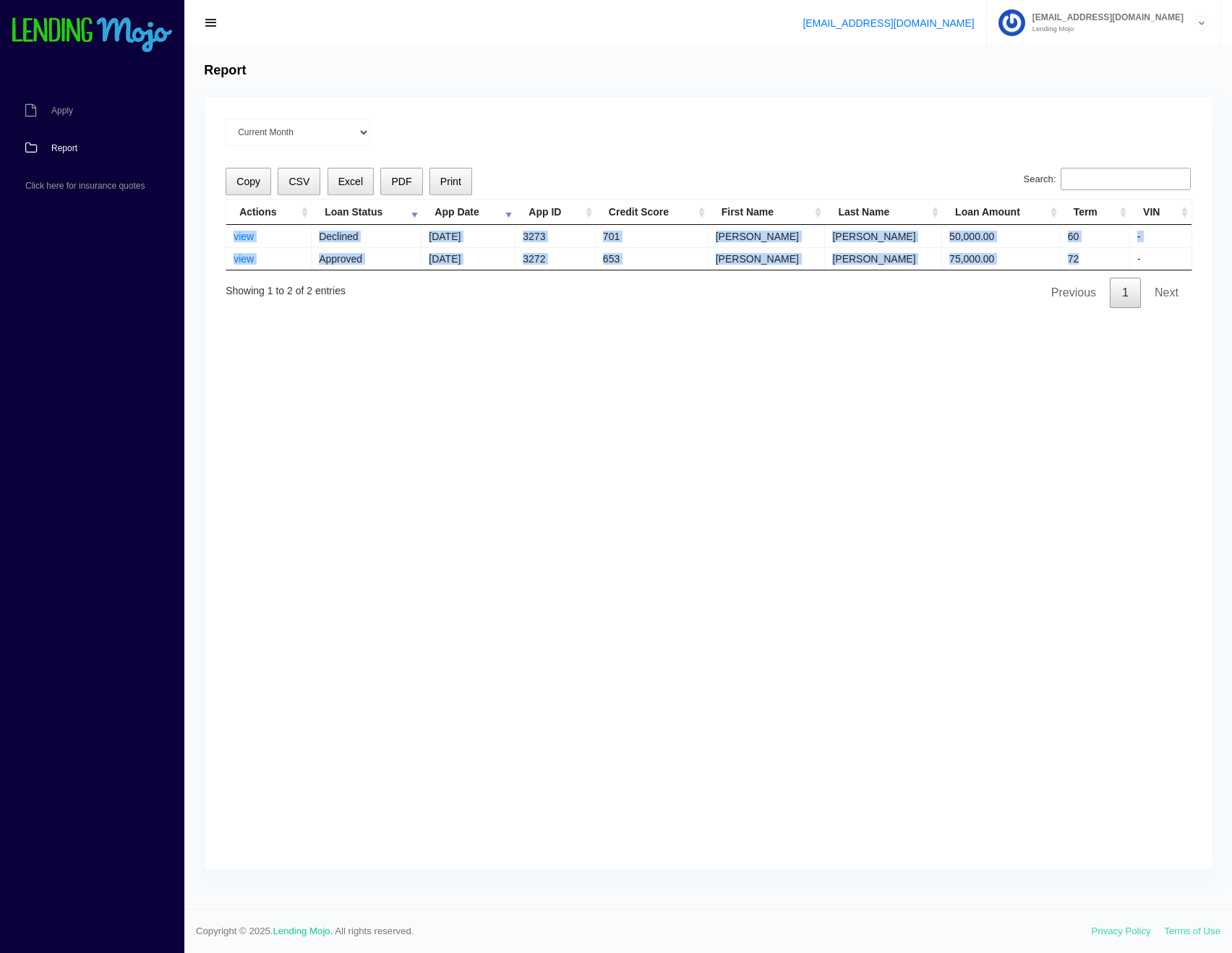
click at [229, 240] on td "view" at bounding box center [269, 236] width 86 height 22
drag, startPoint x: 224, startPoint y: 228, endPoint x: 1090, endPoint y: 251, distance: 866.3
click at [1086, 254] on div "Current Month [DATE] [DATE] [DATE] [DATE] [DATE] All time Loading Copy CSV Exce…" at bounding box center [708, 484] width 1007 height 773
click at [1090, 252] on td "72" at bounding box center [1095, 258] width 69 height 22
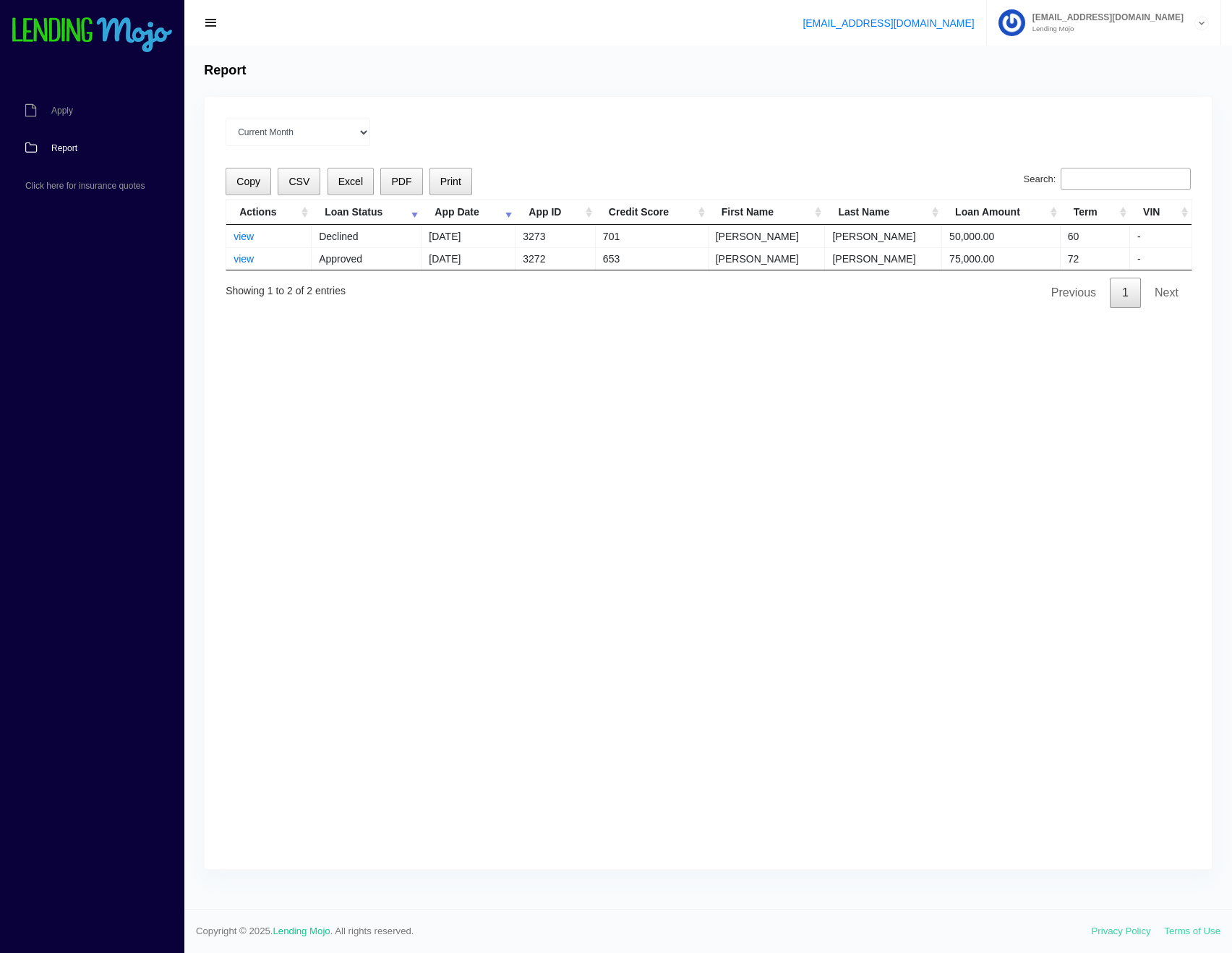
click at [851, 135] on div "Current Month [DATE] [DATE] [DATE] [DATE] [DATE] All time" at bounding box center [708, 132] width 965 height 27
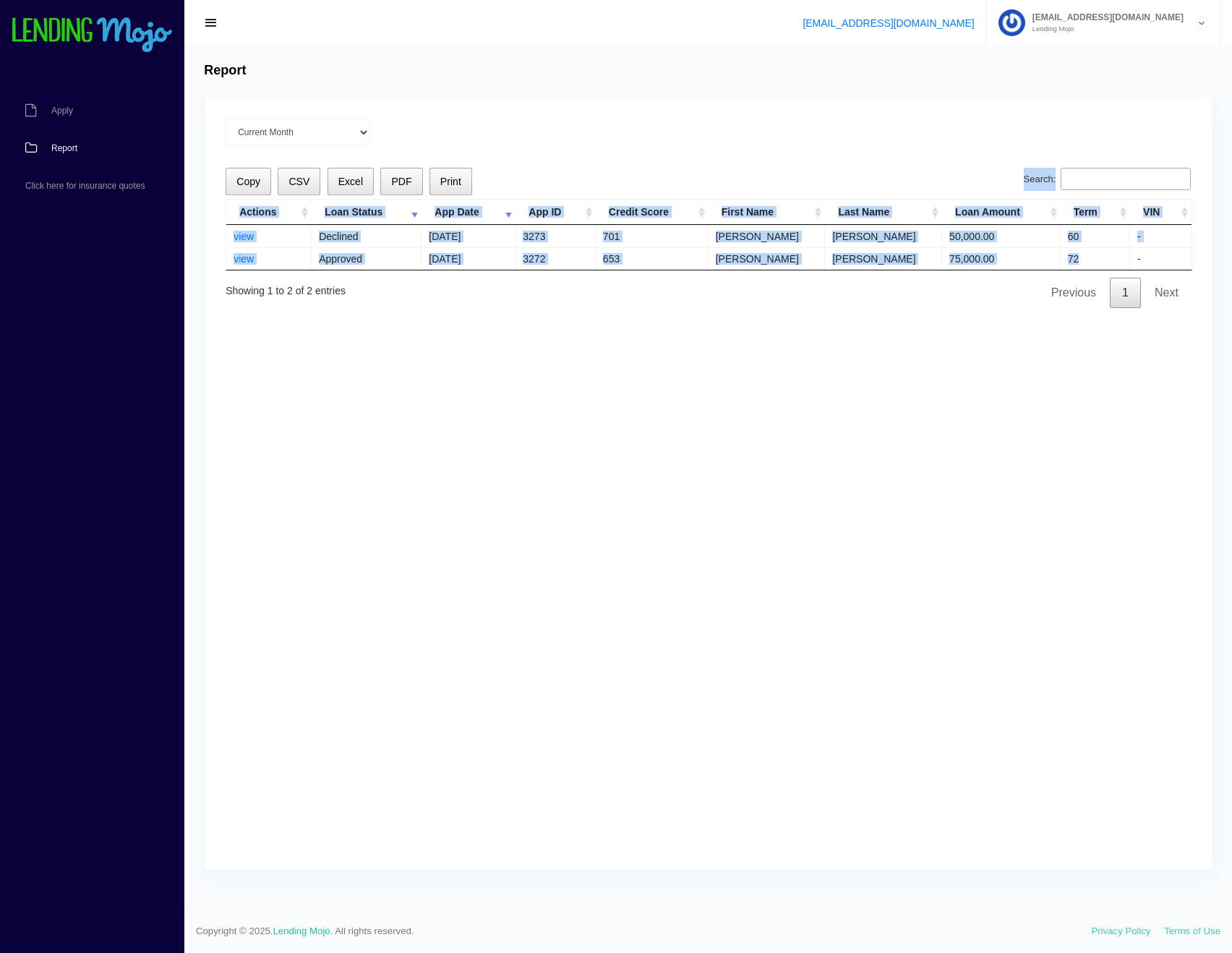
drag, startPoint x: 276, startPoint y: 243, endPoint x: 1085, endPoint y: 259, distance: 809.2
click at [1085, 259] on div "Current Month [DATE] [DATE] [DATE] [DATE] [DATE] All time Loading Copy CSV Exce…" at bounding box center [708, 484] width 1007 height 773
click at [1086, 259] on td "72" at bounding box center [1095, 258] width 69 height 22
drag, startPoint x: 222, startPoint y: 238, endPoint x: 1096, endPoint y: 257, distance: 874.2
click at [1094, 259] on div "Current Month [DATE] [DATE] [DATE] [DATE] [DATE] All time Loading Copy CSV Exce…" at bounding box center [708, 484] width 1007 height 773
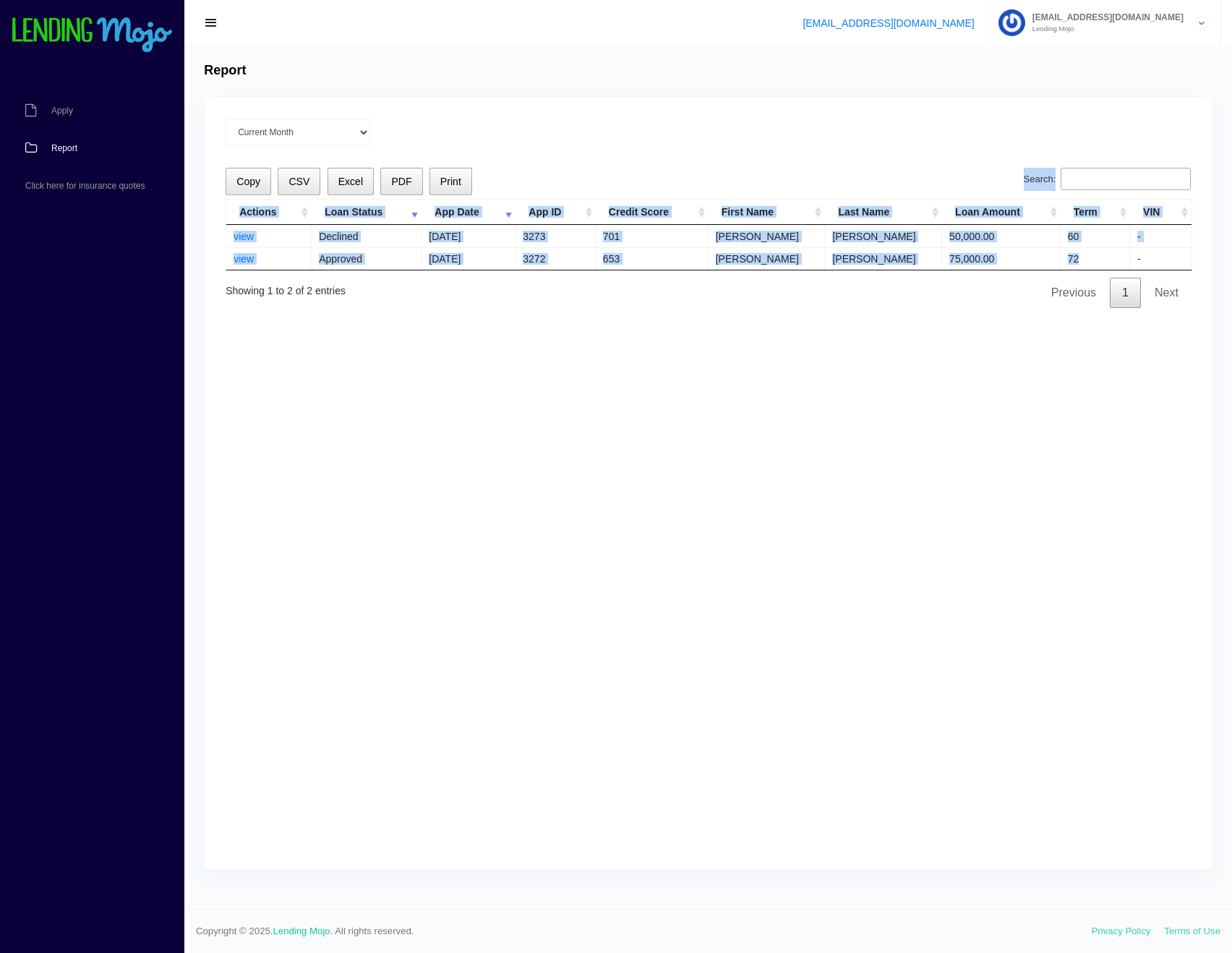
click at [1096, 257] on td "72" at bounding box center [1095, 258] width 69 height 22
